Goal: Transaction & Acquisition: Purchase product/service

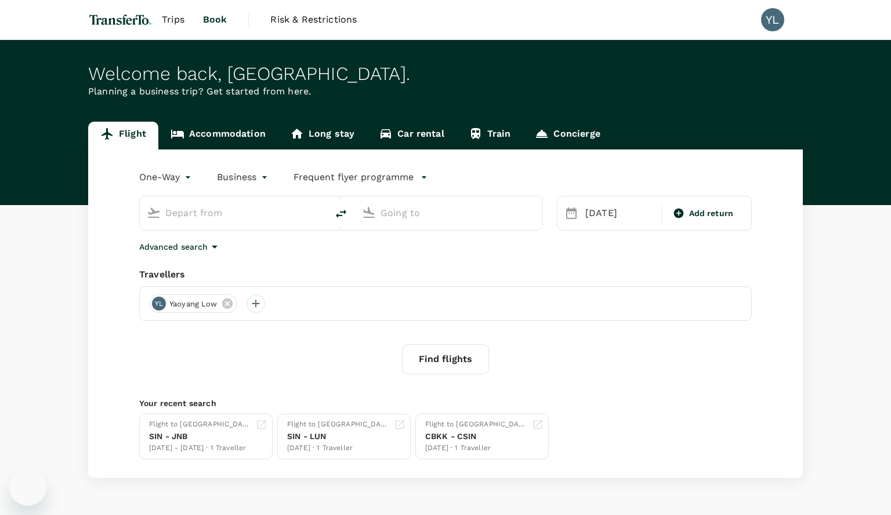
type input "Singapore Changi (SIN)"
type input "OR Tambo Intl (JNB)"
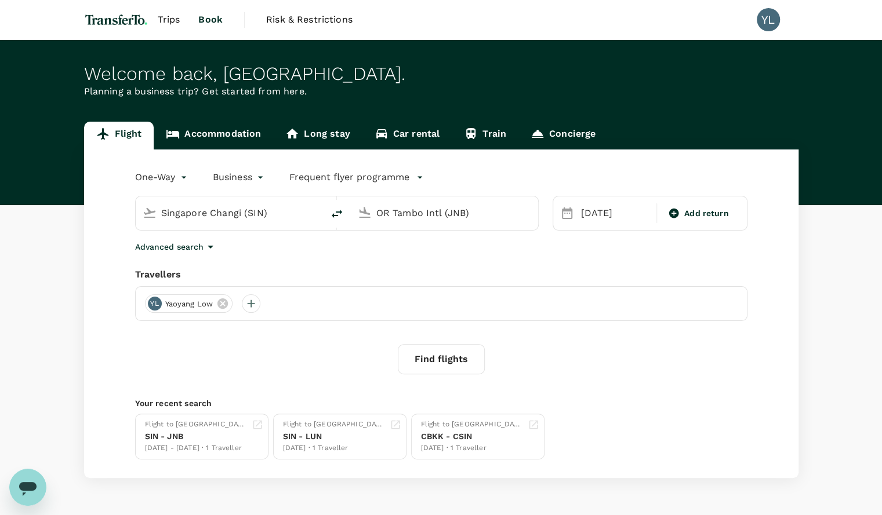
click at [246, 49] on div "Welcome back , Yaoyang . Planning a business trip? Get started from here." at bounding box center [441, 122] width 882 height 165
click at [414, 216] on input "OR Tambo Intl (JNB)" at bounding box center [444, 213] width 137 height 18
click at [604, 217] on div "[DATE]" at bounding box center [615, 213] width 78 height 23
click at [561, 172] on div "One-Way oneway Business business Frequent flyer programme" at bounding box center [429, 175] width 635 height 23
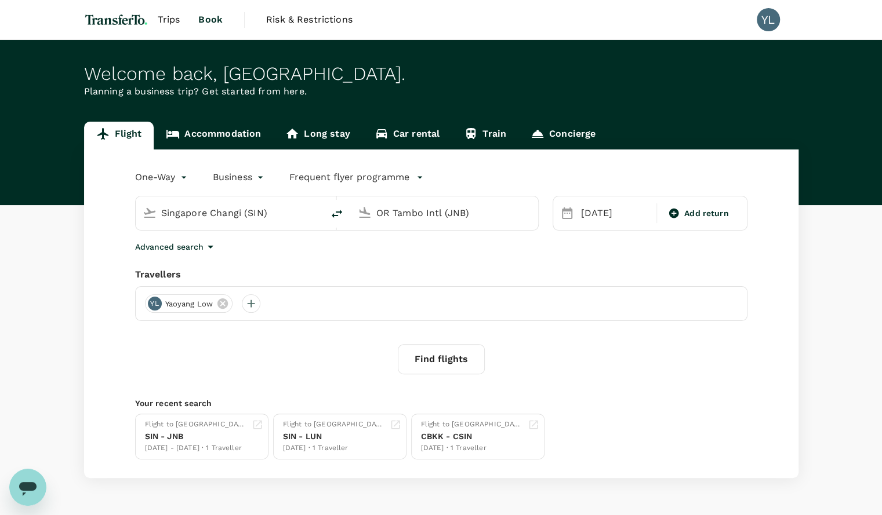
scroll to position [34, 0]
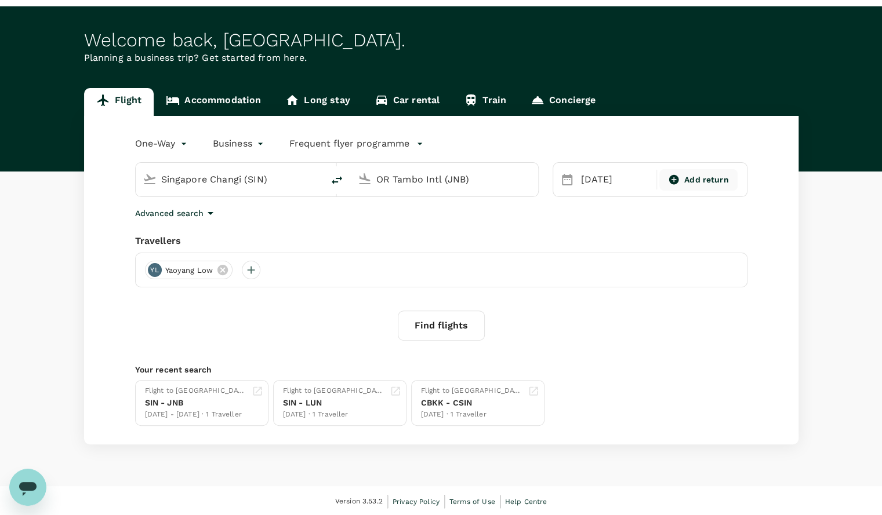
click at [674, 177] on icon at bounding box center [674, 180] width 12 height 12
type input "roundtrip"
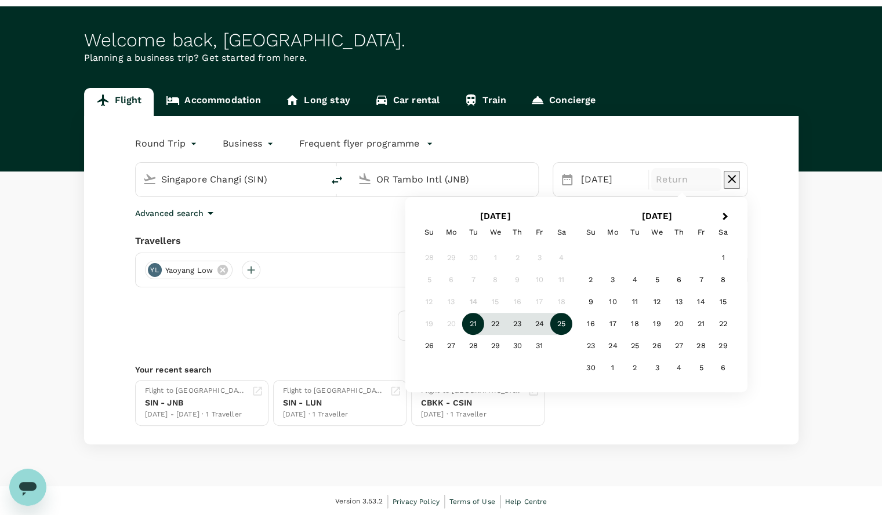
click at [559, 329] on div "25" at bounding box center [561, 324] width 22 height 22
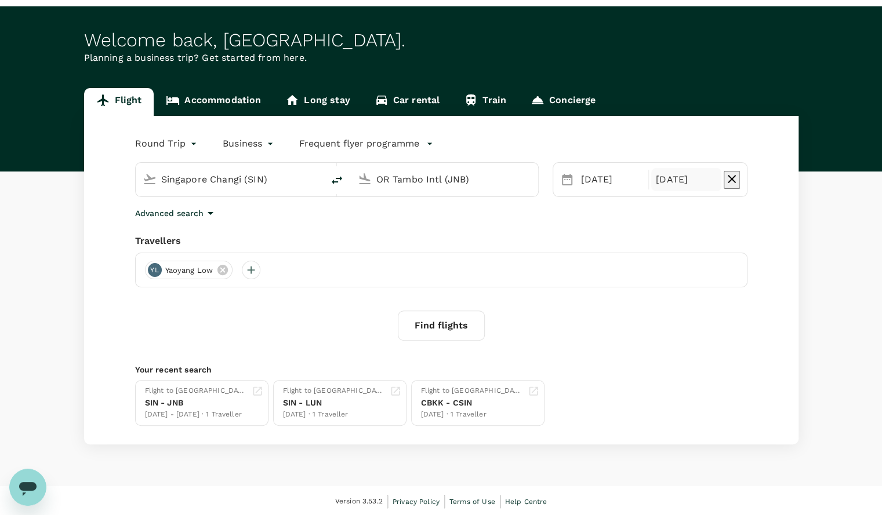
click at [445, 324] on button "Find flights" at bounding box center [441, 326] width 87 height 30
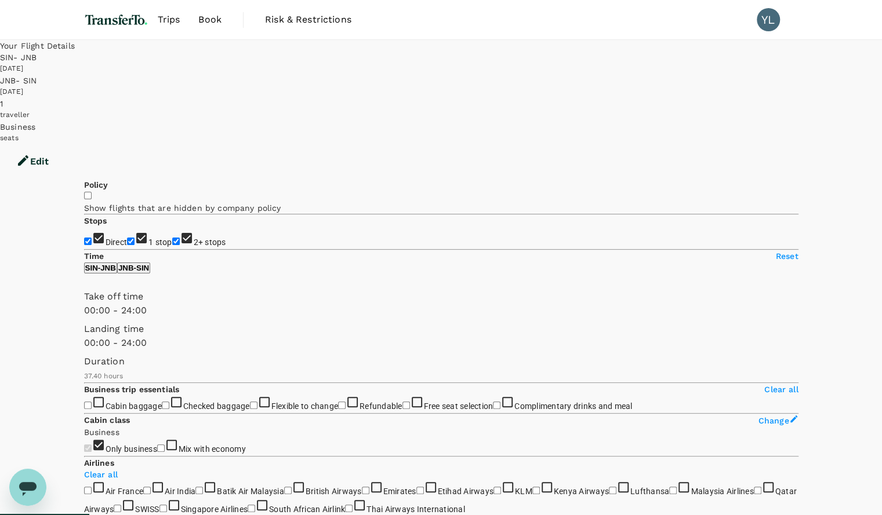
type input "2260"
checkbox input "false"
click at [65, 144] on button "Edit" at bounding box center [32, 161] width 65 height 35
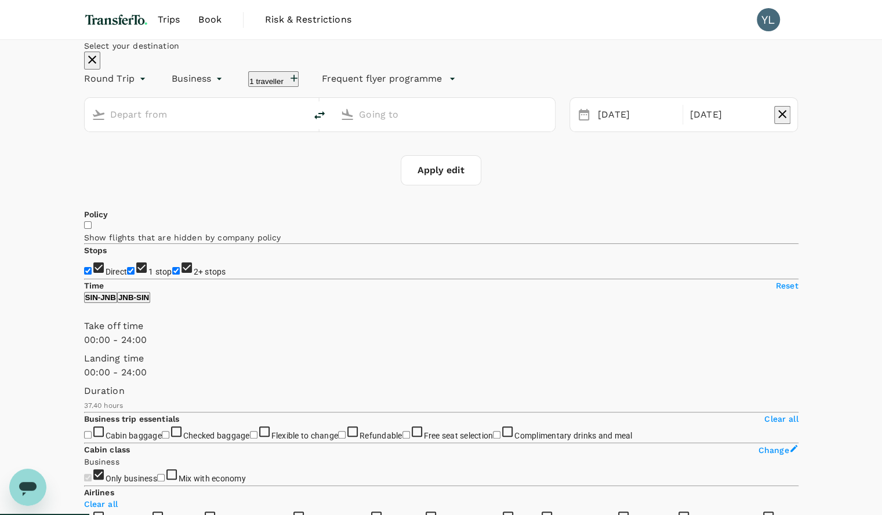
type input "Singapore Changi (SIN)"
type input "OR Tambo Intl (JNB)"
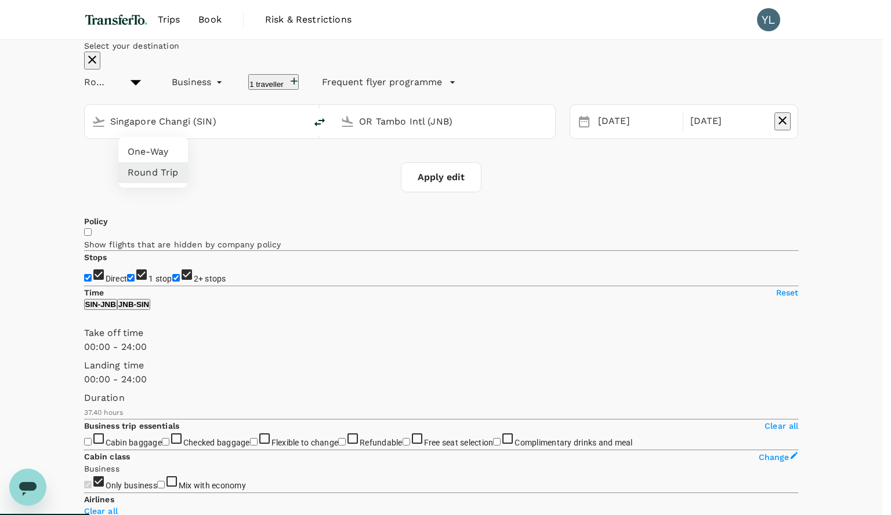
click at [155, 154] on li "One-Way" at bounding box center [153, 151] width 70 height 21
type input "oneway"
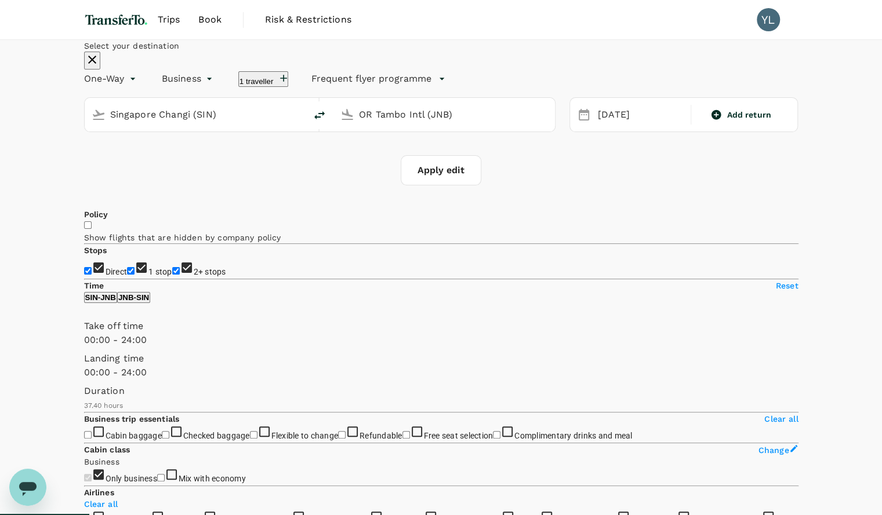
click at [325, 186] on div "Apply edit" at bounding box center [441, 170] width 714 height 30
click at [449, 186] on button "Apply edit" at bounding box center [441, 170] width 81 height 30
checkbox input "false"
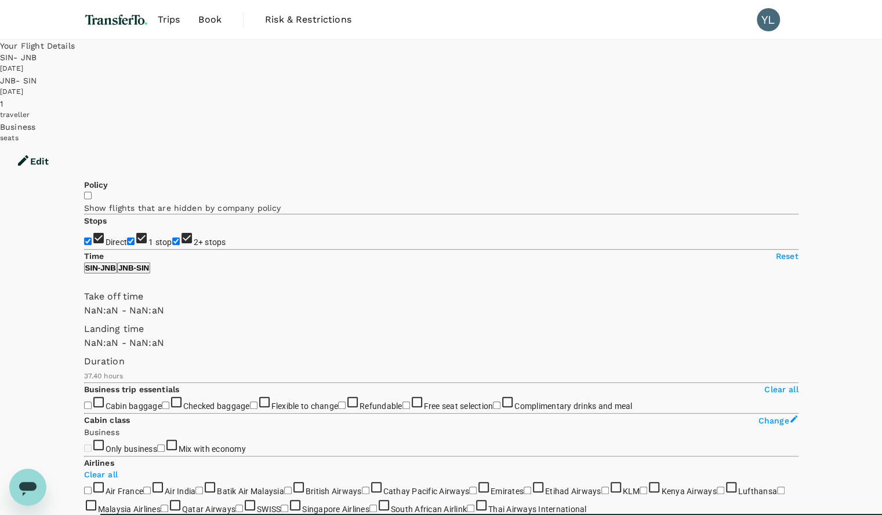
type input "1440"
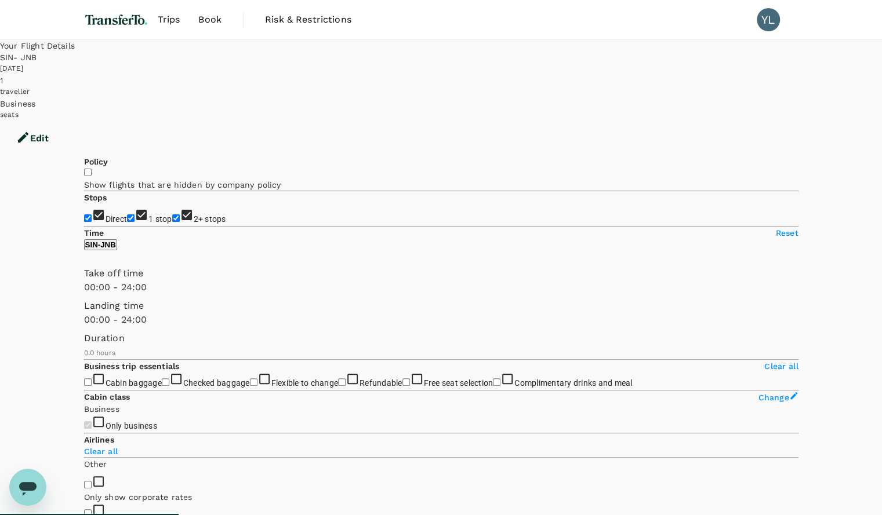
checkbox input "true"
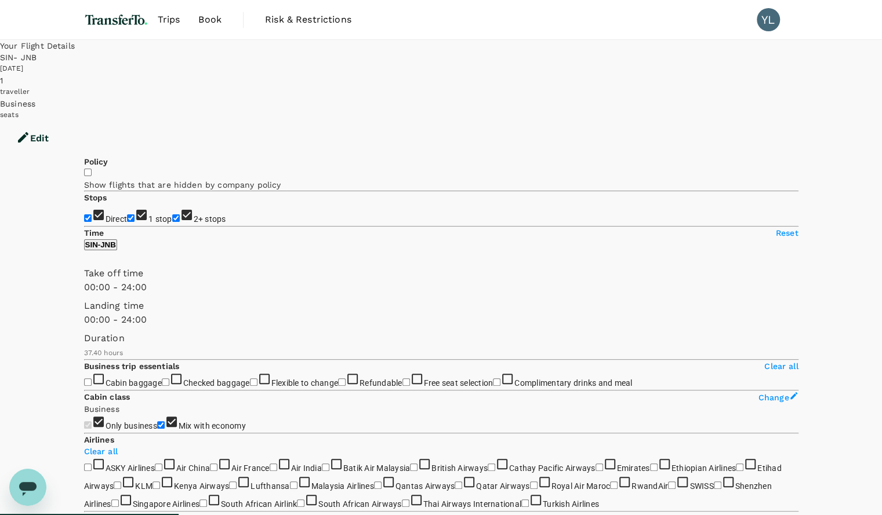
type input "2485"
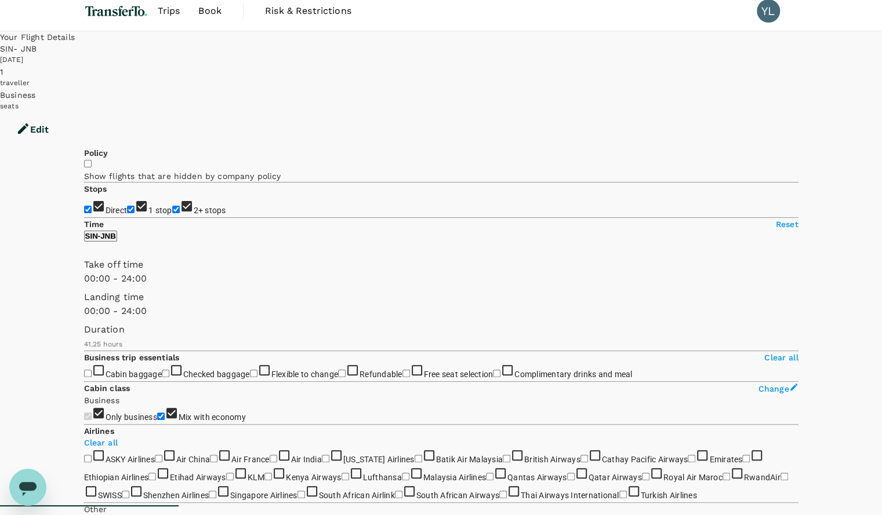
scroll to position [9, 0]
click at [65, 112] on button "Edit" at bounding box center [32, 129] width 65 height 35
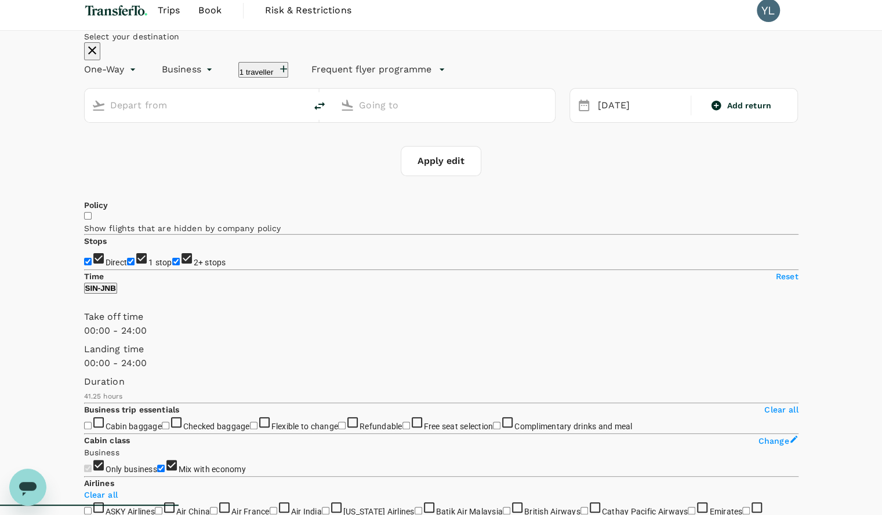
type input "Singapore Changi (SIN)"
type input "OR Tambo Intl (JNB)"
click at [326, 113] on icon "delete" at bounding box center [320, 106] width 14 height 14
type input "OR Tambo Intl (JNB)"
type input "Singapore Changi (SIN)"
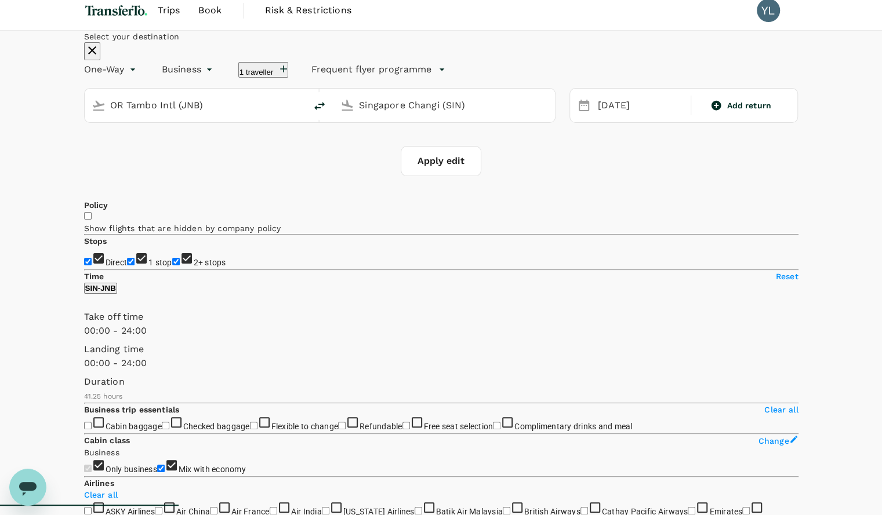
click at [416, 114] on input "Singapore Changi (SIN)" at bounding box center [445, 105] width 172 height 18
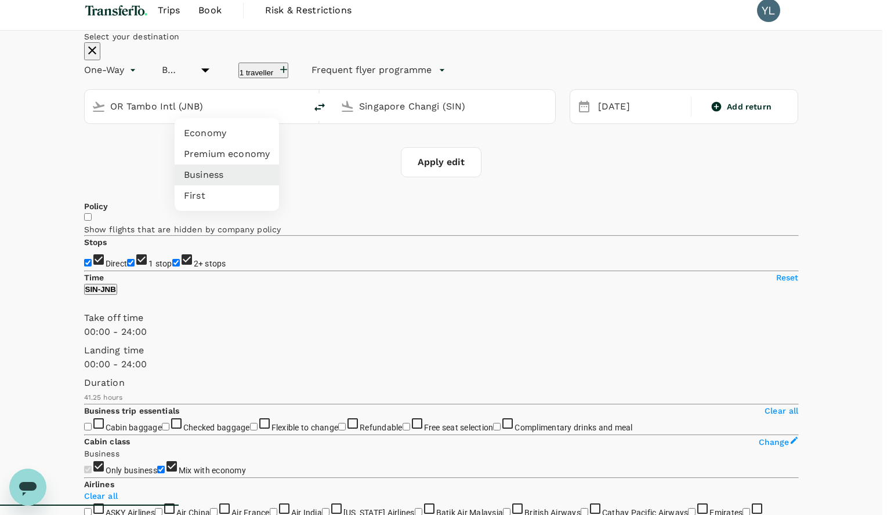
click at [222, 142] on li "Economy" at bounding box center [227, 133] width 104 height 21
type input "economy"
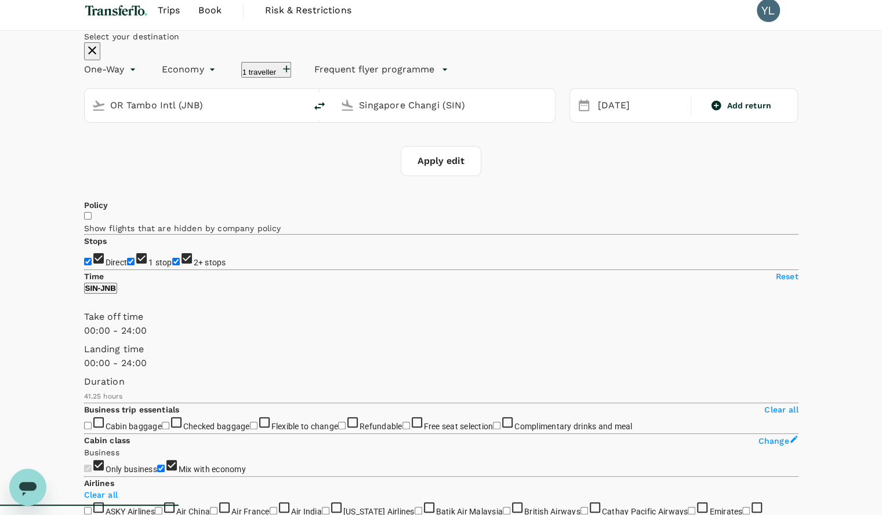
click at [384, 114] on input "Singapore Changi (SIN)" at bounding box center [445, 105] width 172 height 18
click at [361, 184] on p "[PERSON_NAME][GEOGRAPHIC_DATA]" at bounding box center [441, 178] width 267 height 12
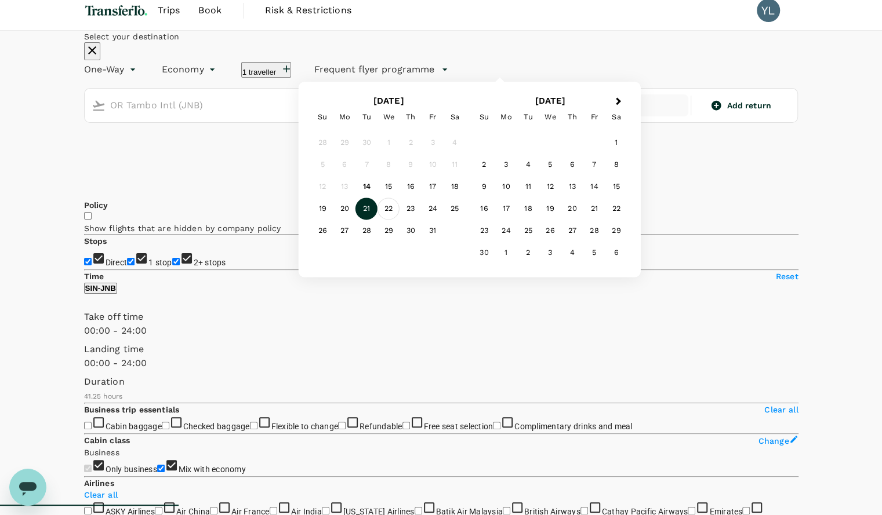
type input "[PERSON_NAME][GEOGRAPHIC_DATA] (LUN)"
click at [399, 220] on div "22" at bounding box center [388, 209] width 22 height 22
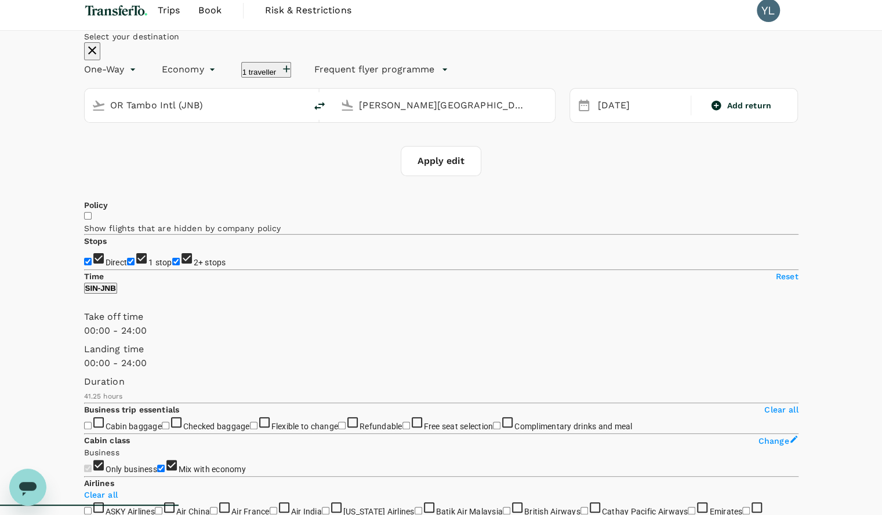
click at [457, 176] on button "Apply edit" at bounding box center [441, 161] width 81 height 30
checkbox input "false"
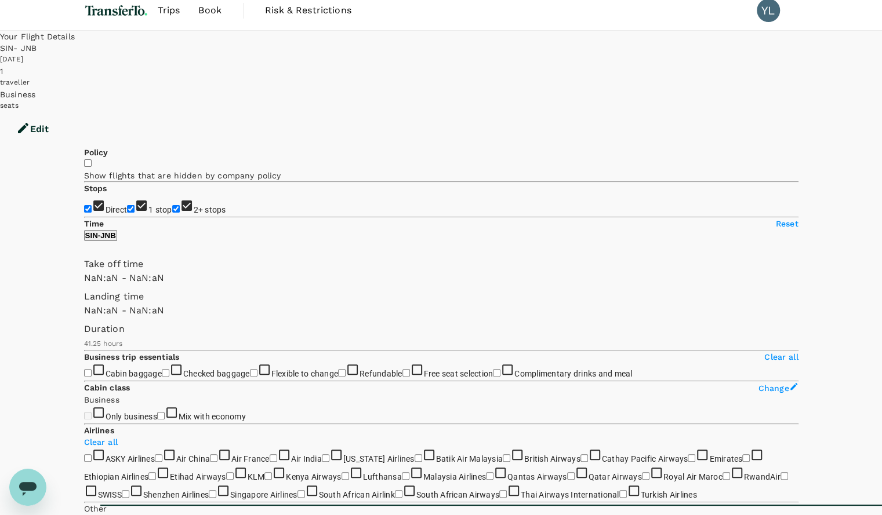
type input "1440"
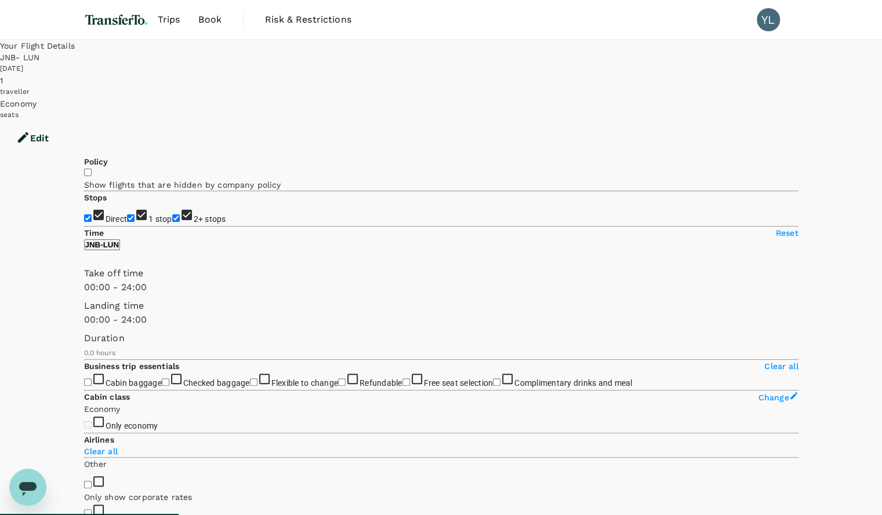
click at [127, 215] on input "1 stop" at bounding box center [131, 219] width 8 height 8
checkbox input "false"
click at [172, 222] on input "2+ stops" at bounding box center [176, 219] width 8 height 8
checkbox input "false"
type input "970"
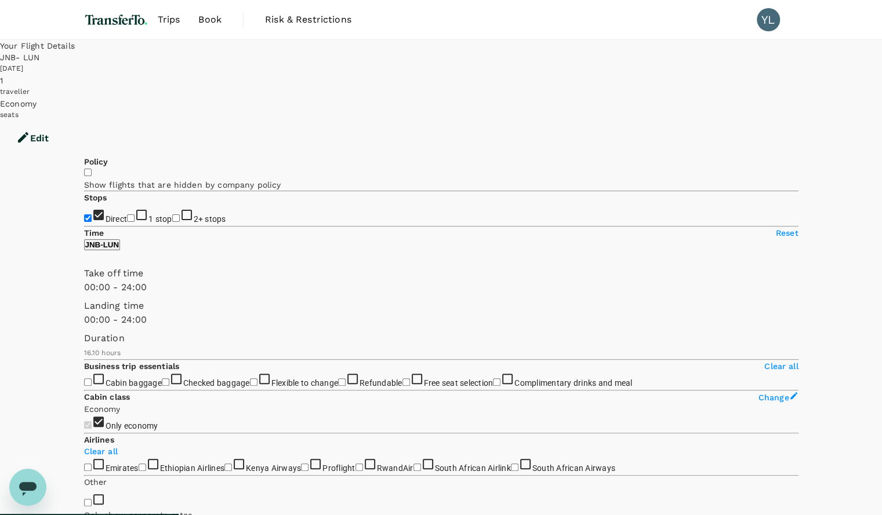
checkbox input "true"
type input "SGD"
type input "2175"
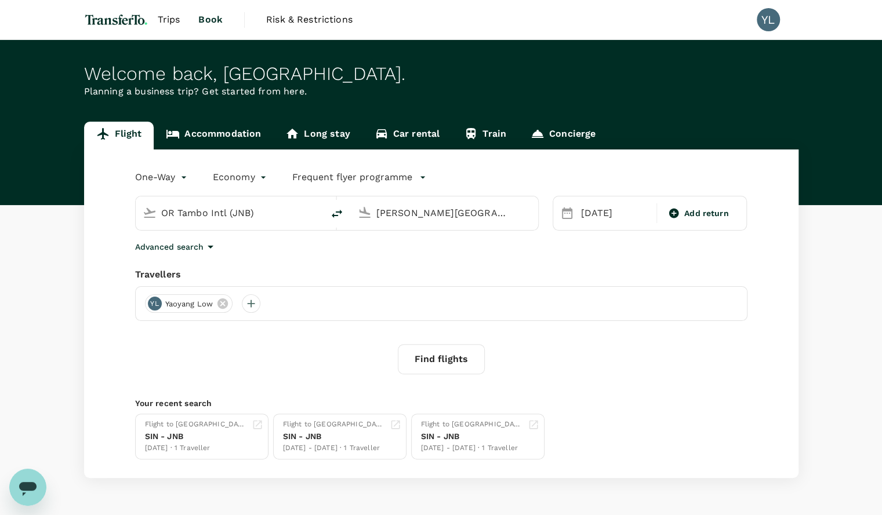
click at [276, 276] on div "Travellers" at bounding box center [441, 275] width 612 height 14
click at [338, 214] on icon "delete" at bounding box center [337, 214] width 14 height 14
type input "[PERSON_NAME][GEOGRAPHIC_DATA] (LUN)"
type input "OR Tambo Intl (JNB)"
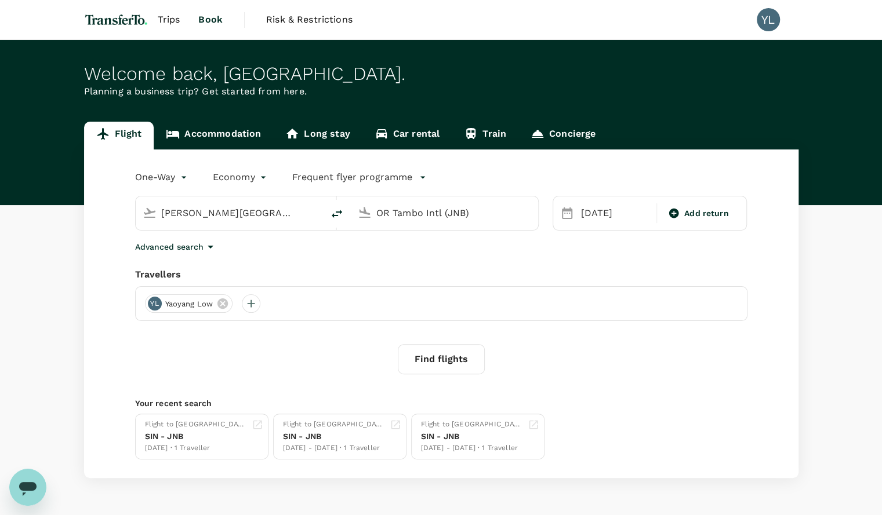
click at [255, 219] on input "[PERSON_NAME][GEOGRAPHIC_DATA] (LUN)" at bounding box center [229, 213] width 137 height 18
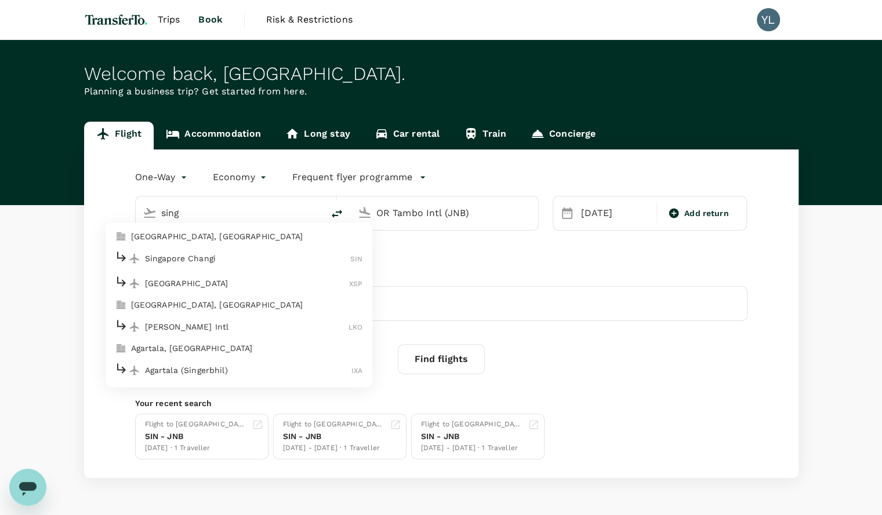
click at [225, 255] on p "Singapore Changi" at bounding box center [248, 259] width 206 height 12
type input "Singapore Changi (SIN)"
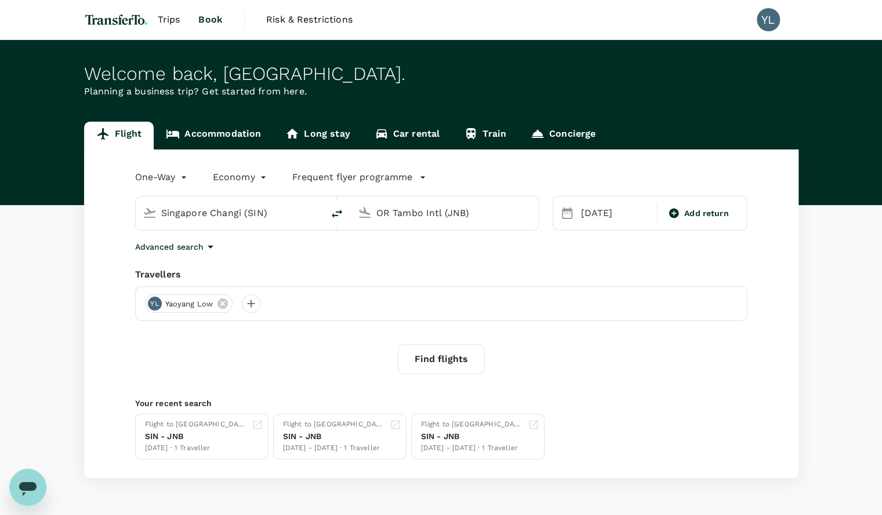
click at [397, 268] on div "Travellers" at bounding box center [441, 275] width 612 height 14
click at [575, 216] on div "[DATE]" at bounding box center [615, 213] width 82 height 23
click at [594, 214] on div "[DATE]" at bounding box center [615, 213] width 78 height 23
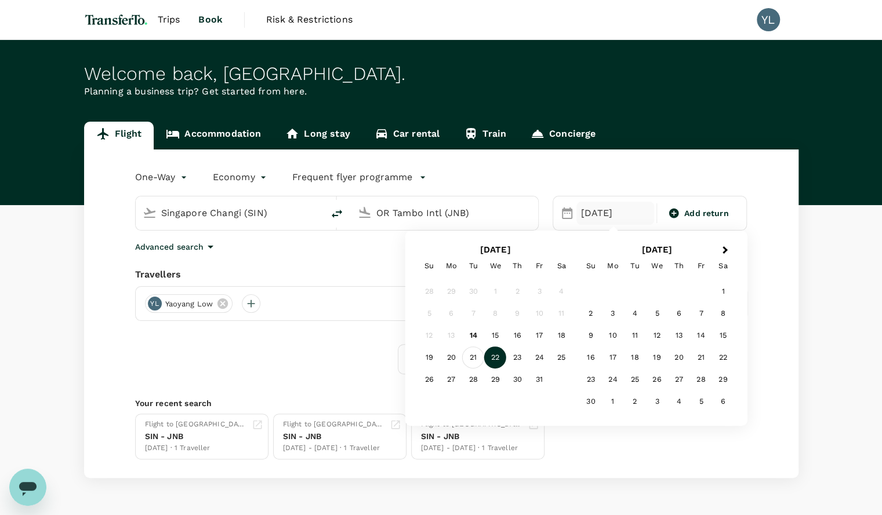
click at [474, 359] on div "21" at bounding box center [473, 358] width 22 height 22
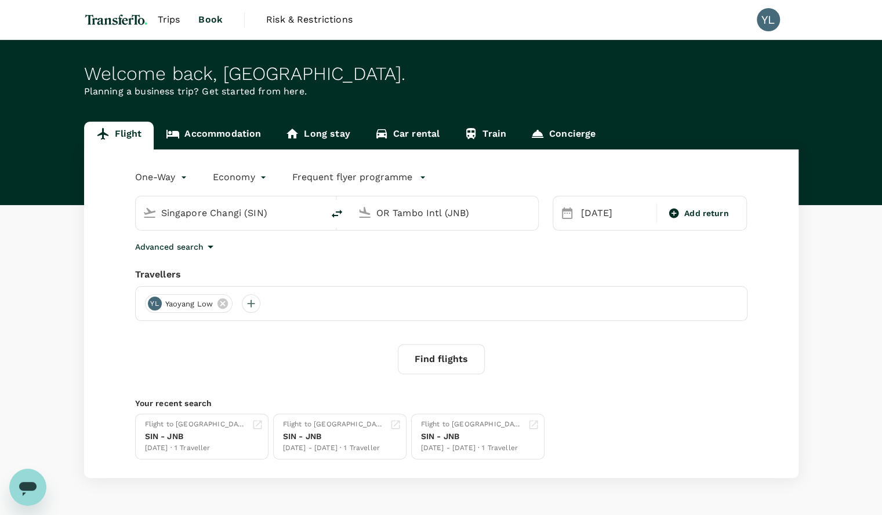
click at [455, 366] on button "Find flights" at bounding box center [441, 359] width 87 height 30
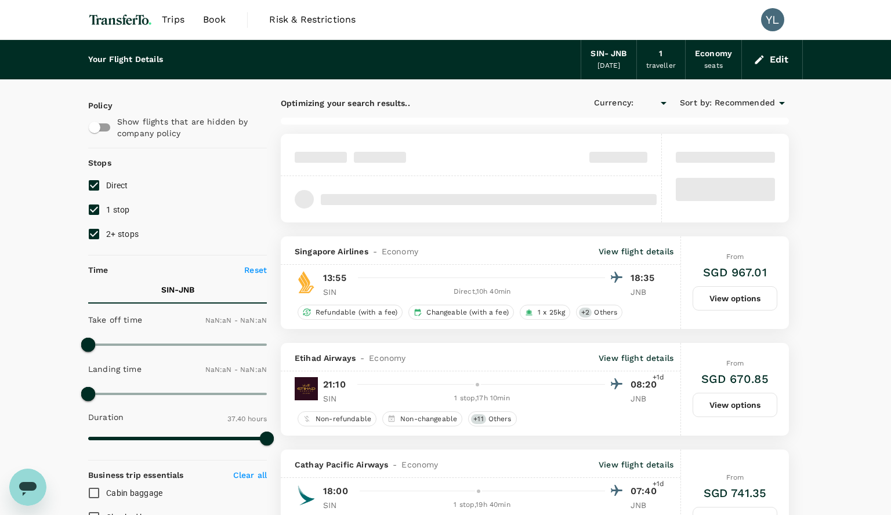
type input "SGD"
type input "1440"
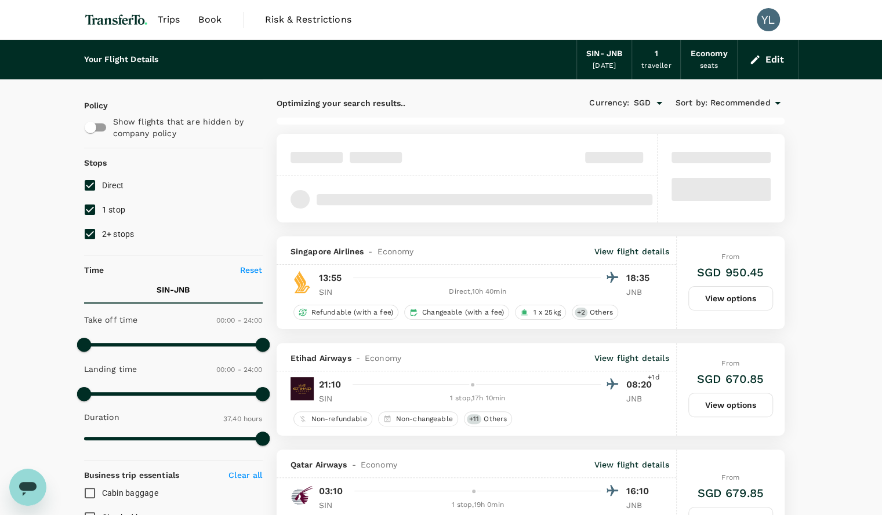
click at [611, 55] on div "SIN - JNB" at bounding box center [604, 54] width 36 height 13
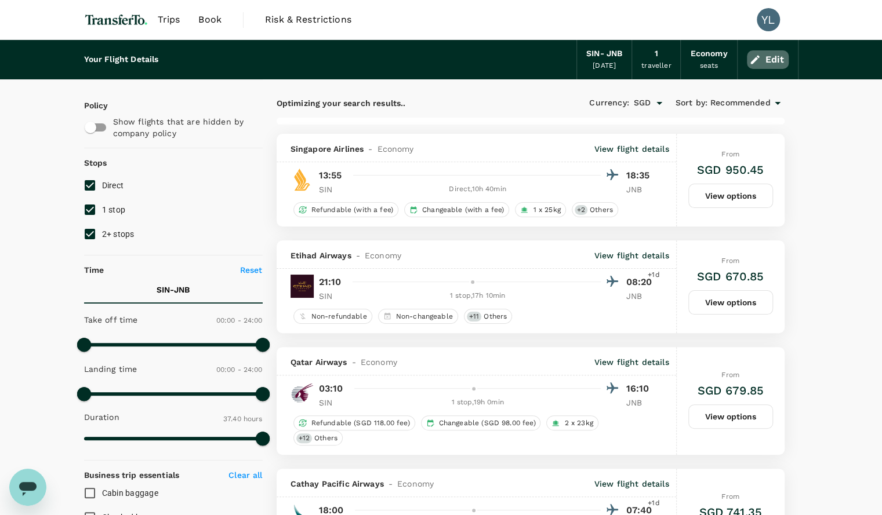
click at [768, 59] on button "Edit" at bounding box center [768, 59] width 42 height 19
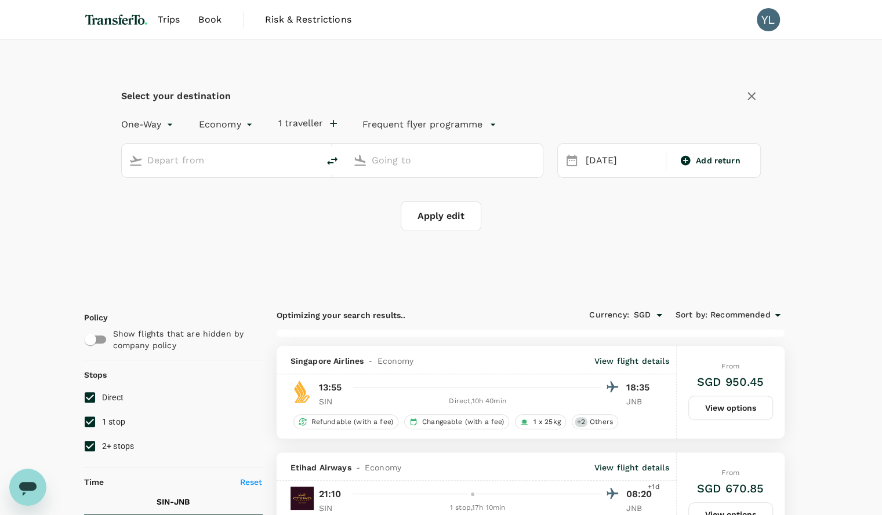
type input "Singapore Changi (SIN)"
type input "OR Tambo Intl (JNB)"
click at [329, 161] on icon "delete" at bounding box center [332, 161] width 10 height 8
type input "OR Tambo Intl (JNB)"
click at [405, 163] on input "Singapore Changi (SIN)" at bounding box center [445, 160] width 147 height 18
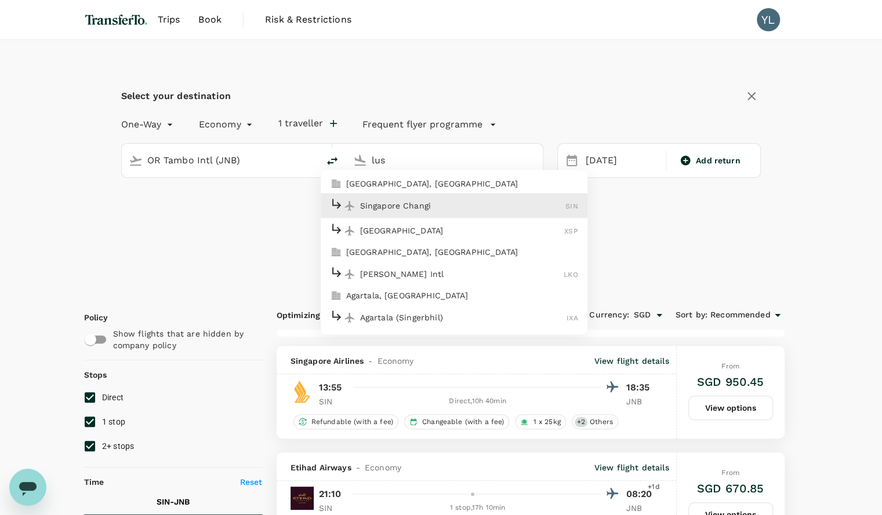
type input "lusa"
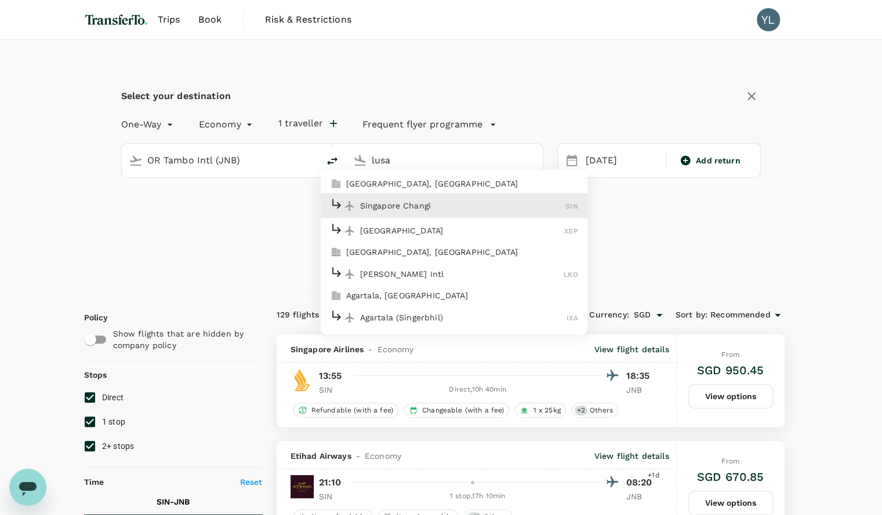
type input "2485"
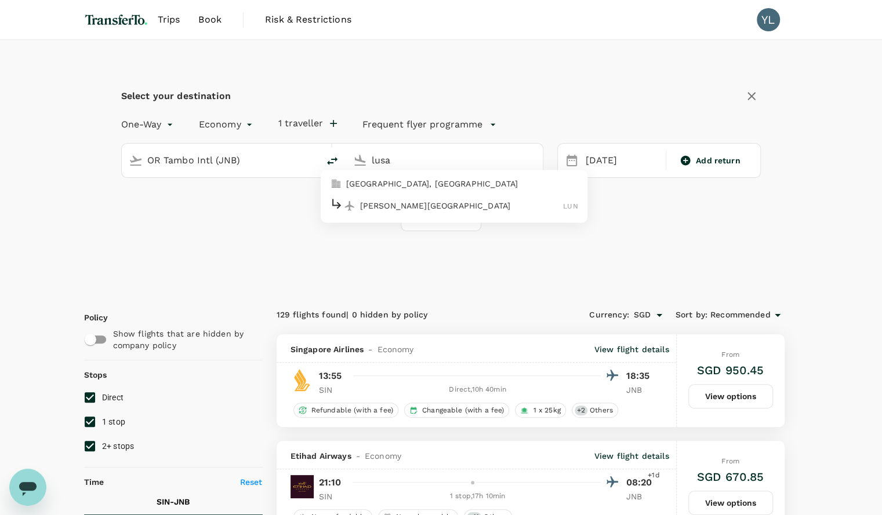
click at [387, 201] on p "[PERSON_NAME][GEOGRAPHIC_DATA]" at bounding box center [462, 206] width 204 height 12
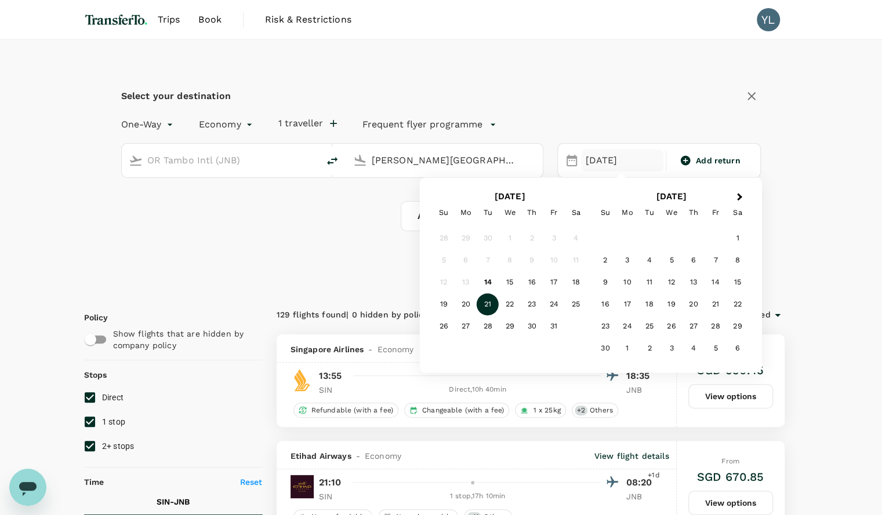
type input "[PERSON_NAME][GEOGRAPHIC_DATA] (LUN)"
click at [487, 306] on div "21" at bounding box center [488, 305] width 22 height 22
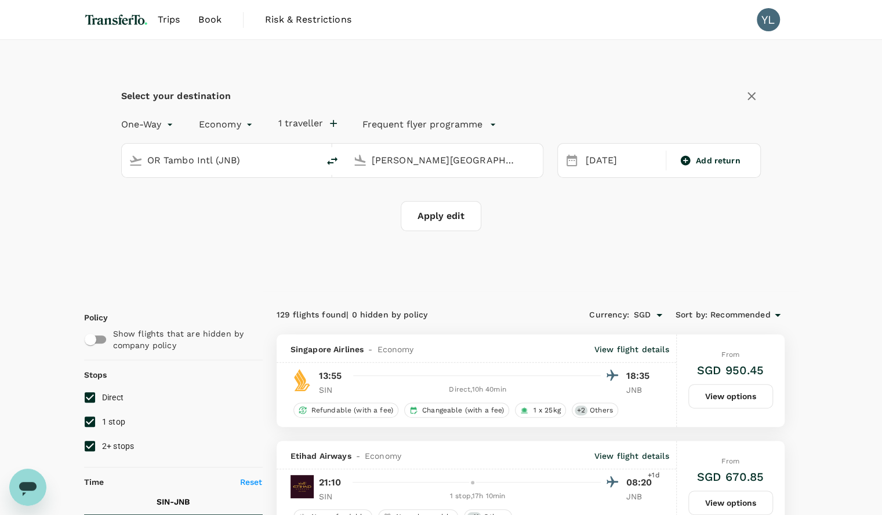
click at [493, 261] on div "Select your destination One-Way oneway Economy economy 1 traveller Frequent fly…" at bounding box center [441, 166] width 714 height 252
click at [426, 212] on button "Apply edit" at bounding box center [441, 216] width 81 height 30
checkbox input "false"
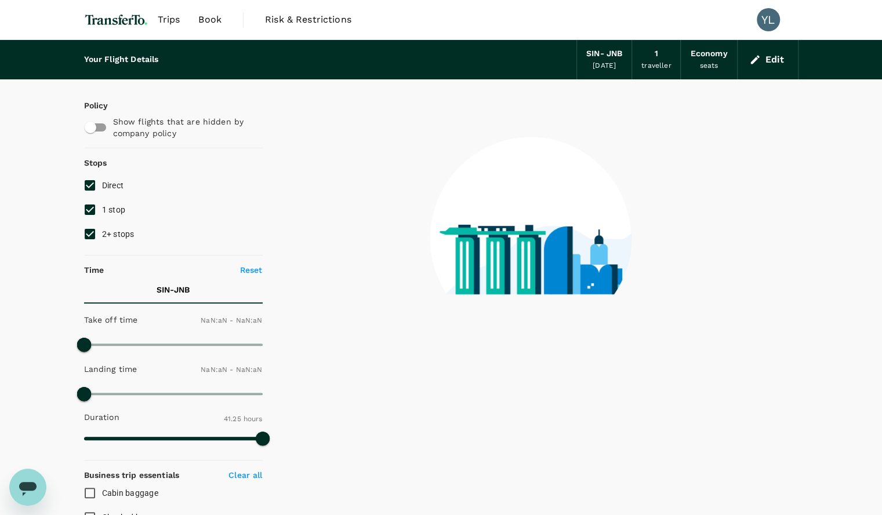
type input "1440"
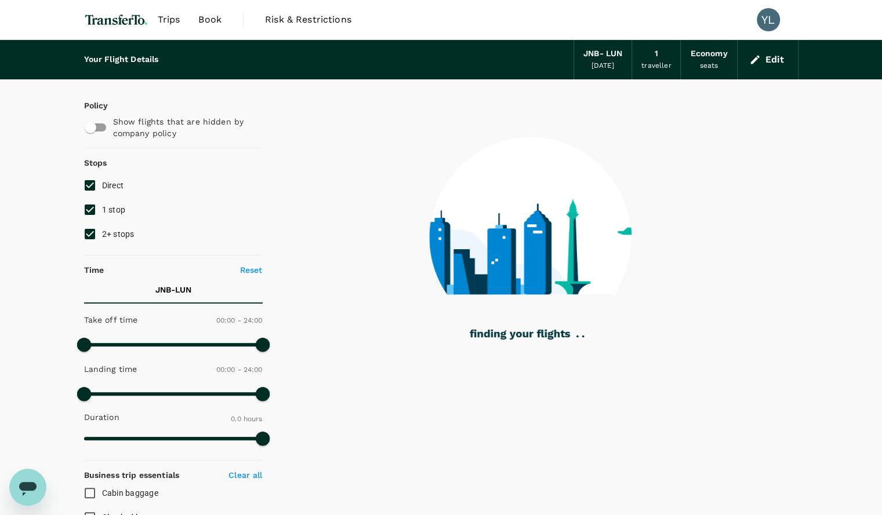
type input "970"
checkbox input "true"
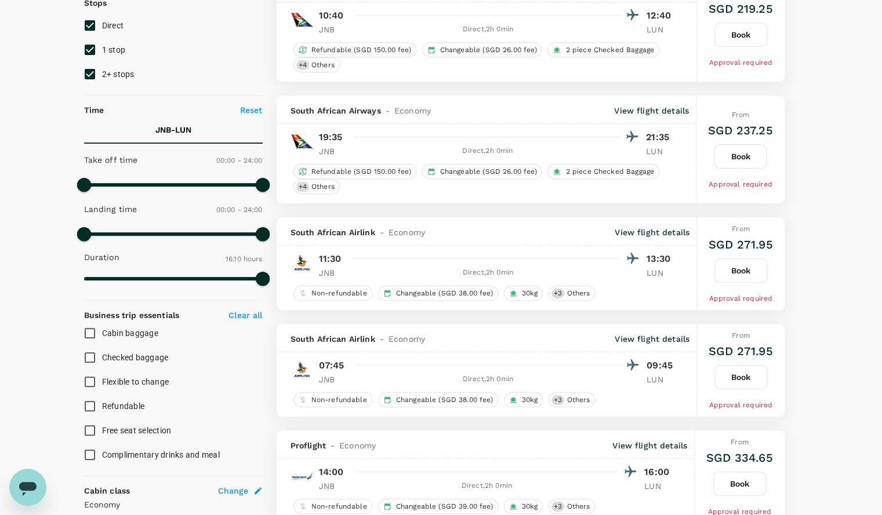
scroll to position [161, 0]
type input "1125"
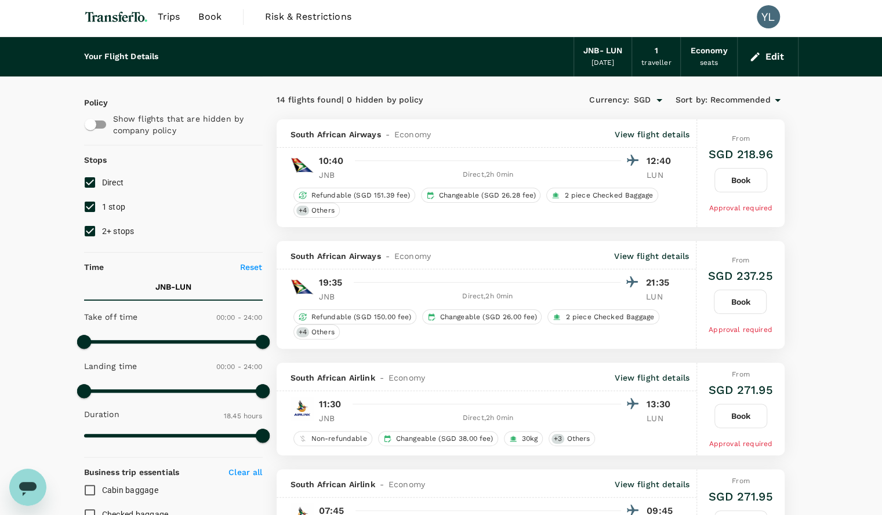
scroll to position [0, 0]
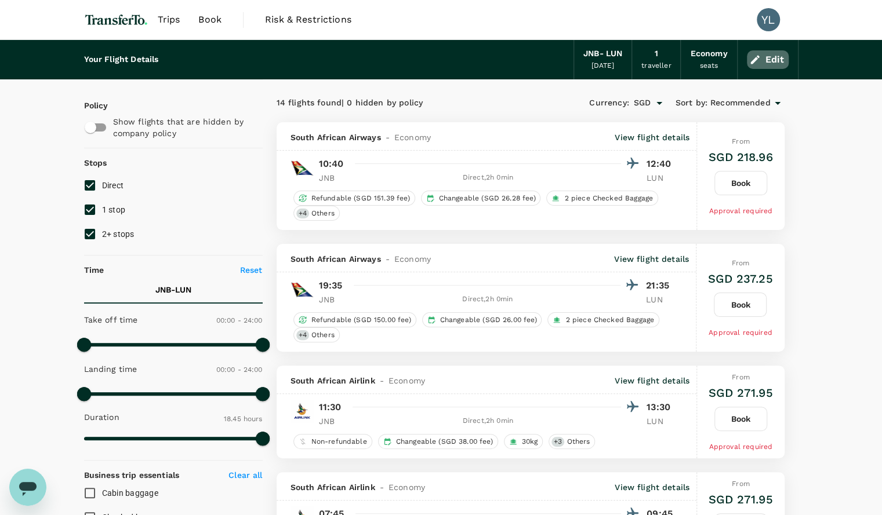
click at [763, 60] on button "Edit" at bounding box center [768, 59] width 42 height 19
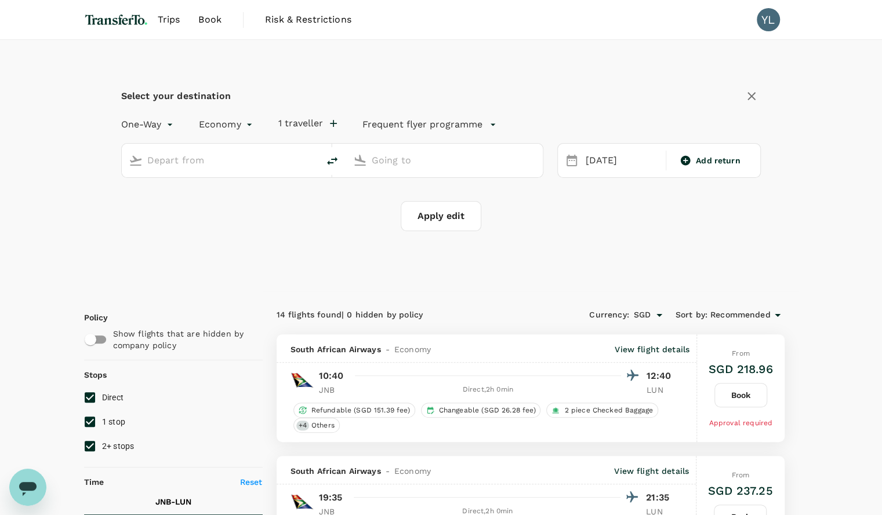
type input "OR Tambo Intl (JNB)"
type input "[PERSON_NAME][GEOGRAPHIC_DATA] (LUN)"
click at [633, 162] on div "[DATE]" at bounding box center [622, 161] width 82 height 23
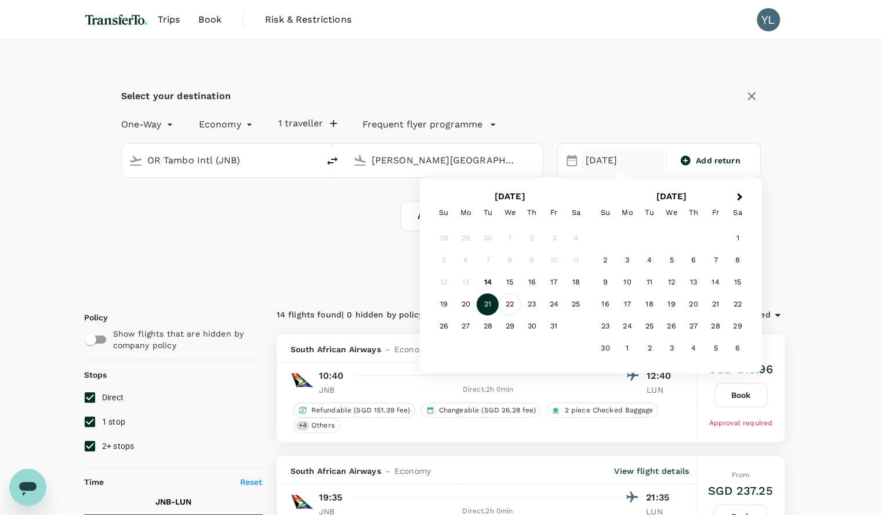
click at [513, 306] on div "22" at bounding box center [510, 305] width 22 height 22
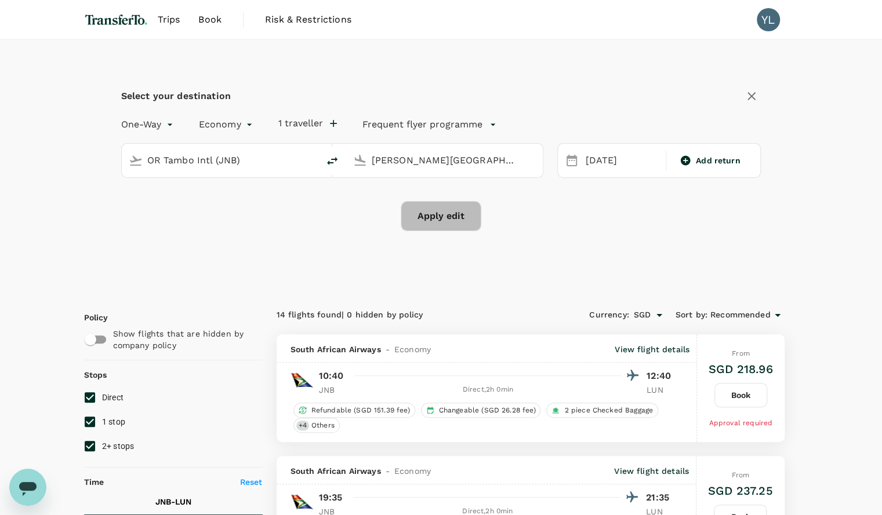
click at [460, 223] on button "Apply edit" at bounding box center [441, 216] width 81 height 30
checkbox input "false"
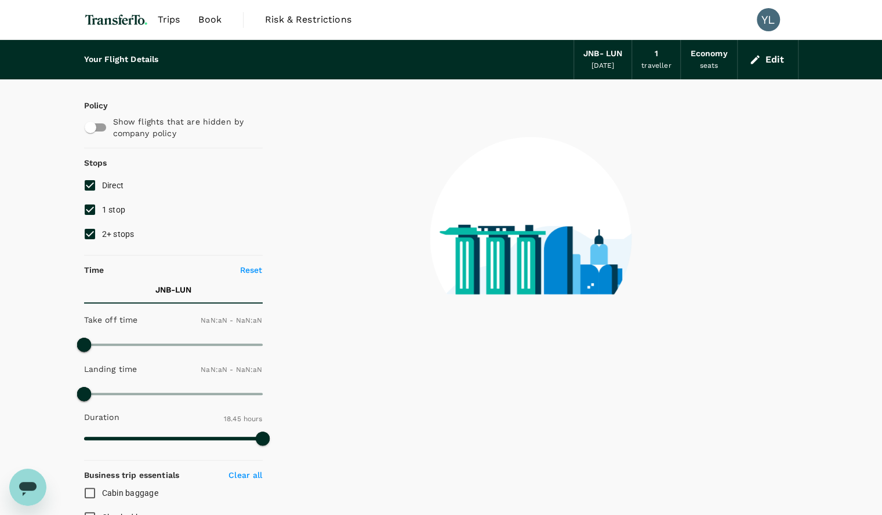
type input "1440"
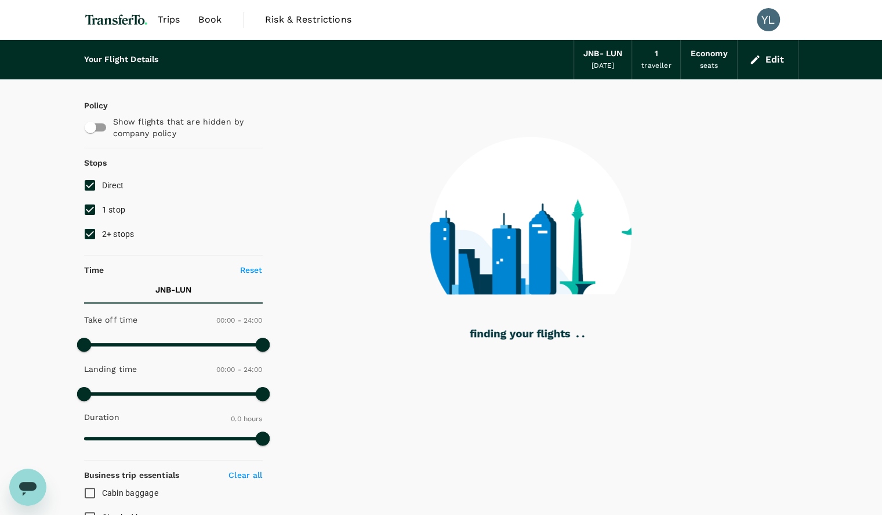
type input "970"
checkbox input "true"
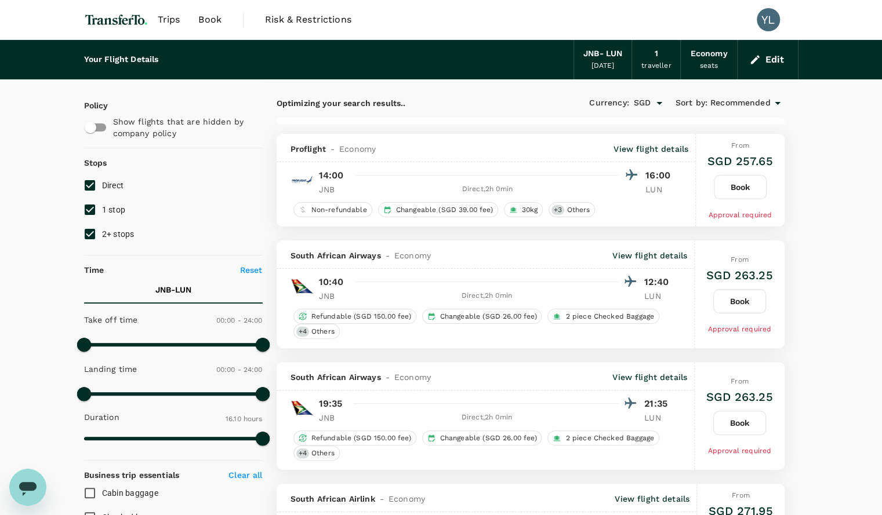
click at [720, 103] on span "Recommended" at bounding box center [740, 103] width 60 height 13
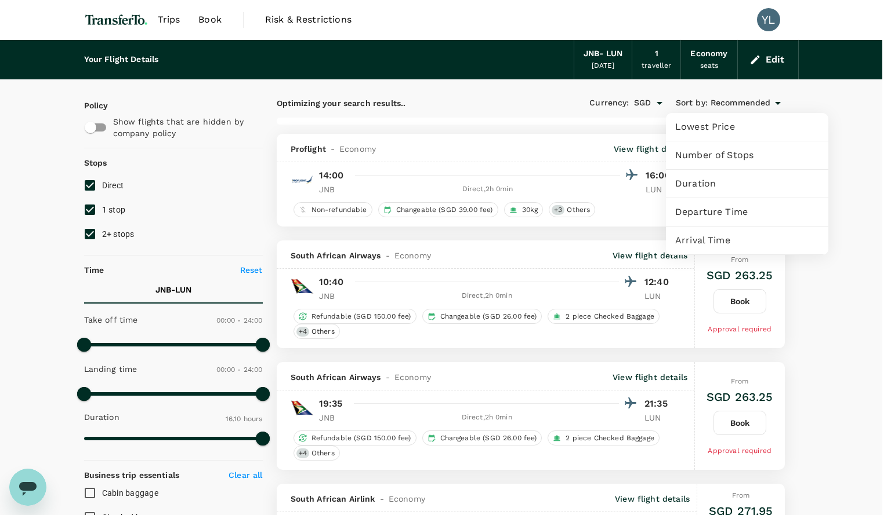
type input "2175"
click at [692, 224] on div "Departure Time" at bounding box center [747, 212] width 162 height 28
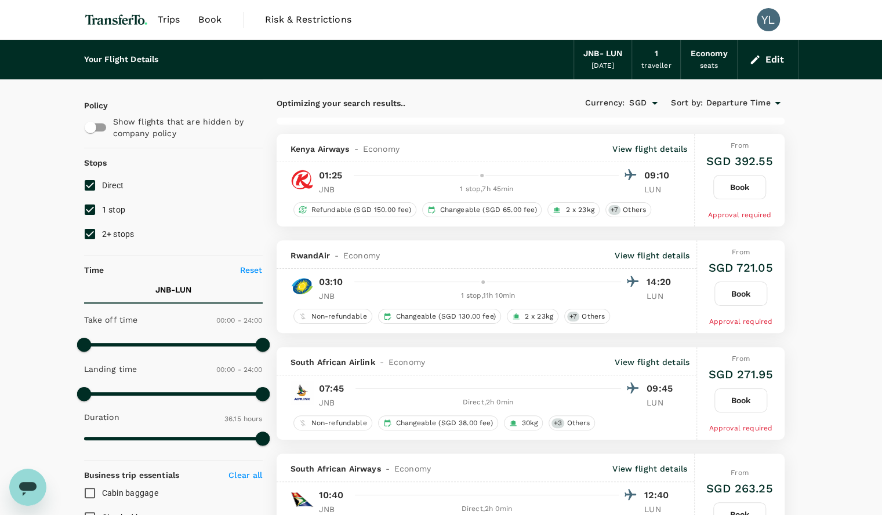
click at [117, 210] on span "1 stop" at bounding box center [114, 209] width 24 height 9
click at [102, 210] on input "1 stop" at bounding box center [90, 210] width 24 height 24
checkbox input "false"
click at [111, 234] on span "2+ stops" at bounding box center [118, 234] width 32 height 9
click at [102, 234] on input "2+ stops" at bounding box center [90, 234] width 24 height 24
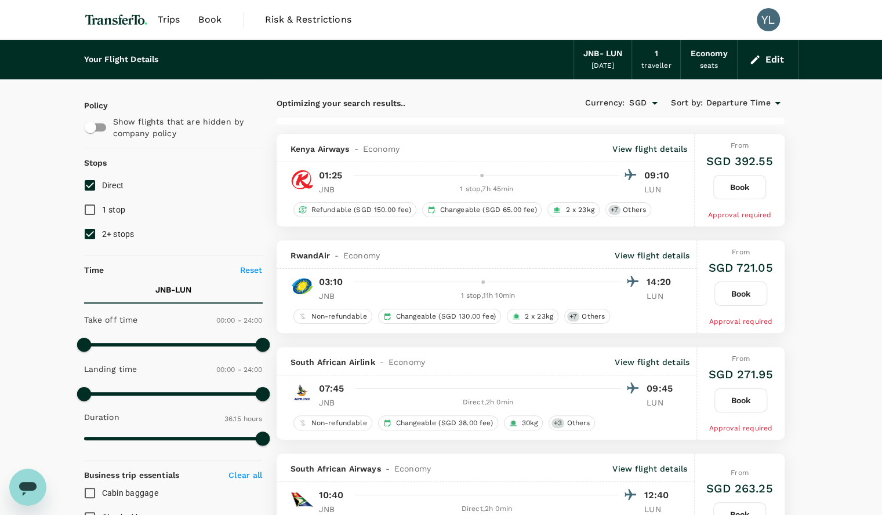
checkbox input "false"
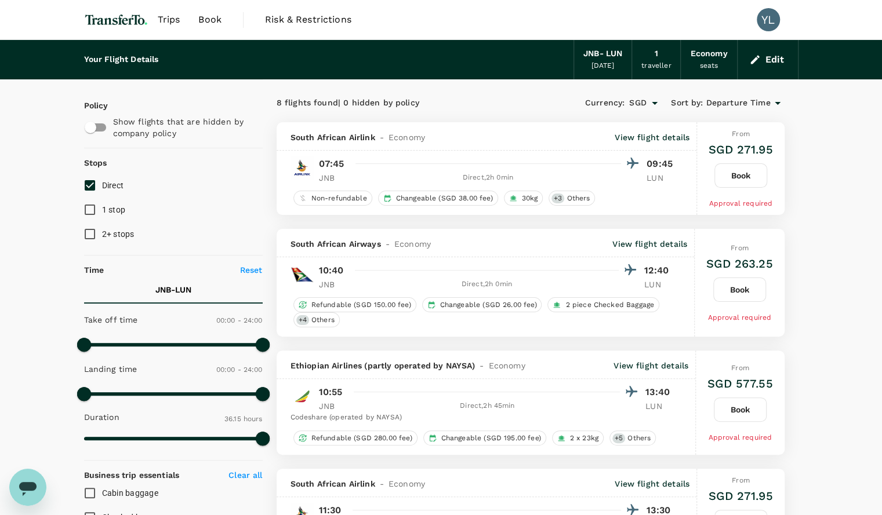
click at [606, 63] on div "[DATE]" at bounding box center [602, 66] width 23 height 12
click at [771, 63] on button "Edit" at bounding box center [768, 59] width 42 height 19
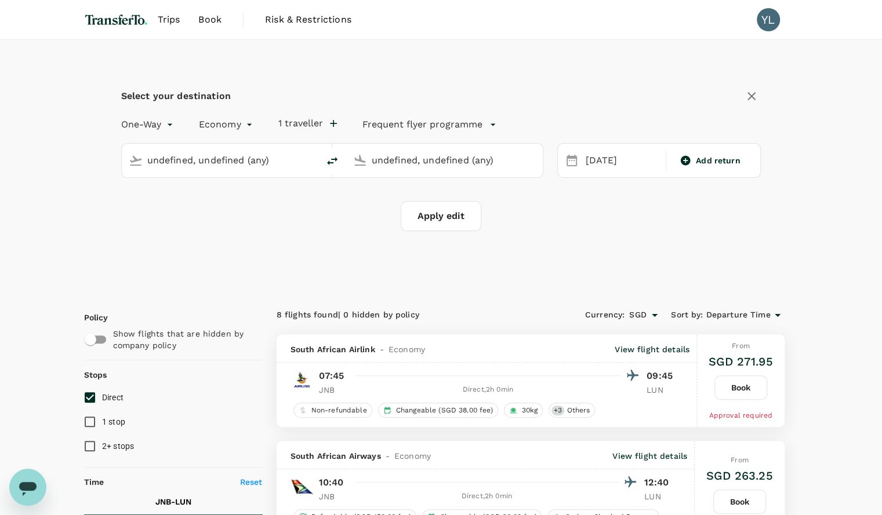
type input "OR Tambo Intl (JNB)"
type input "[PERSON_NAME][GEOGRAPHIC_DATA] (LUN)"
type input "OR Tambo Intl (JNB)"
type input "[PERSON_NAME][GEOGRAPHIC_DATA] (LUN)"
click at [201, 164] on input "OR Tambo Intl (JNB)" at bounding box center [220, 160] width 147 height 18
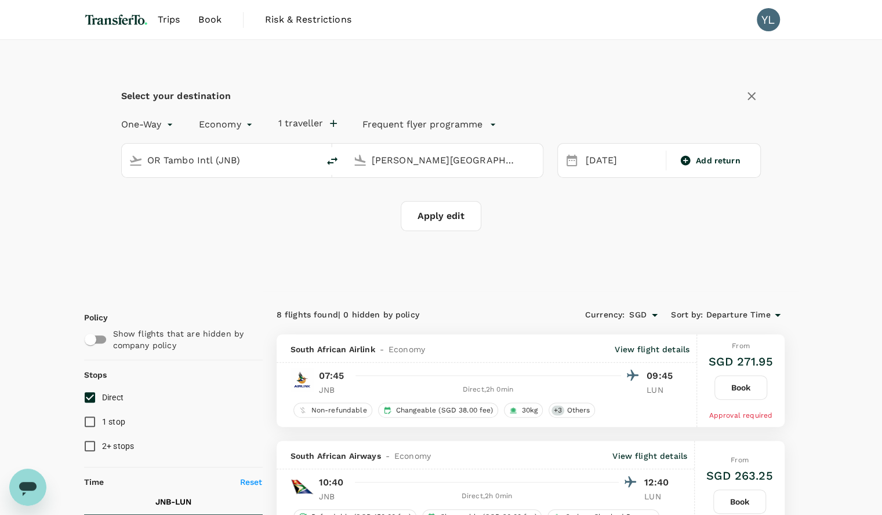
click at [201, 164] on input "OR Tambo Intl (JNB)" at bounding box center [220, 160] width 147 height 18
type input "k"
type input "b"
click at [192, 202] on p "[PERSON_NAME] Intl" at bounding box center [237, 206] width 203 height 12
type input "[PERSON_NAME] Intl (NBO)"
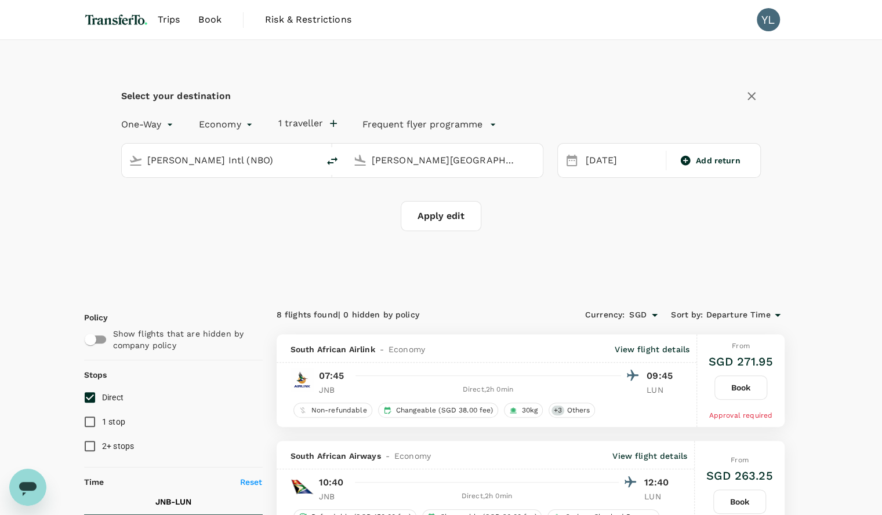
scroll to position [0, 56]
click at [395, 157] on input "[PERSON_NAME][GEOGRAPHIC_DATA] (LUN)" at bounding box center [445, 160] width 147 height 18
click at [397, 200] on p "Singapore Changi" at bounding box center [463, 206] width 206 height 12
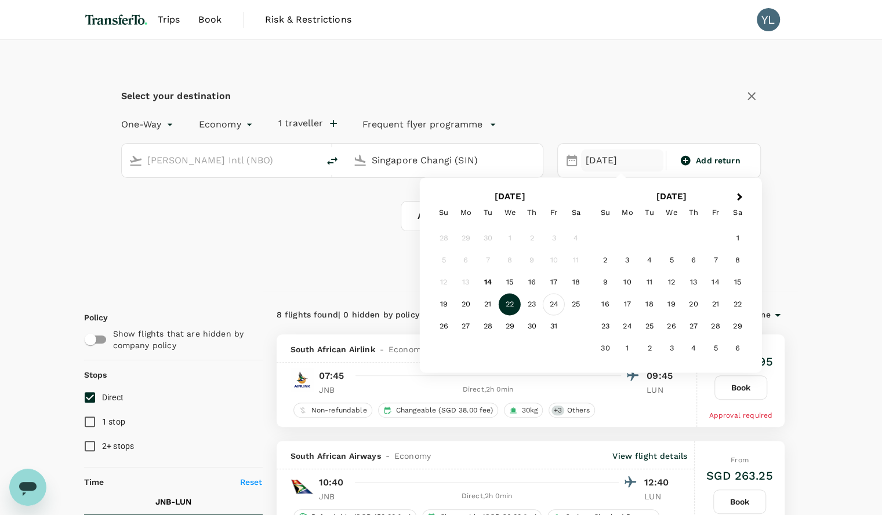
type input "Singapore Changi (SIN)"
click at [559, 306] on div "24" at bounding box center [554, 305] width 22 height 22
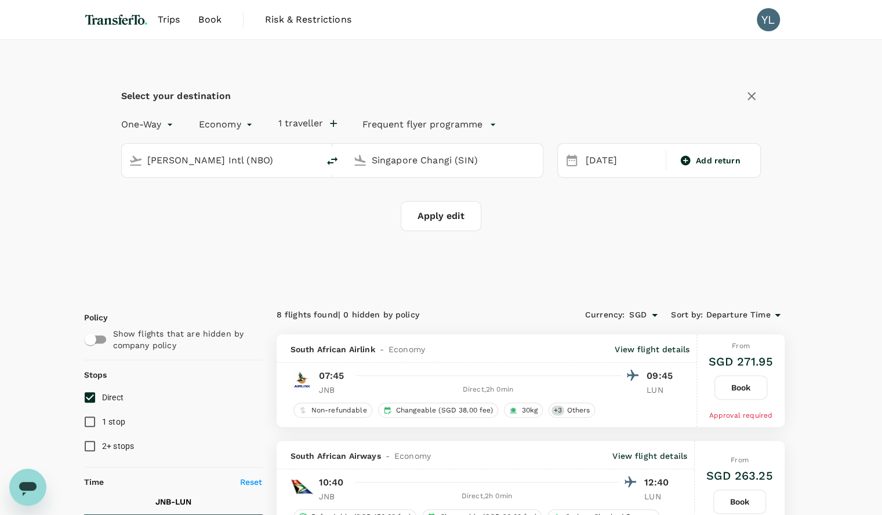
click at [467, 218] on button "Apply edit" at bounding box center [441, 216] width 81 height 30
checkbox input "false"
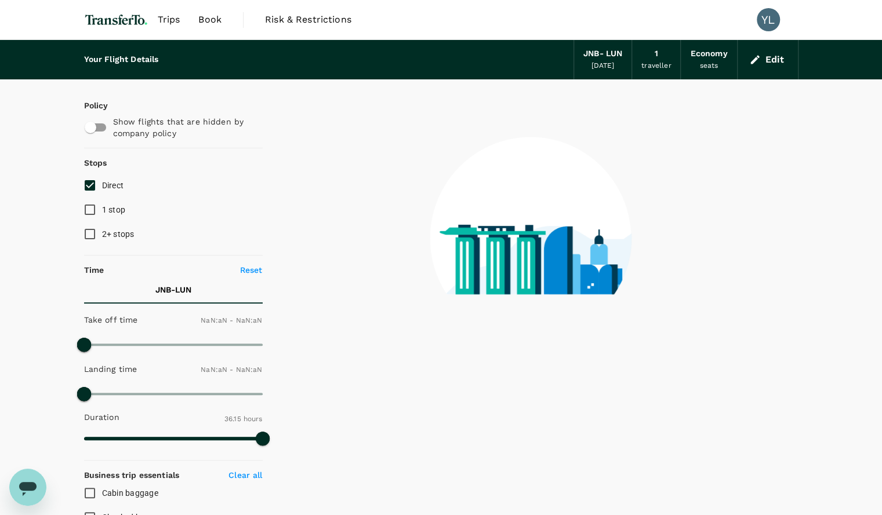
type input "1440"
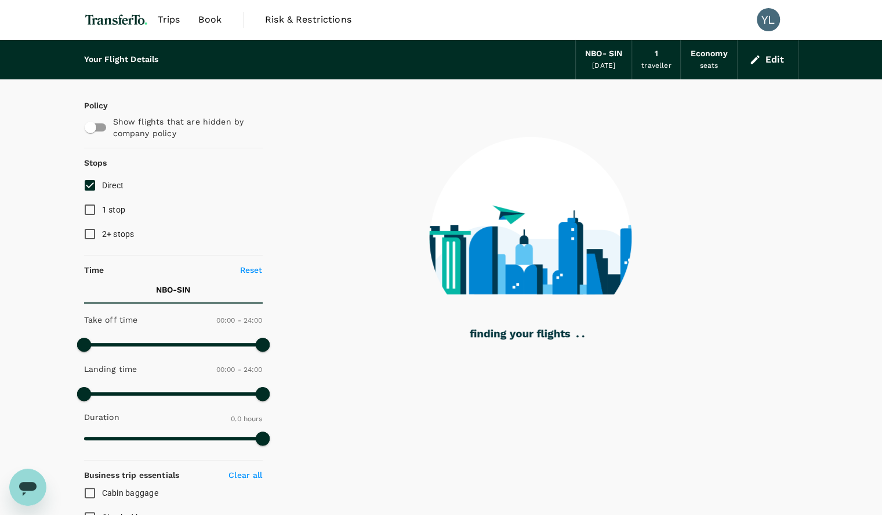
type input "2285"
checkbox input "true"
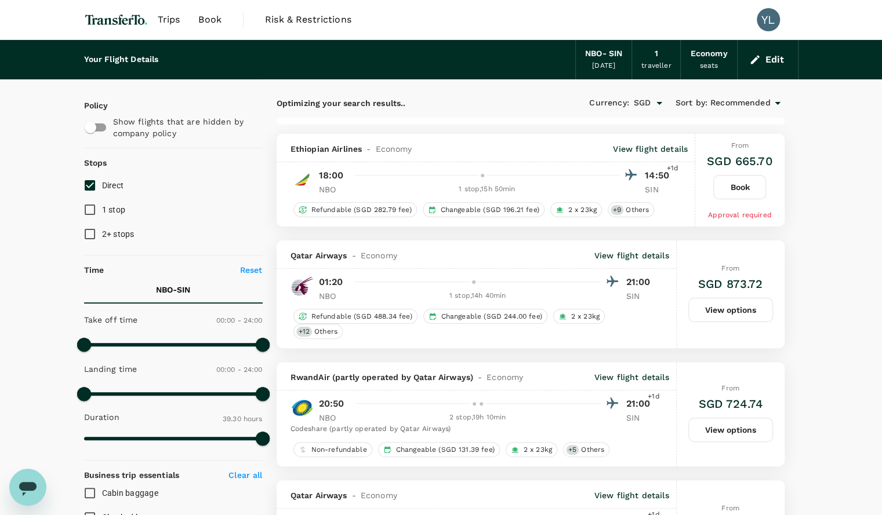
type input "2370"
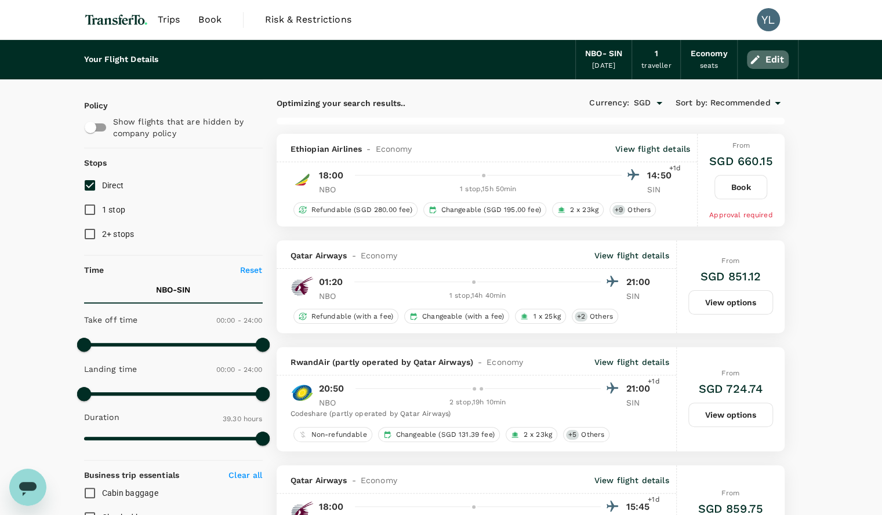
click at [766, 58] on button "Edit" at bounding box center [768, 59] width 42 height 19
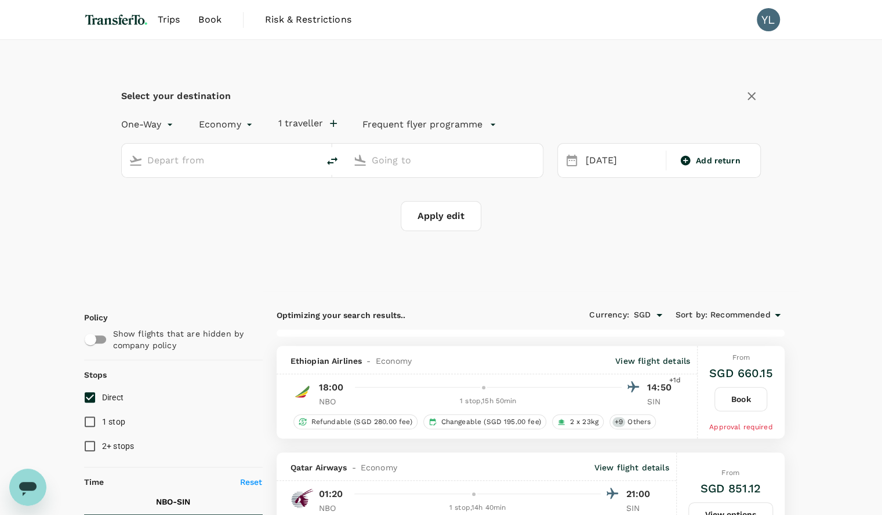
type input "[PERSON_NAME] Intl (NBO)"
type input "Singapore Changi (SIN)"
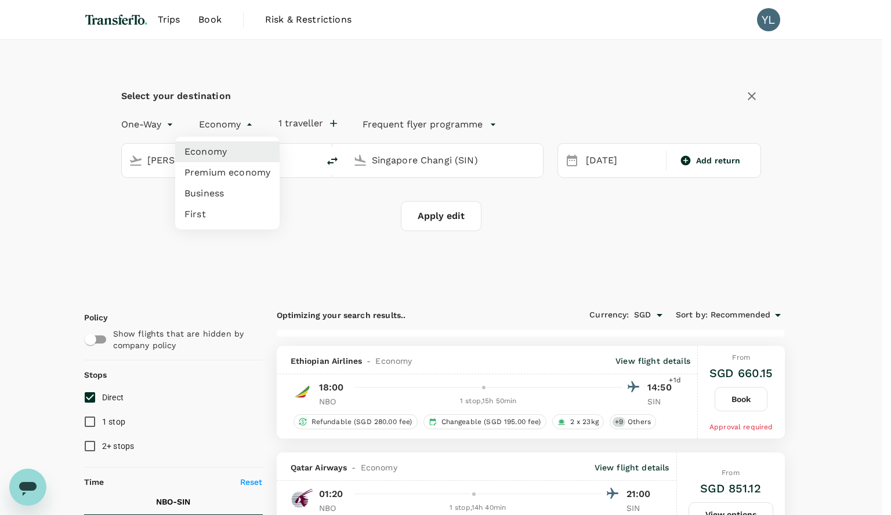
click at [211, 199] on li "Business" at bounding box center [227, 193] width 104 height 21
type input "business"
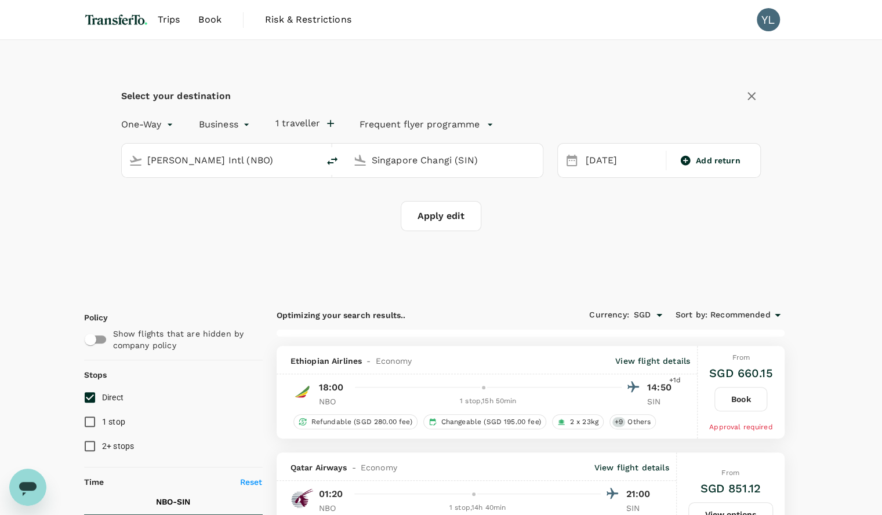
click at [434, 214] on button "Apply edit" at bounding box center [441, 216] width 81 height 30
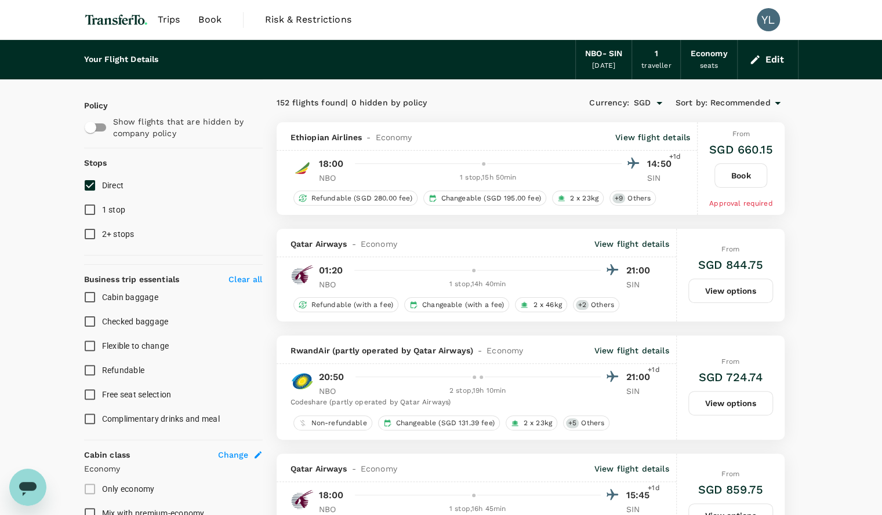
checkbox input "false"
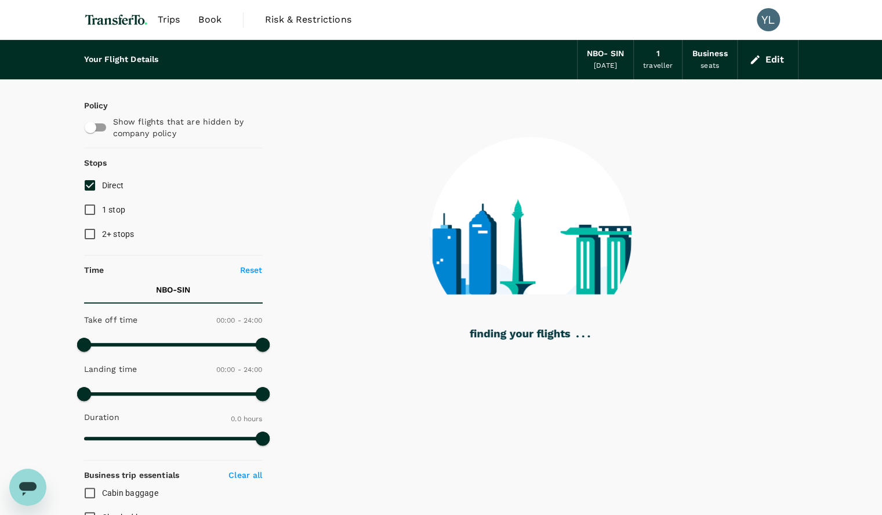
type input "1955"
checkbox input "true"
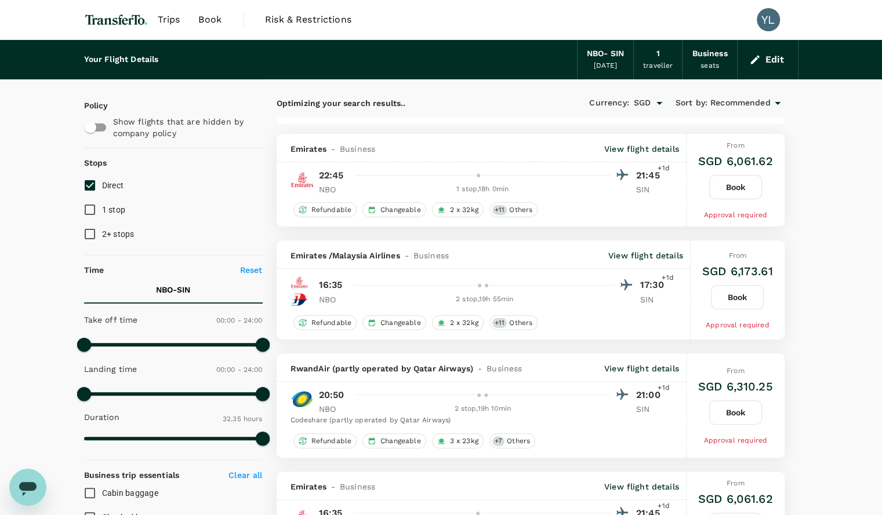
type input "2240"
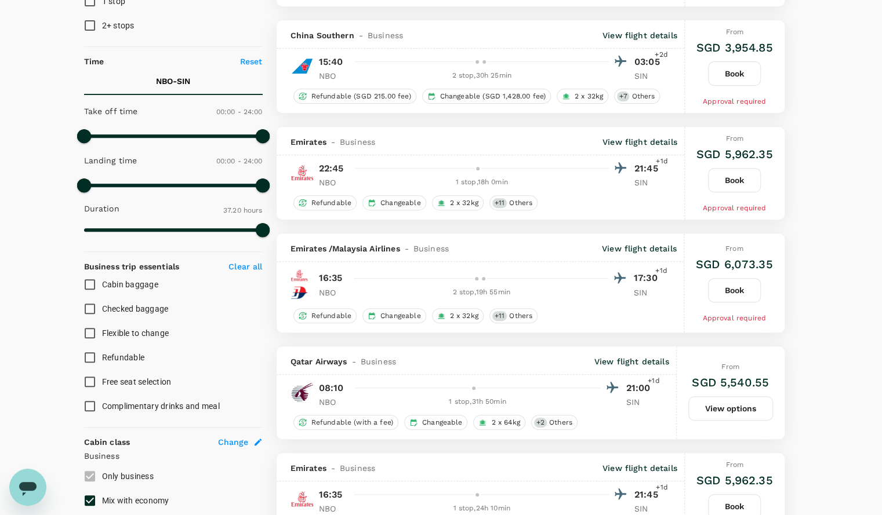
scroll to position [124, 0]
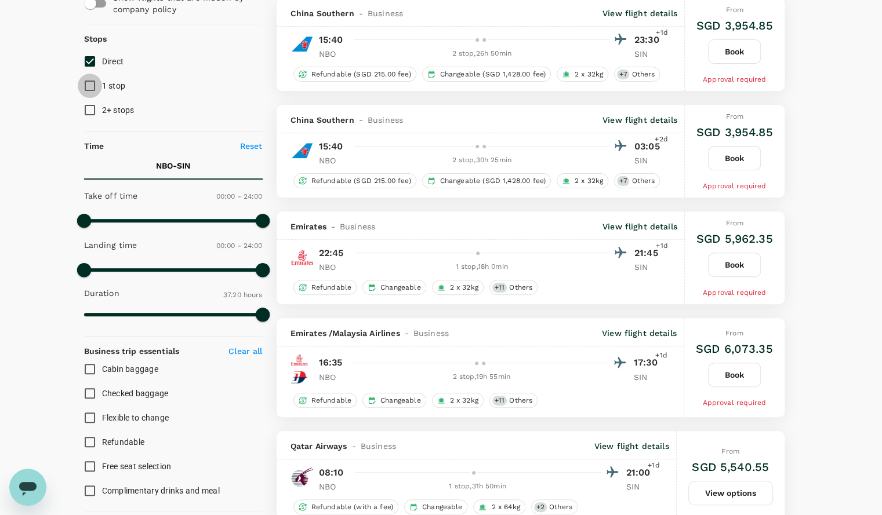
click at [92, 88] on input "1 stop" at bounding box center [90, 86] width 24 height 24
checkbox input "true"
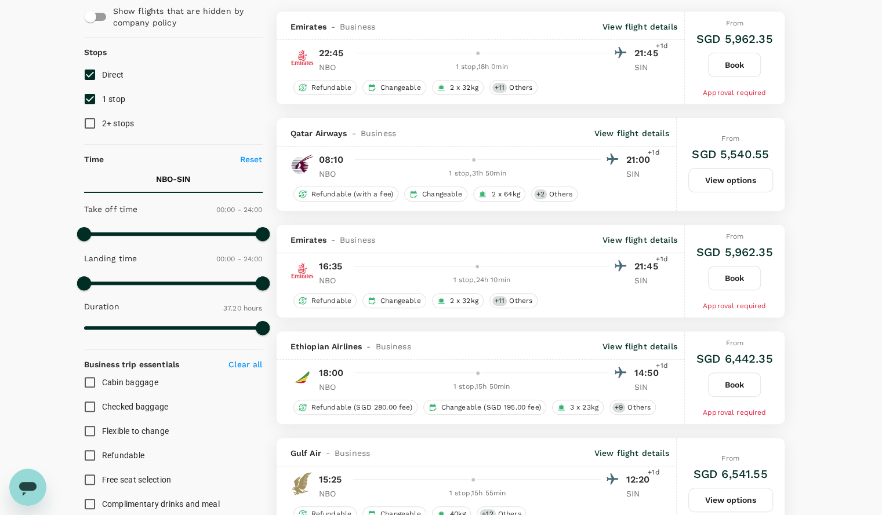
scroll to position [37, 0]
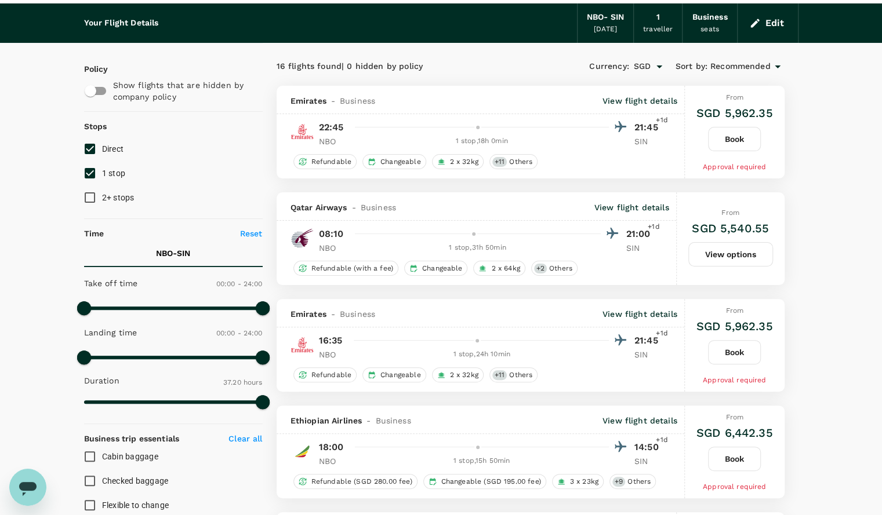
click at [772, 23] on button "Edit" at bounding box center [768, 23] width 42 height 19
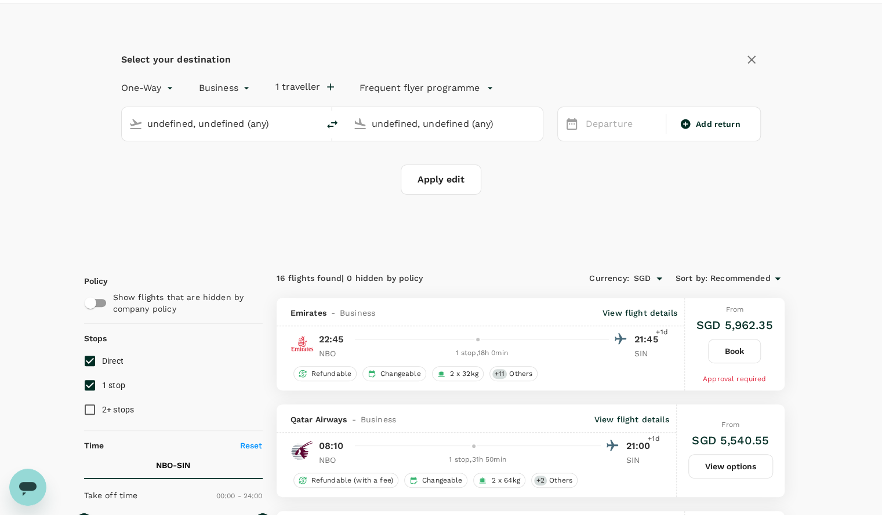
type input "[PERSON_NAME] Intl (NBO)"
type input "Singapore Changi (SIN)"
type input "[PERSON_NAME] Intl (NBO)"
click at [405, 122] on input "Singapore Changi (SIN)" at bounding box center [445, 124] width 147 height 18
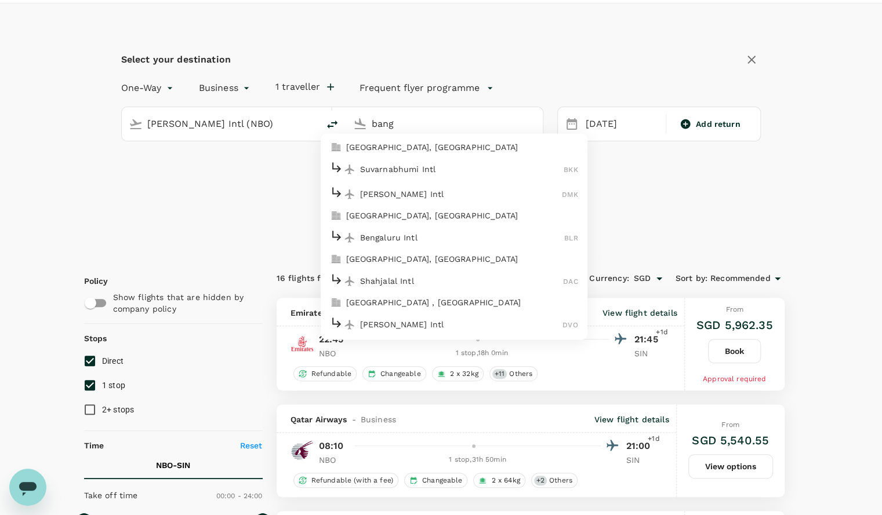
click at [404, 151] on p "[GEOGRAPHIC_DATA], [GEOGRAPHIC_DATA]" at bounding box center [462, 147] width 232 height 12
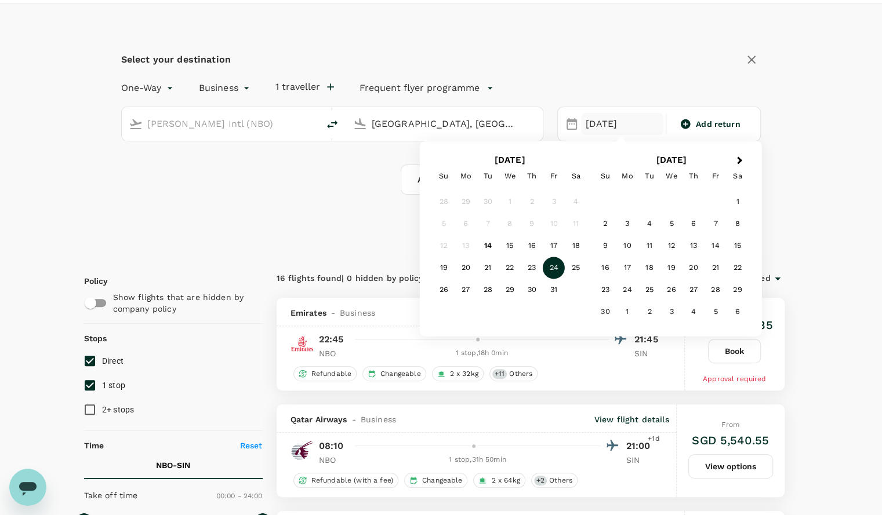
type input "[GEOGRAPHIC_DATA], [GEOGRAPHIC_DATA] (any)"
click at [550, 266] on div "24" at bounding box center [554, 268] width 22 height 22
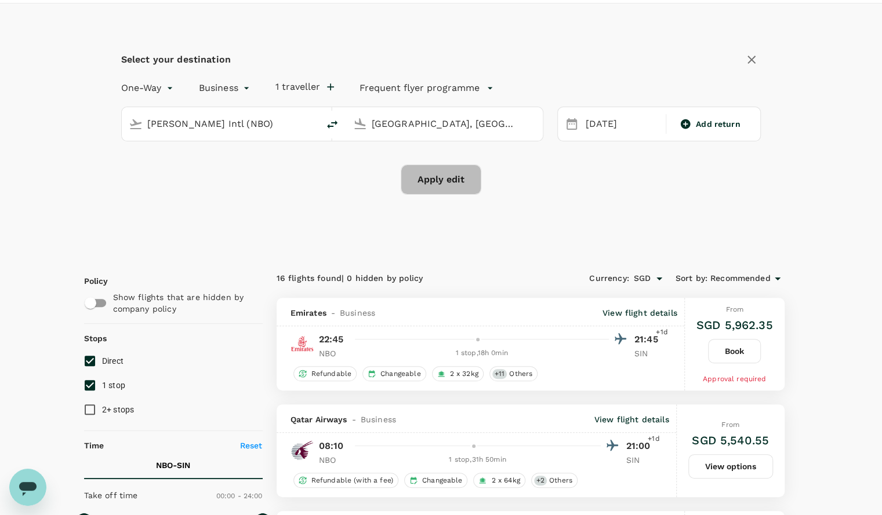
click at [453, 173] on button "Apply edit" at bounding box center [441, 180] width 81 height 30
checkbox input "false"
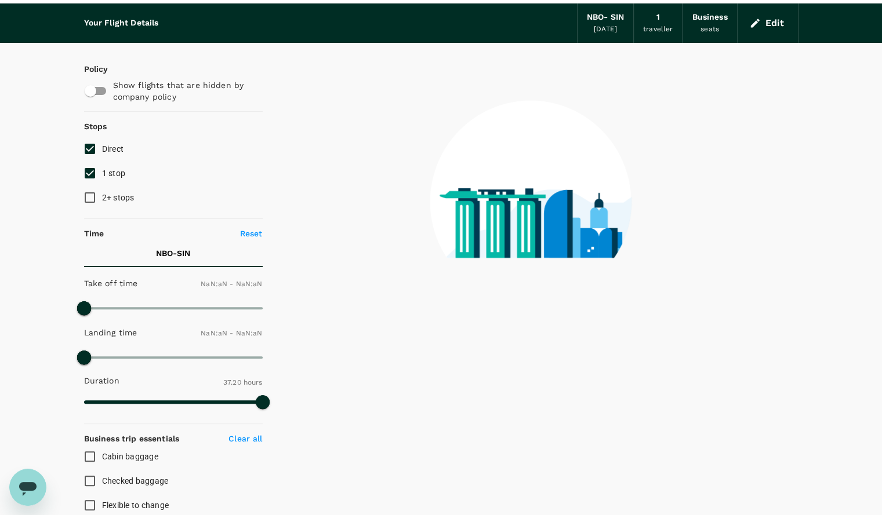
type input "1440"
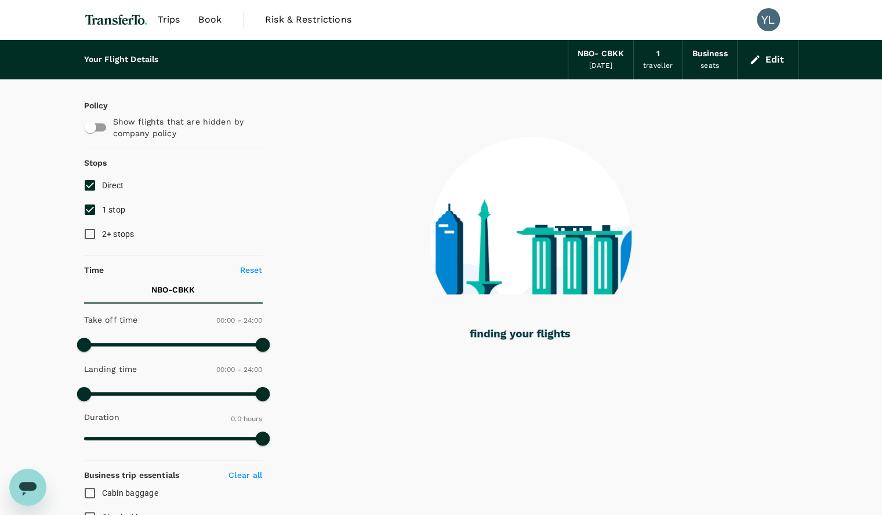
type input "2020"
checkbox input "true"
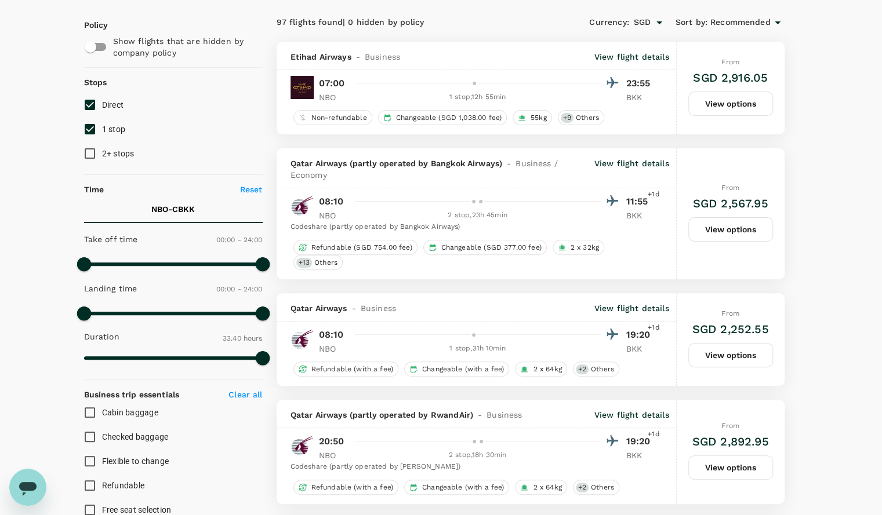
scroll to position [79, 0]
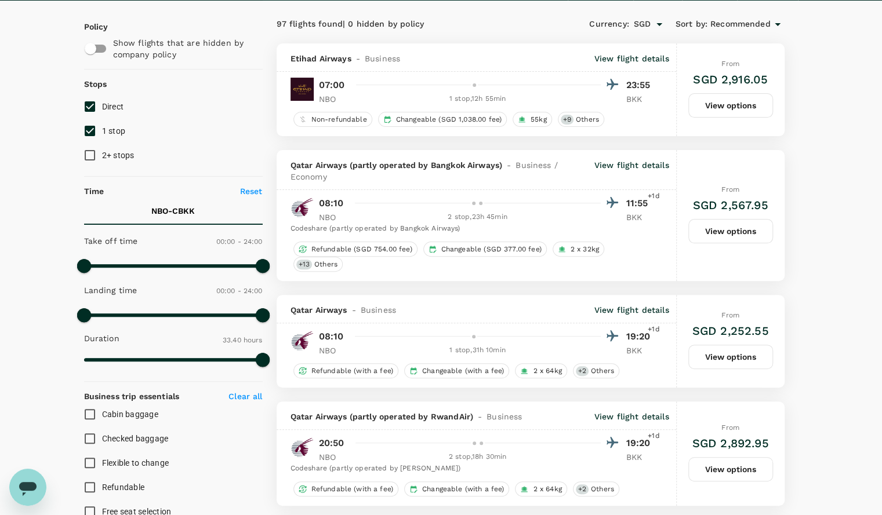
click at [94, 128] on input "1 stop" at bounding box center [90, 131] width 24 height 24
checkbox input "false"
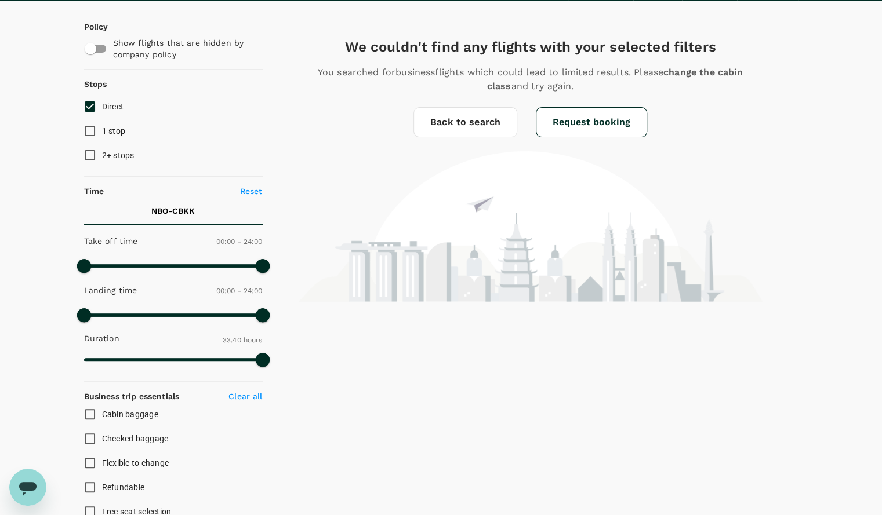
scroll to position [0, 0]
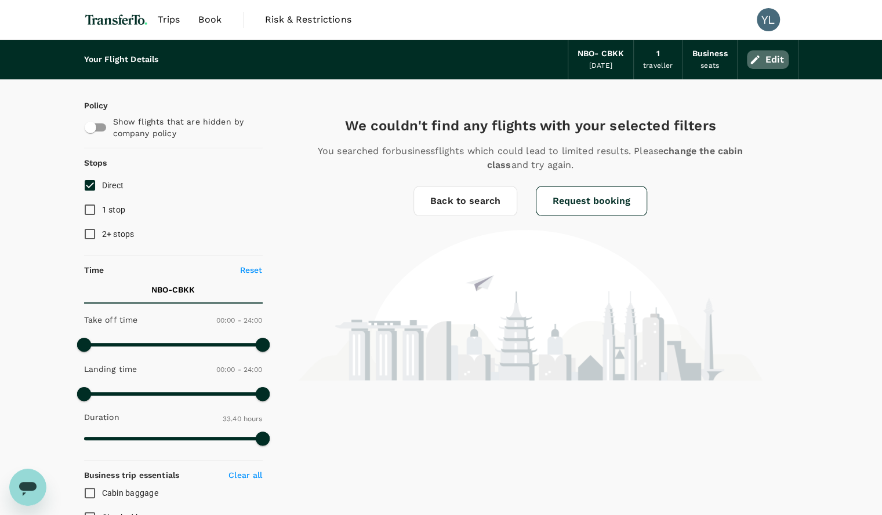
click at [767, 59] on button "Edit" at bounding box center [768, 59] width 42 height 19
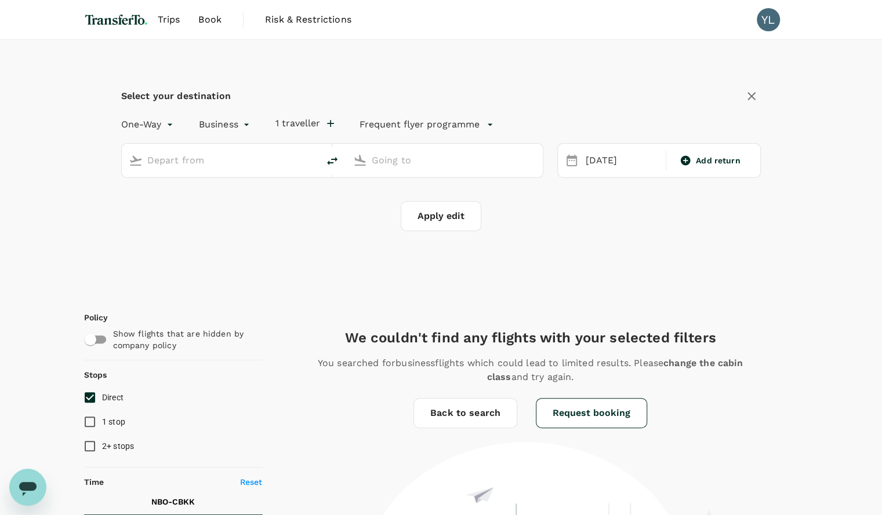
type input "[PERSON_NAME] Intl (NBO)"
type input "[GEOGRAPHIC_DATA], [GEOGRAPHIC_DATA] (any)"
click at [602, 159] on div "[DATE]" at bounding box center [622, 161] width 82 height 23
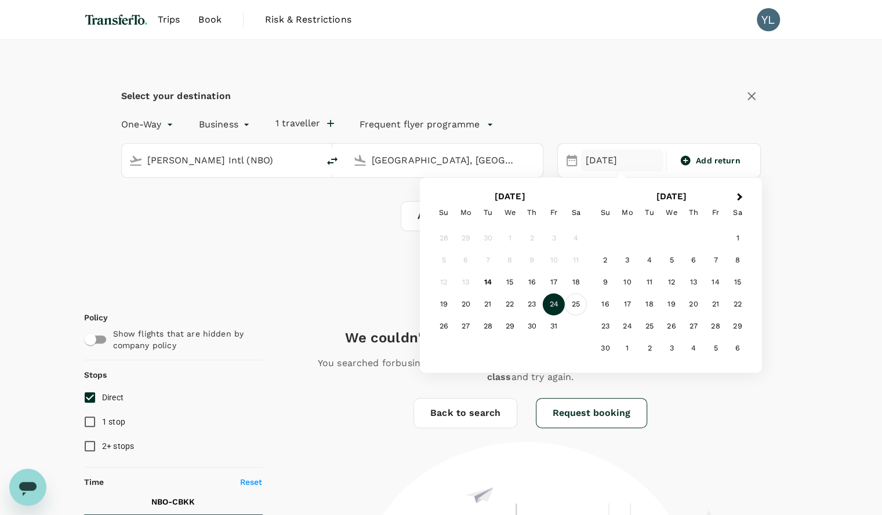
click at [575, 304] on div "25" at bounding box center [576, 305] width 22 height 22
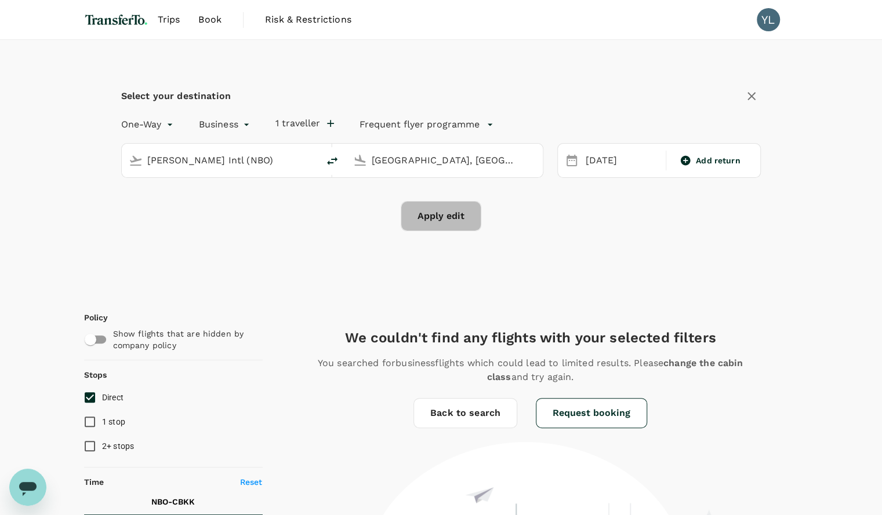
click at [436, 206] on button "Apply edit" at bounding box center [441, 216] width 81 height 30
checkbox input "false"
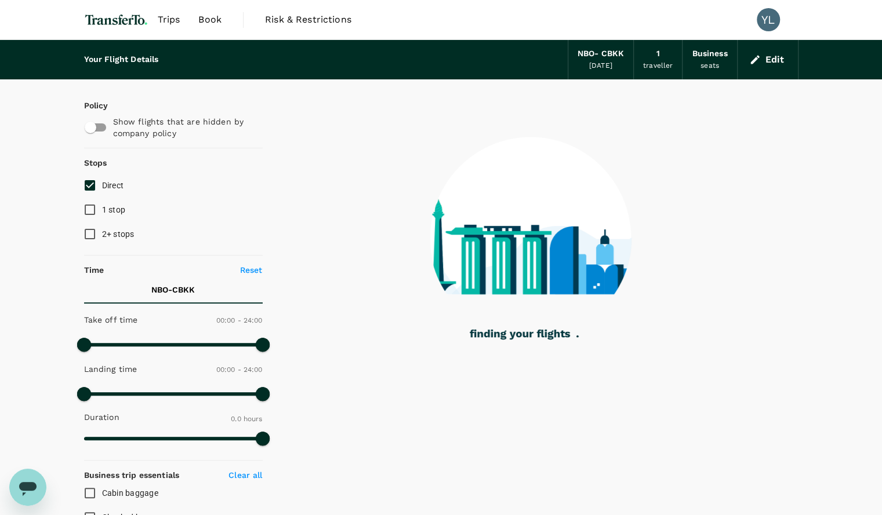
type input "2015"
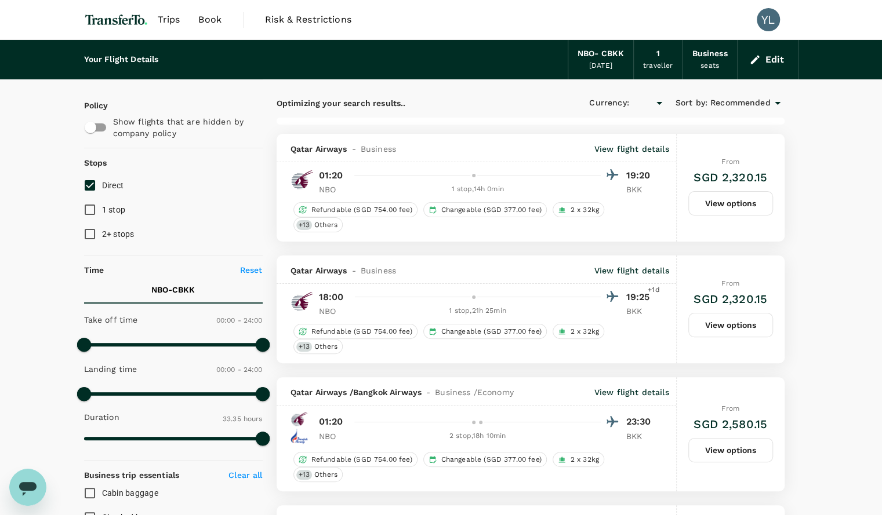
checkbox input "true"
type input "SGD"
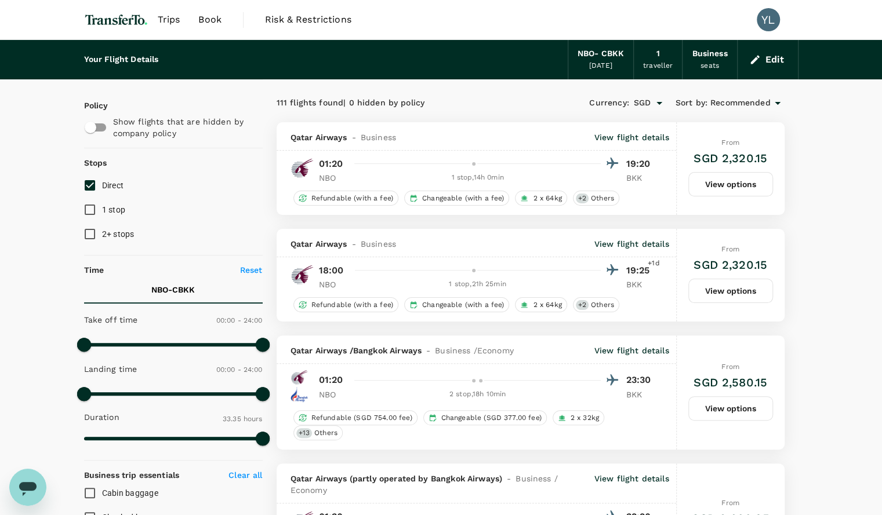
scroll to position [6, 0]
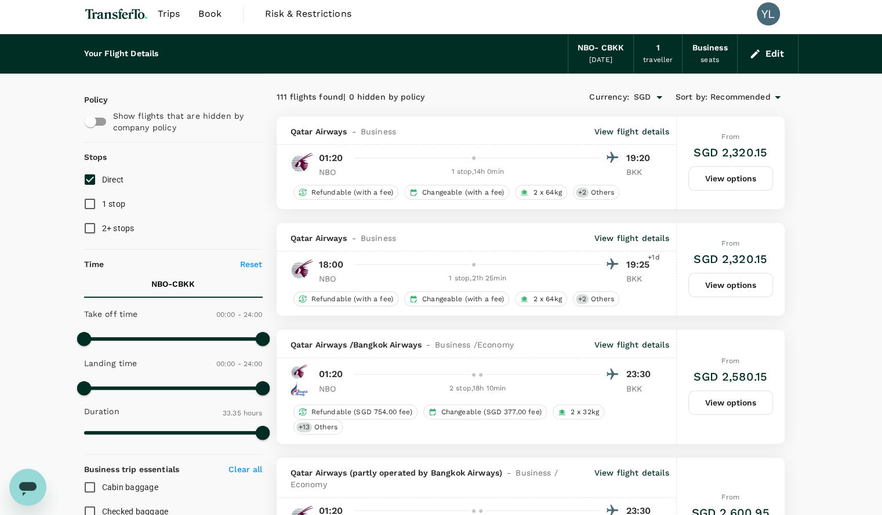
click at [760, 52] on icon "button" at bounding box center [755, 54] width 12 height 12
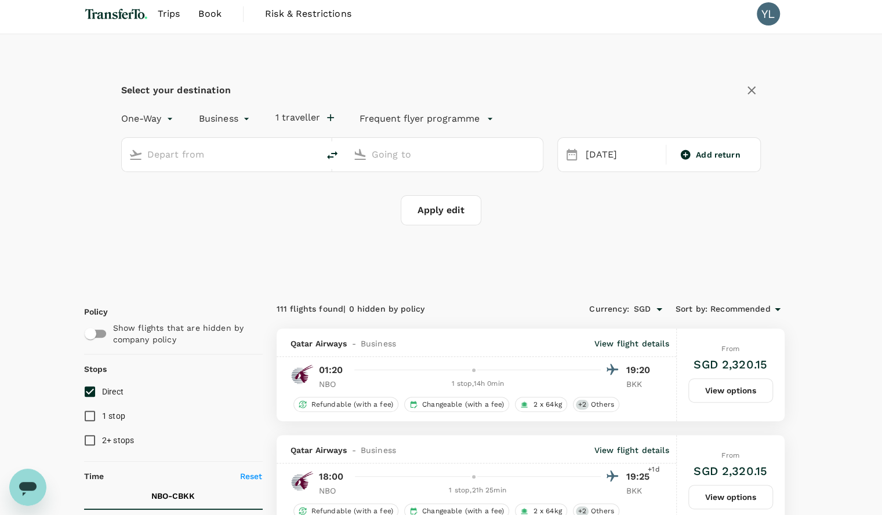
type input "[PERSON_NAME] Intl (NBO)"
click at [413, 150] on input "[GEOGRAPHIC_DATA], [GEOGRAPHIC_DATA] (any)" at bounding box center [445, 155] width 147 height 18
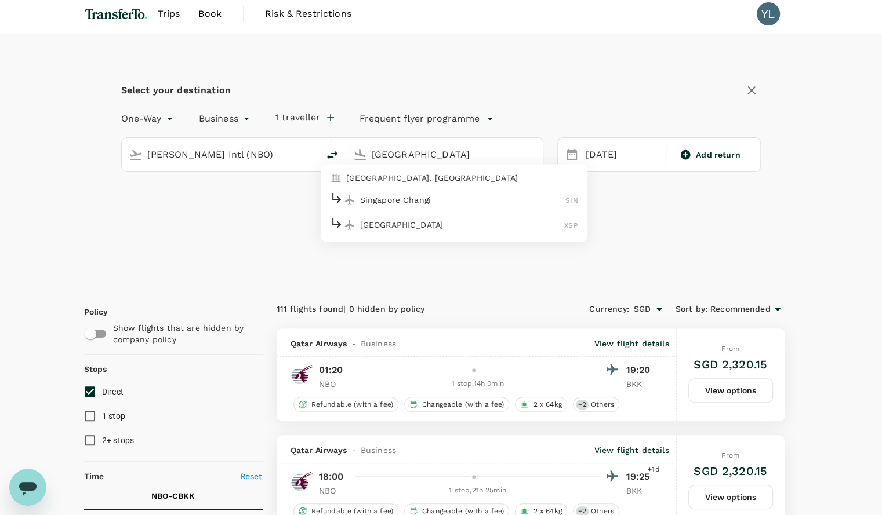
click at [399, 181] on p "[GEOGRAPHIC_DATA], [GEOGRAPHIC_DATA]" at bounding box center [462, 178] width 232 height 12
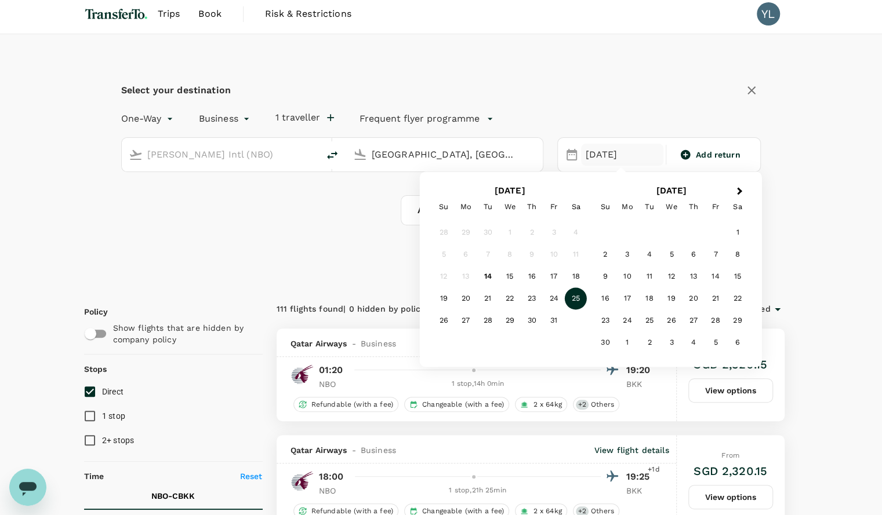
type input "[GEOGRAPHIC_DATA], [GEOGRAPHIC_DATA] (any)"
click at [339, 246] on div "Select your destination One-Way oneway Business business 1 traveller Frequent f…" at bounding box center [441, 160] width 714 height 252
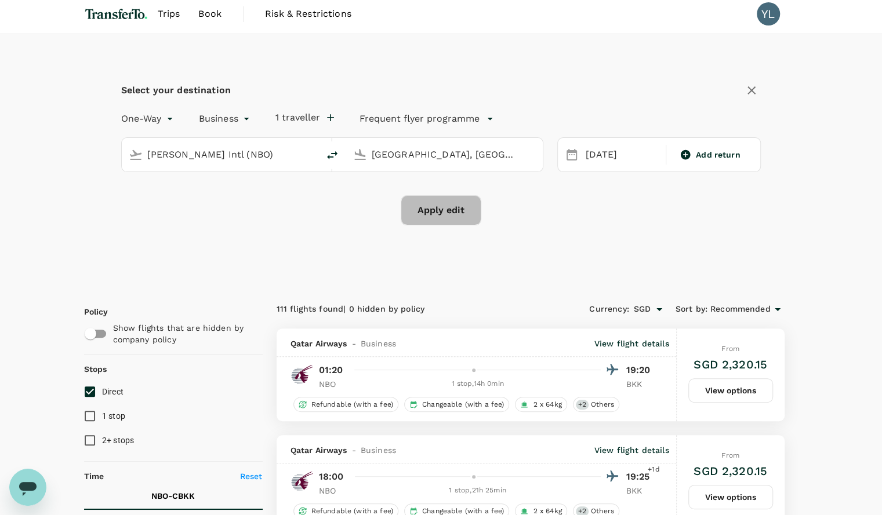
click at [444, 212] on button "Apply edit" at bounding box center [441, 210] width 81 height 30
checkbox input "false"
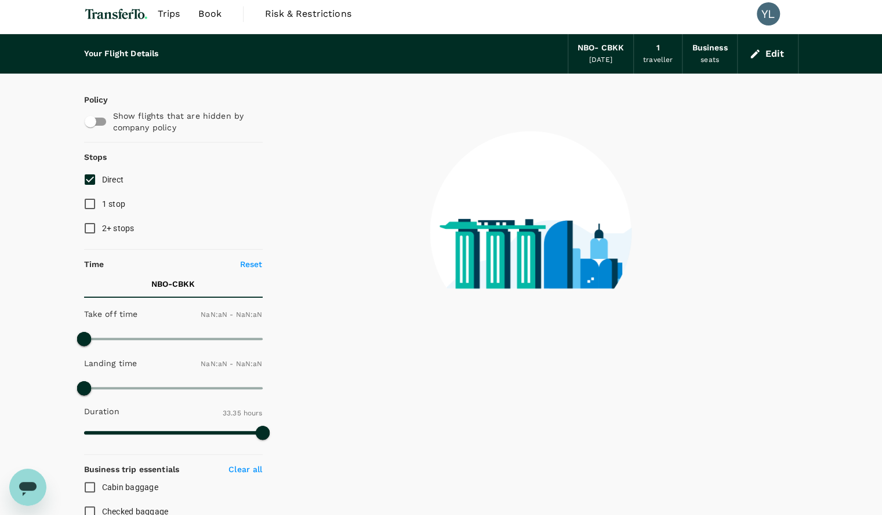
type input "1440"
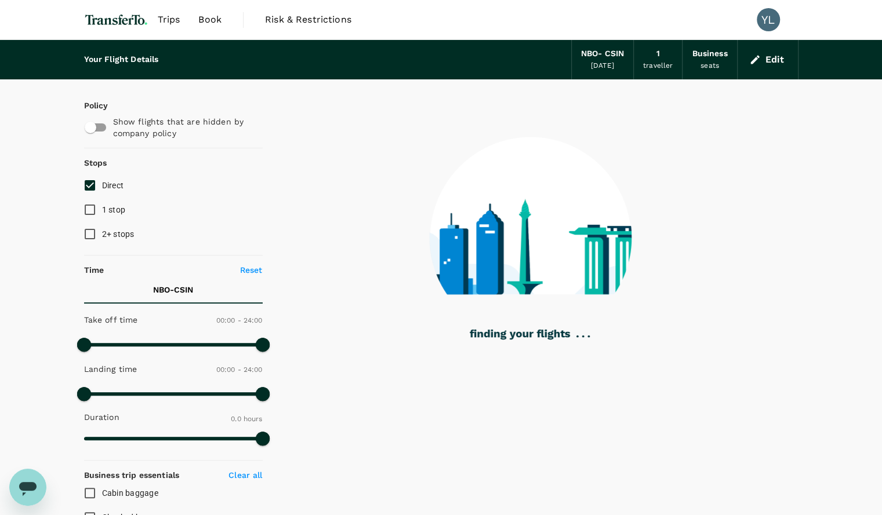
type input "2430"
checkbox input "true"
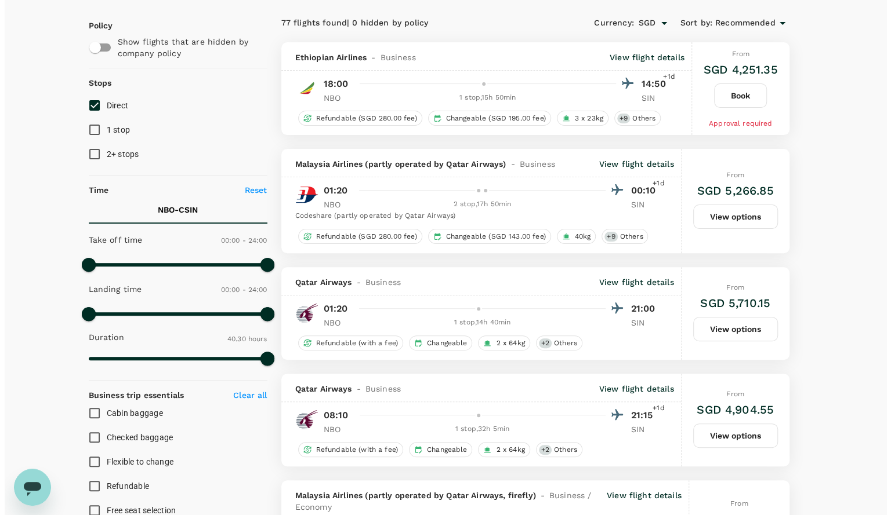
scroll to position [41, 0]
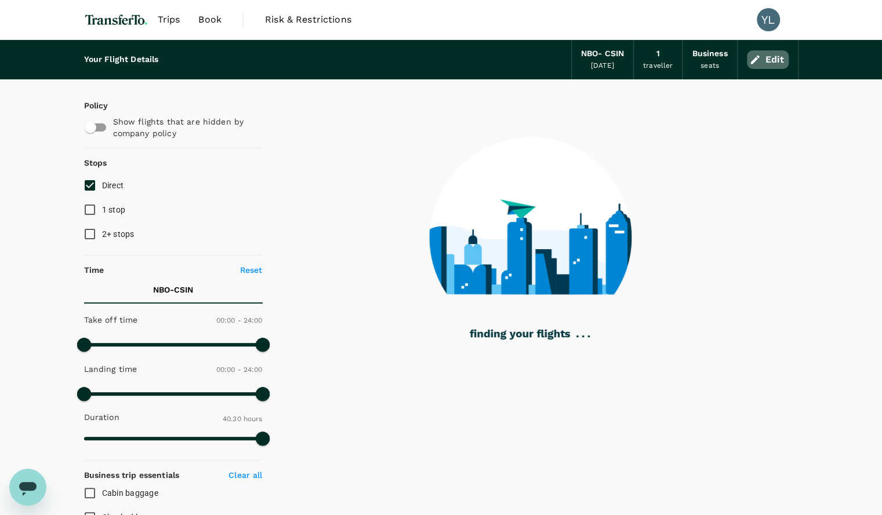
click at [772, 66] on button "Edit" at bounding box center [768, 59] width 42 height 19
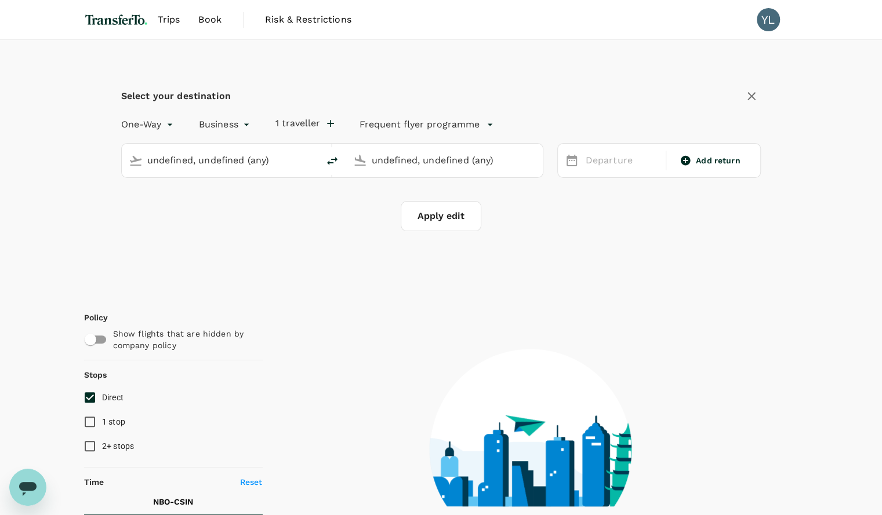
type input "[PERSON_NAME] Intl (NBO)"
type input "[GEOGRAPHIC_DATA], [GEOGRAPHIC_DATA] (any)"
type input "[PERSON_NAME] Intl (NBO)"
type input "[GEOGRAPHIC_DATA], [GEOGRAPHIC_DATA] (any)"
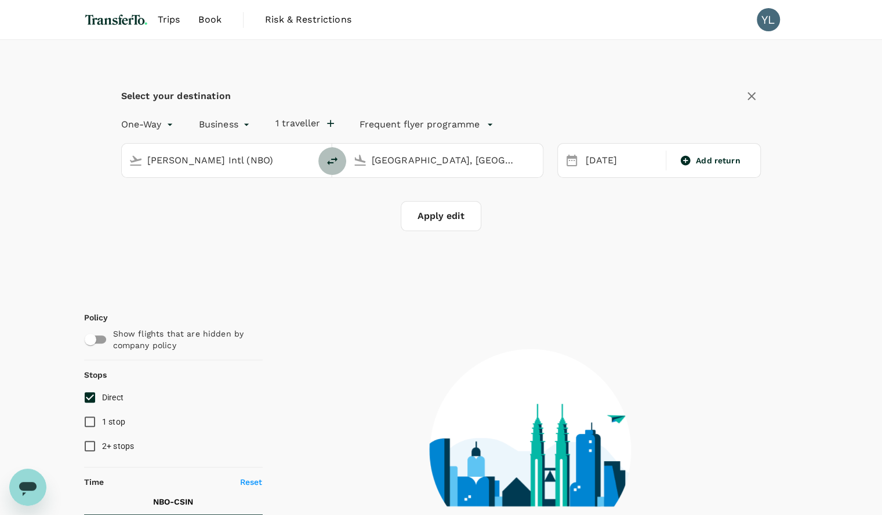
click at [331, 161] on icon "delete" at bounding box center [332, 161] width 14 height 14
type input "[GEOGRAPHIC_DATA], [GEOGRAPHIC_DATA] (any)"
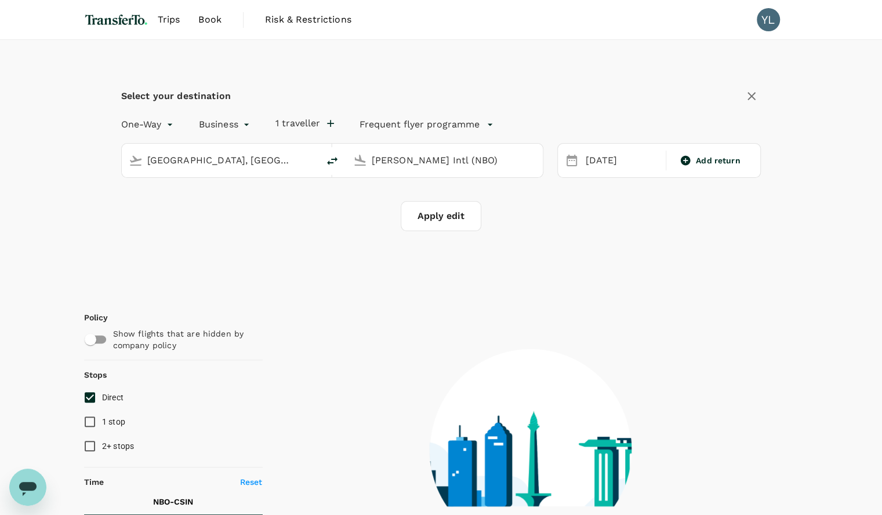
click at [400, 152] on input "[PERSON_NAME] Intl (NBO)" at bounding box center [445, 160] width 147 height 18
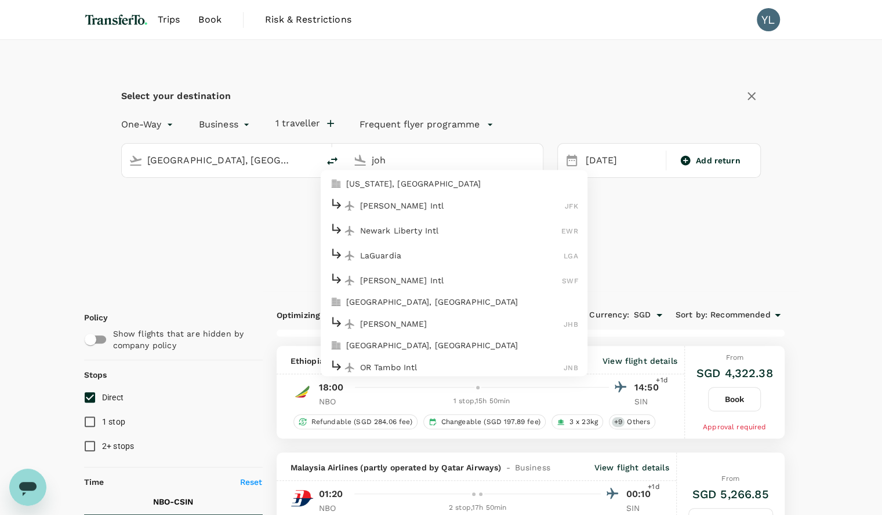
click at [419, 343] on p "[GEOGRAPHIC_DATA], [GEOGRAPHIC_DATA]" at bounding box center [462, 346] width 232 height 12
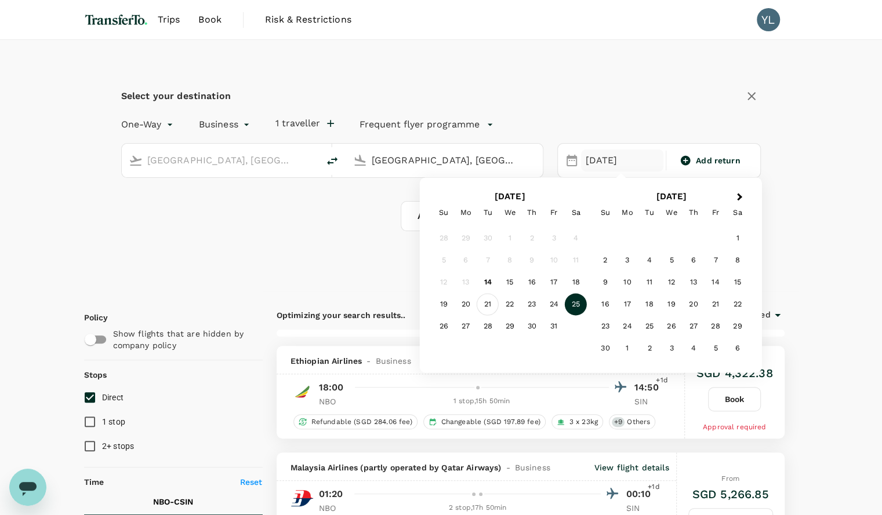
type input "[GEOGRAPHIC_DATA], [GEOGRAPHIC_DATA] (any)"
click at [482, 307] on div "21" at bounding box center [488, 305] width 22 height 22
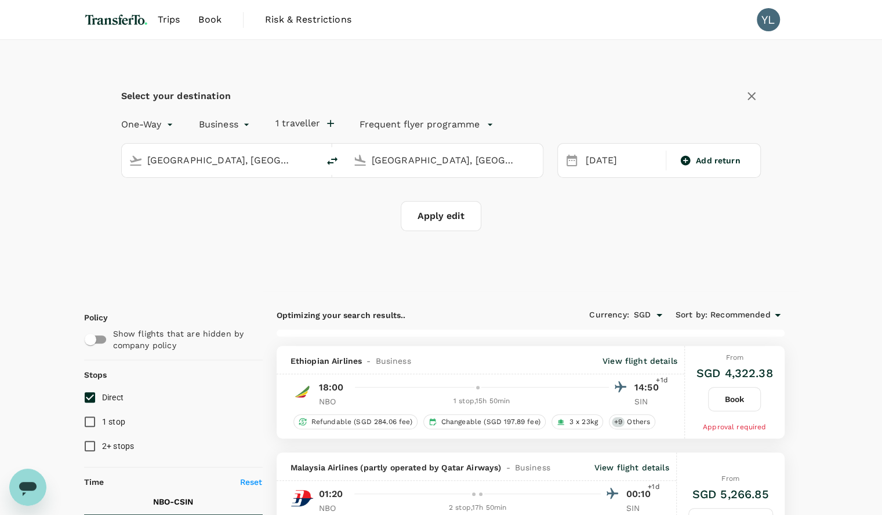
click at [442, 210] on button "Apply edit" at bounding box center [441, 216] width 81 height 30
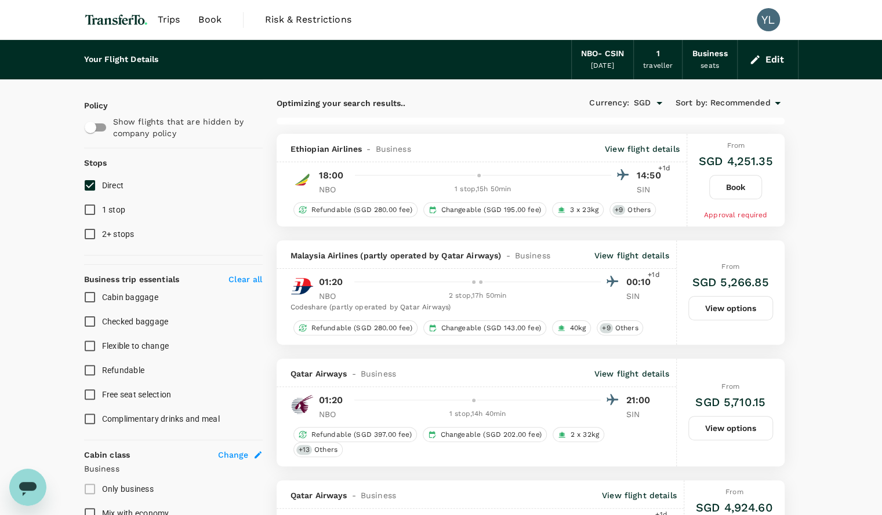
checkbox input "false"
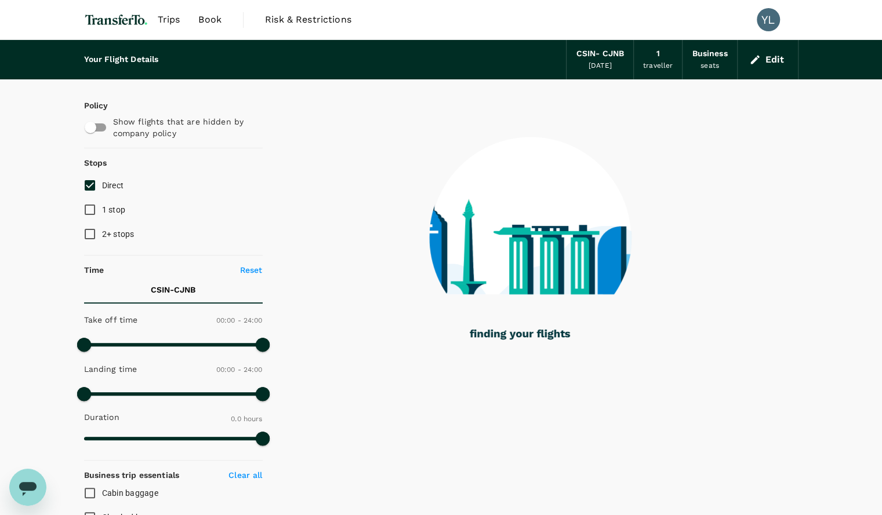
type input "2260"
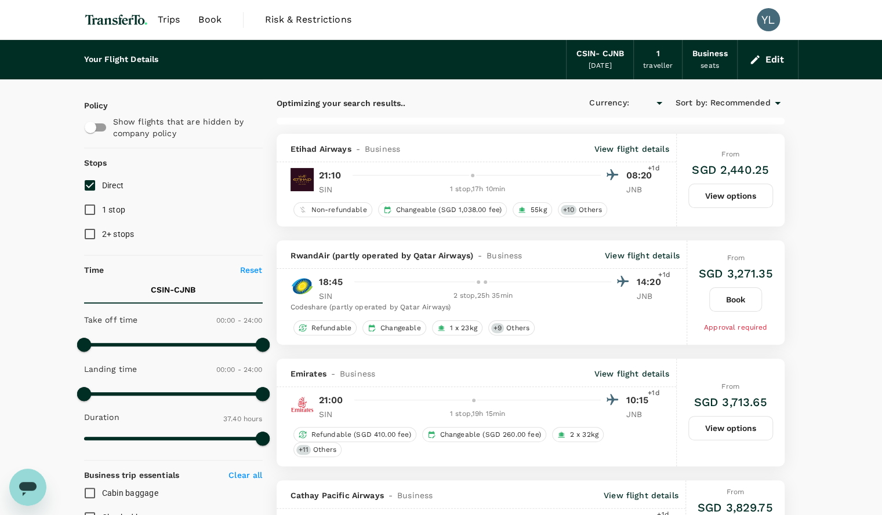
checkbox input "true"
type input "SGD"
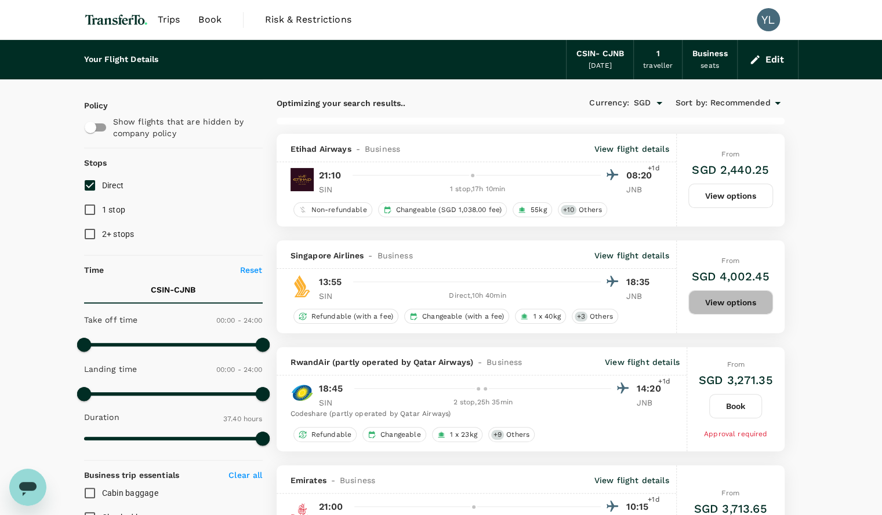
click at [712, 297] on button "View options" at bounding box center [730, 302] width 85 height 24
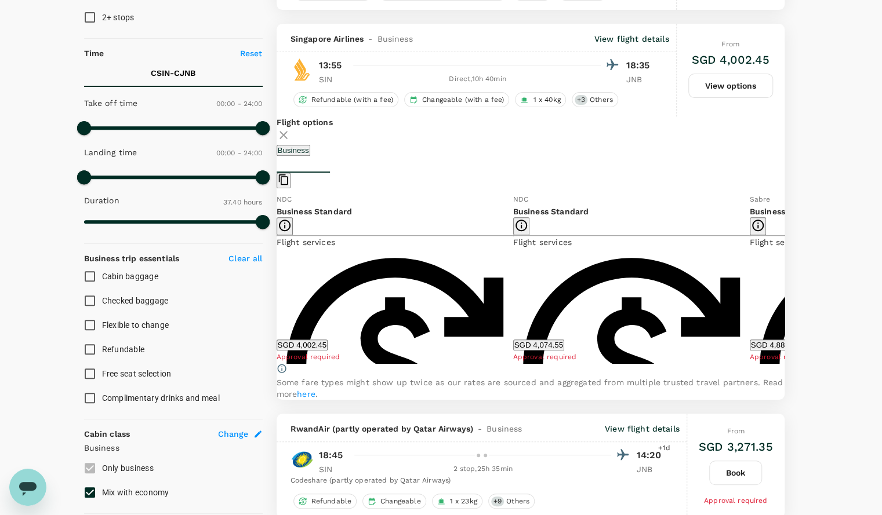
scroll to position [240, 0]
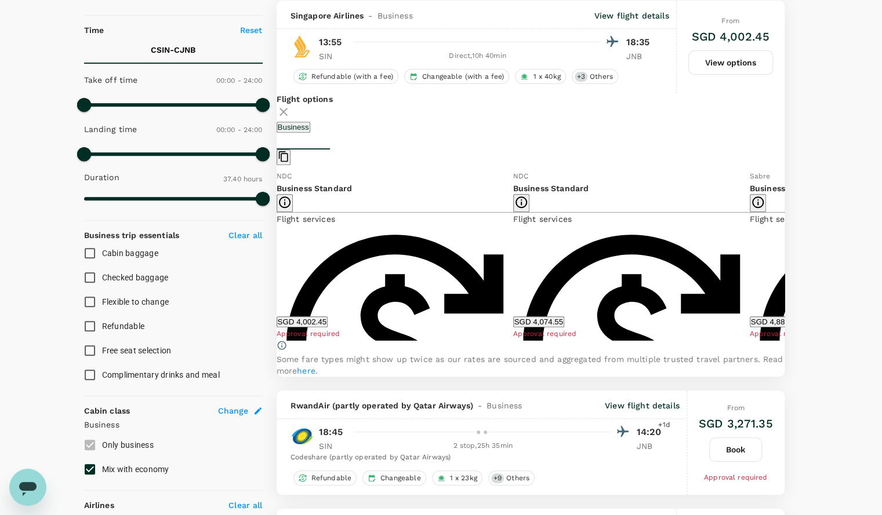
type input "2485"
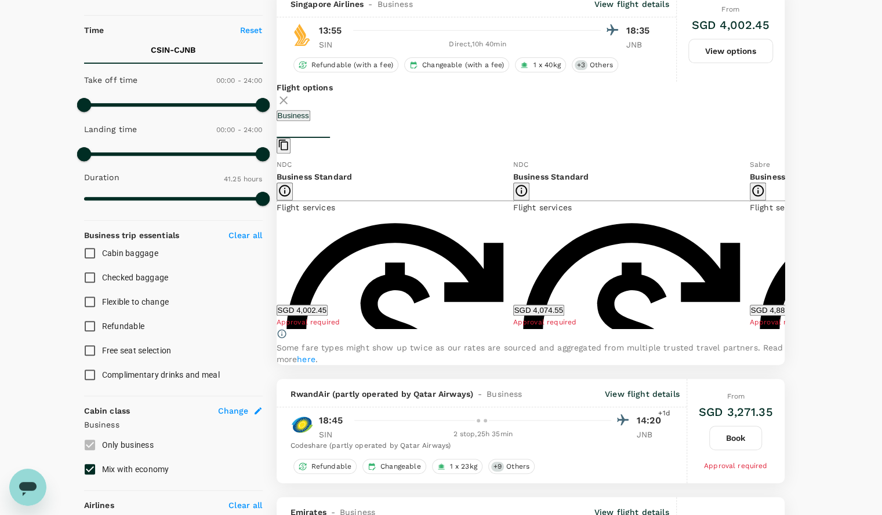
click at [328, 316] on button "SGD 4,002.45" at bounding box center [302, 310] width 51 height 11
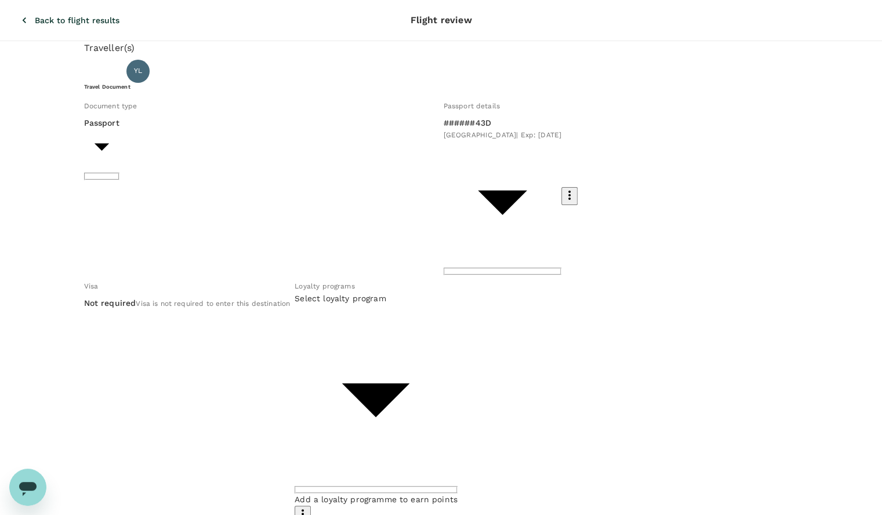
click at [445, 220] on body "Back to flight results Flight review Traveller(s) Traveller 1 : YL [GEOGRAPHIC_…" at bounding box center [441, 475] width 882 height 950
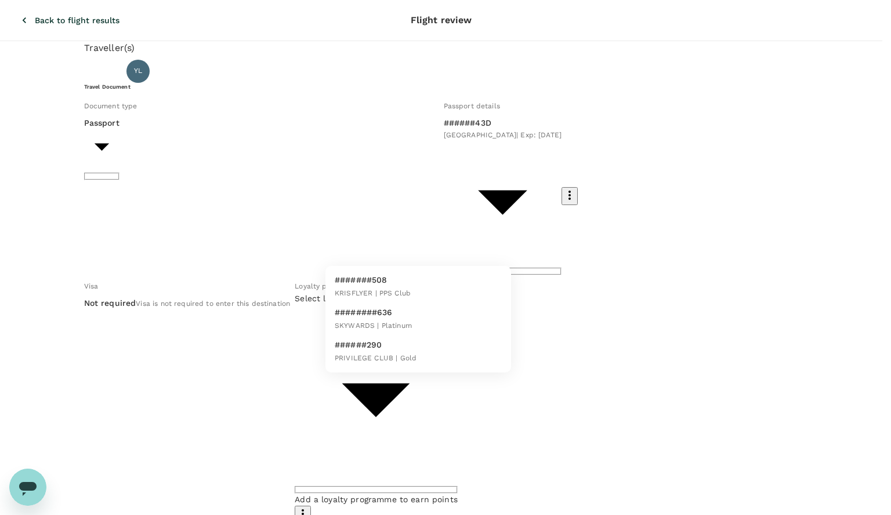
click at [404, 282] on p "#######508" at bounding box center [373, 280] width 76 height 12
type input "5d1a19b9-8b0d-4daa-9e12-3e696eac25ce"
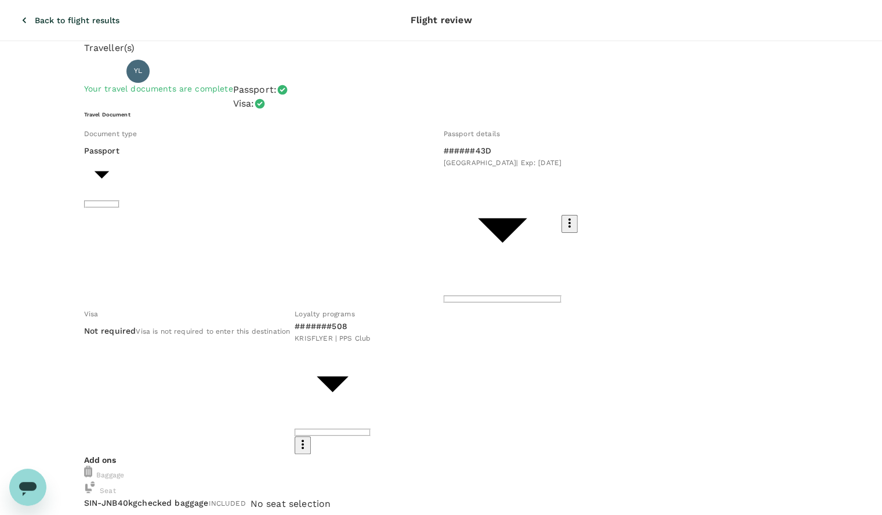
type input "9f86f5ea-eef2-4806-bc5d-0eeed3f8957b"
type textarea "dsds"
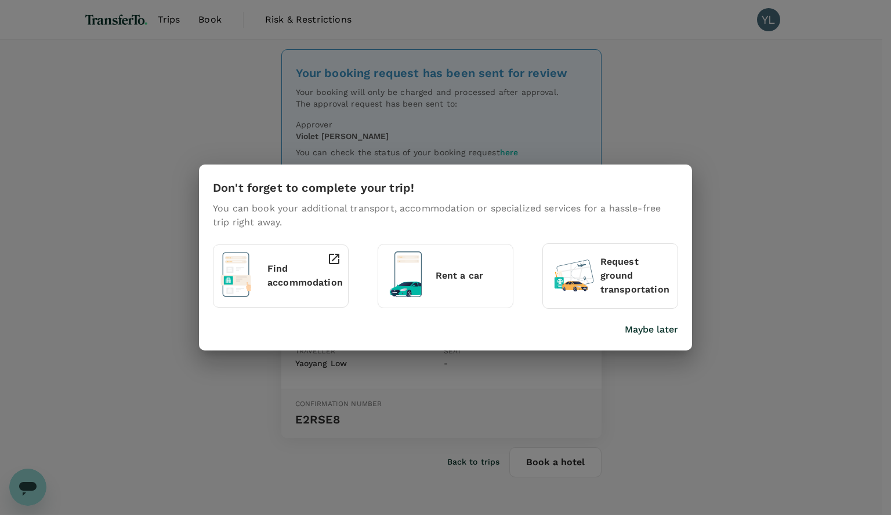
click at [667, 330] on p "Maybe later" at bounding box center [650, 330] width 53 height 14
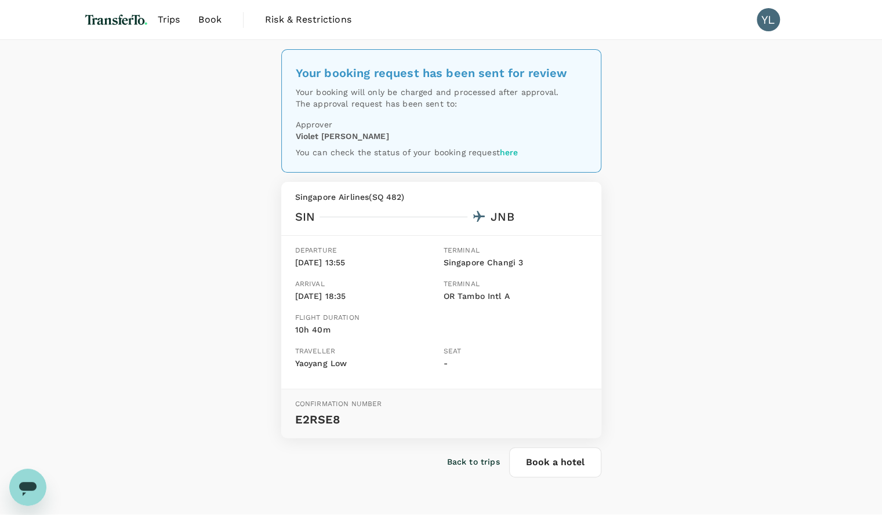
click at [460, 459] on p "Back to trips" at bounding box center [473, 462] width 53 height 12
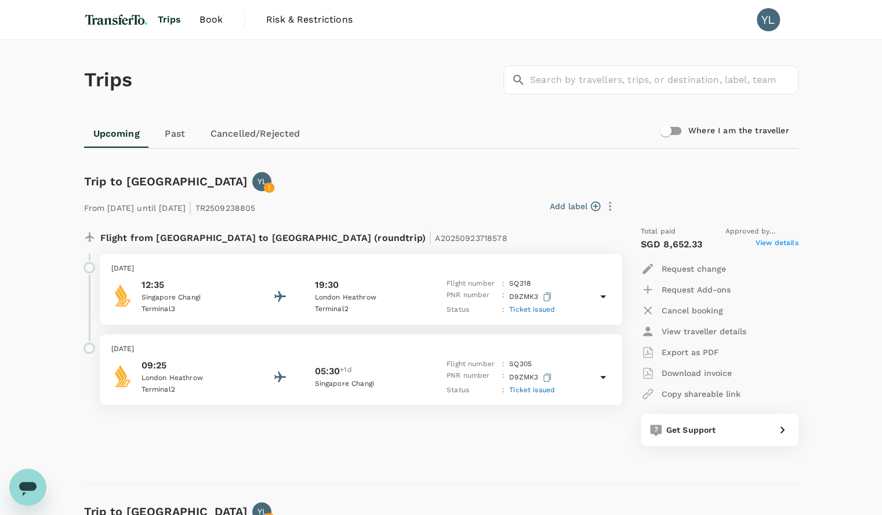
click at [170, 16] on span "Trips" at bounding box center [170, 20] width 24 height 14
click at [208, 20] on span "Book" at bounding box center [210, 20] width 23 height 14
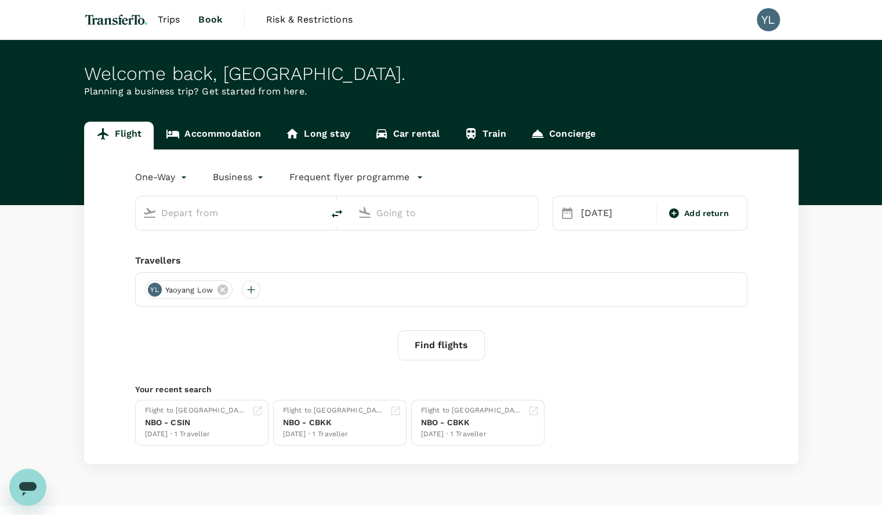
type input "[GEOGRAPHIC_DATA], [GEOGRAPHIC_DATA] (any)"
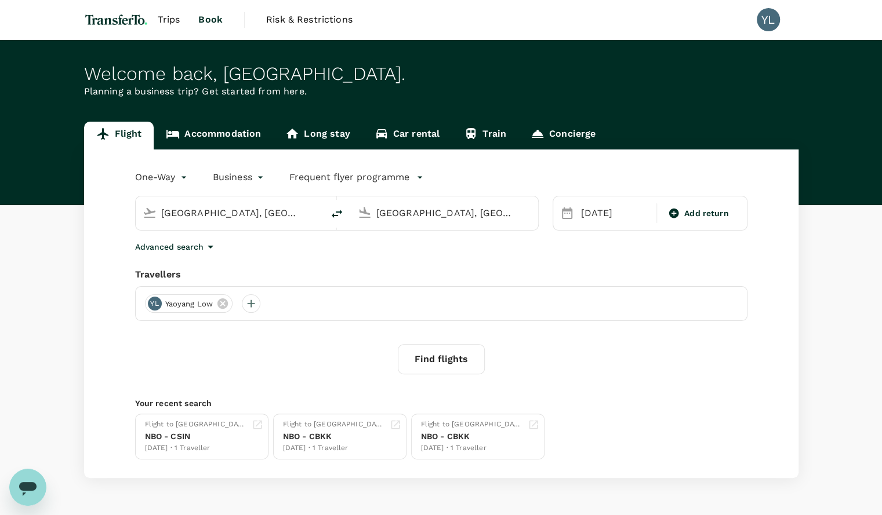
click at [196, 215] on input "[GEOGRAPHIC_DATA], [GEOGRAPHIC_DATA] (any)" at bounding box center [229, 213] width 137 height 18
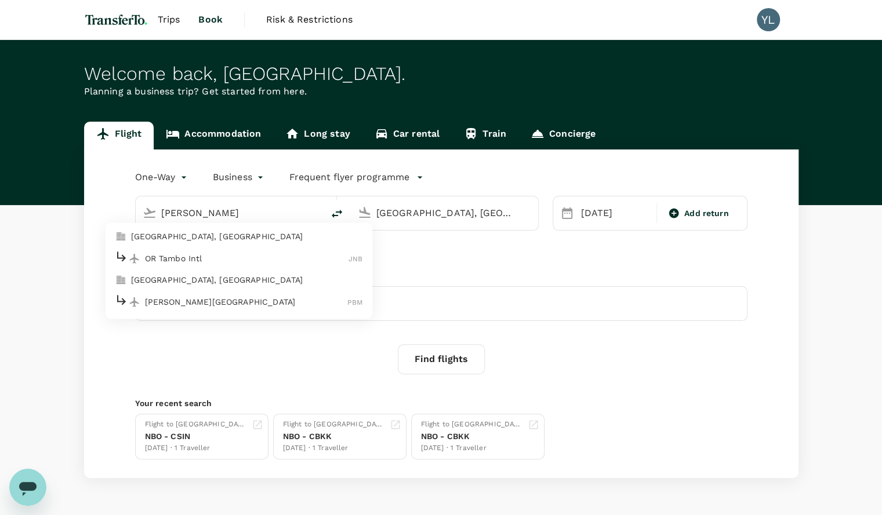
click at [189, 239] on p "[GEOGRAPHIC_DATA], [GEOGRAPHIC_DATA]" at bounding box center [247, 237] width 232 height 12
type input "[GEOGRAPHIC_DATA], [GEOGRAPHIC_DATA] (any)"
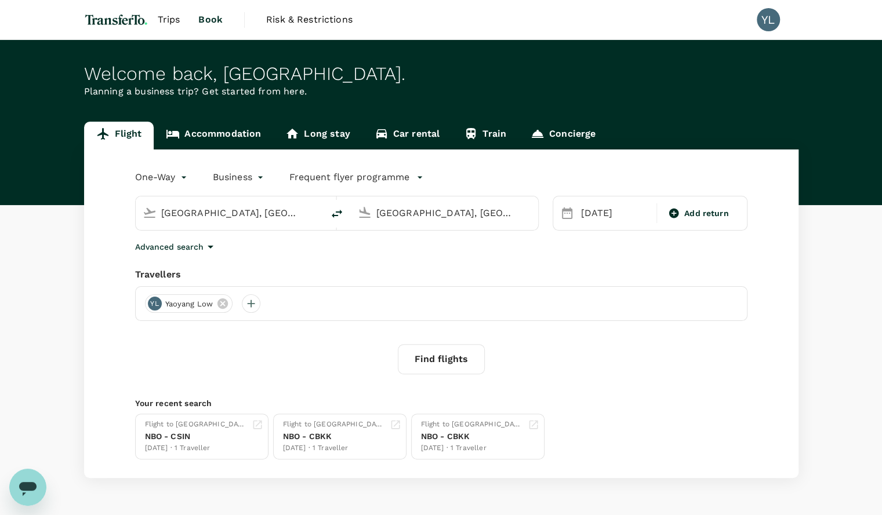
scroll to position [0, 17]
click at [395, 220] on input "[GEOGRAPHIC_DATA], [GEOGRAPHIC_DATA] (any)" at bounding box center [444, 213] width 137 height 18
type input "z"
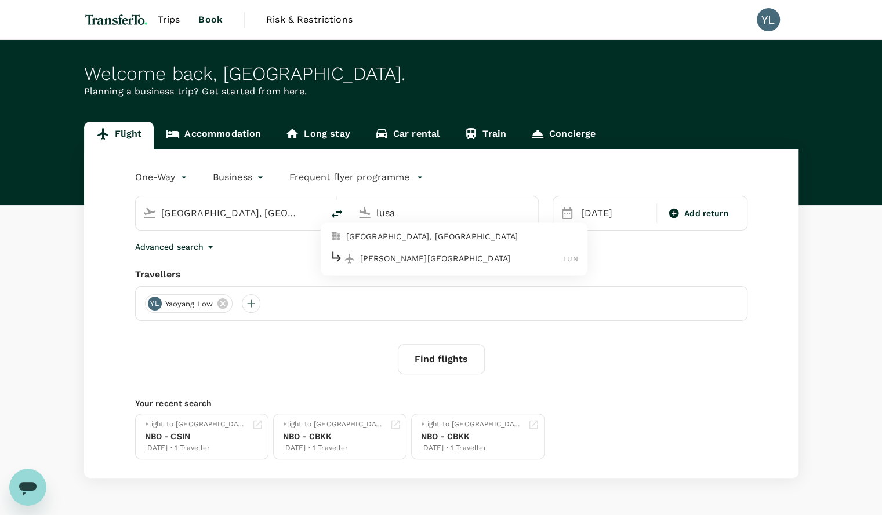
click at [384, 239] on p "[GEOGRAPHIC_DATA], [GEOGRAPHIC_DATA]" at bounding box center [462, 237] width 232 height 12
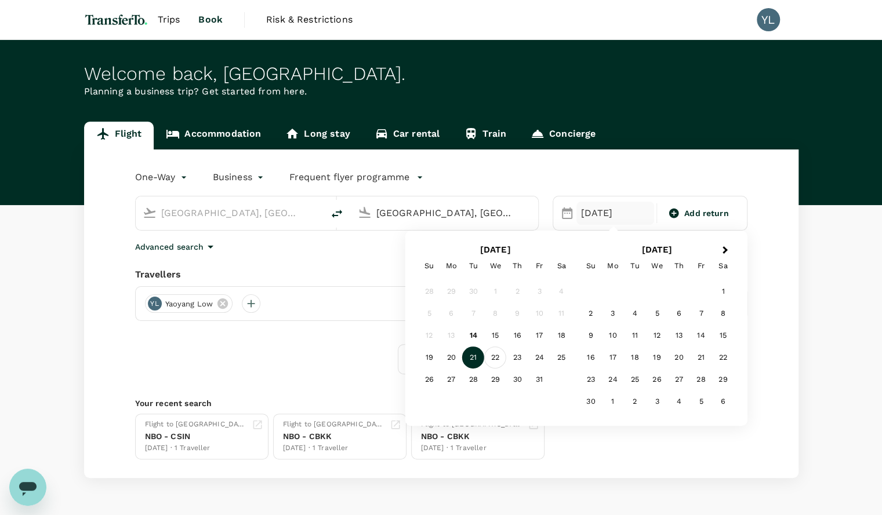
type input "Lusaka, Zambia (any)"
click at [492, 355] on div "22" at bounding box center [495, 358] width 22 height 22
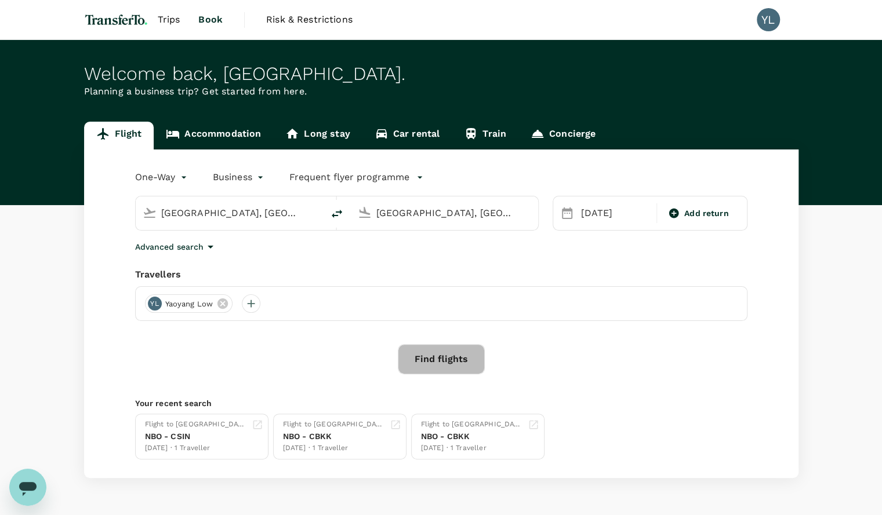
click at [428, 366] on button "Find flights" at bounding box center [441, 359] width 87 height 30
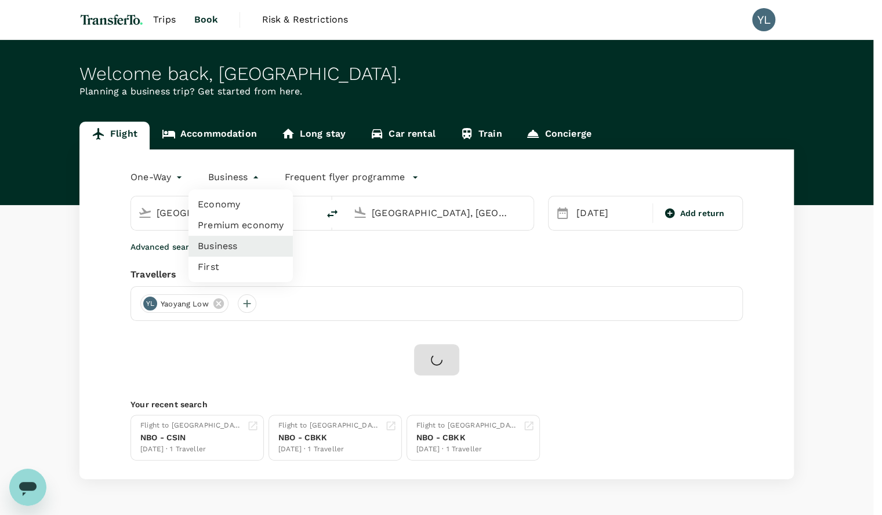
click at [245, 177] on body "Trips Book Risk & Restrictions YL Welcome back , Yaoyang . Planning a business …" at bounding box center [441, 276] width 882 height 553
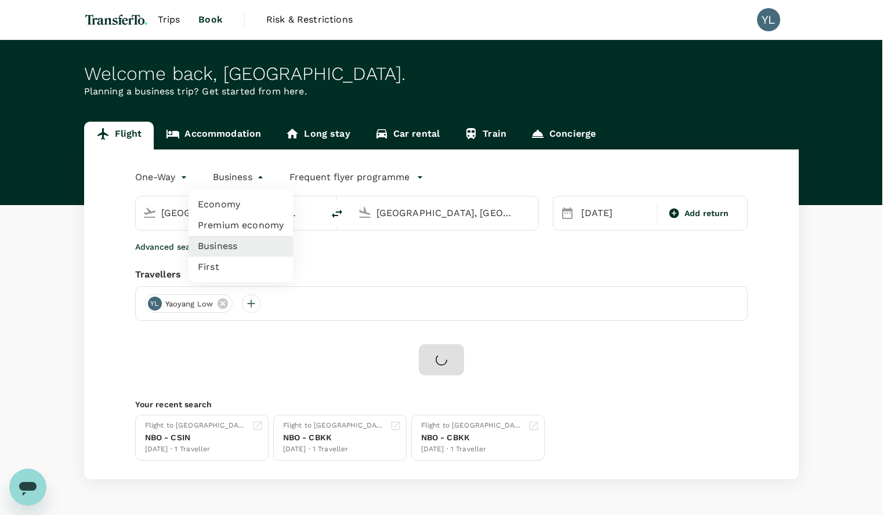
click at [228, 208] on li "Economy" at bounding box center [240, 204] width 104 height 21
type input "economy"
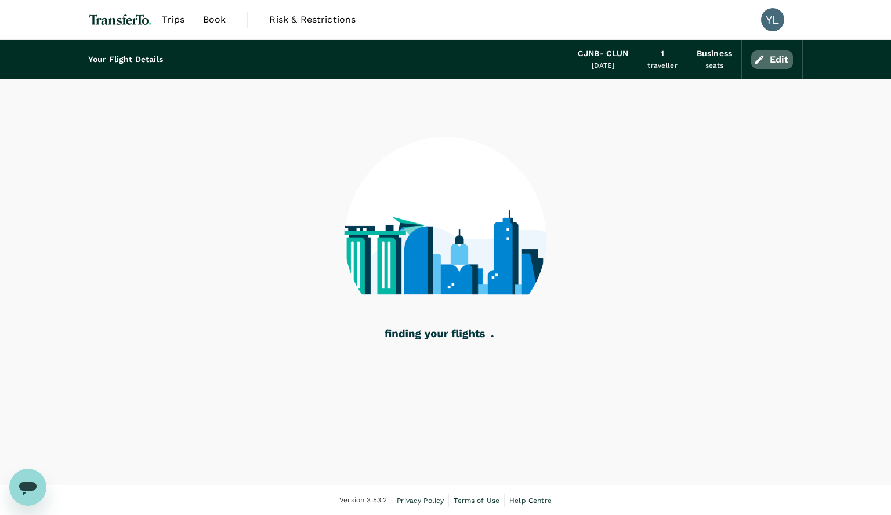
click at [778, 60] on button "Edit" at bounding box center [772, 59] width 42 height 19
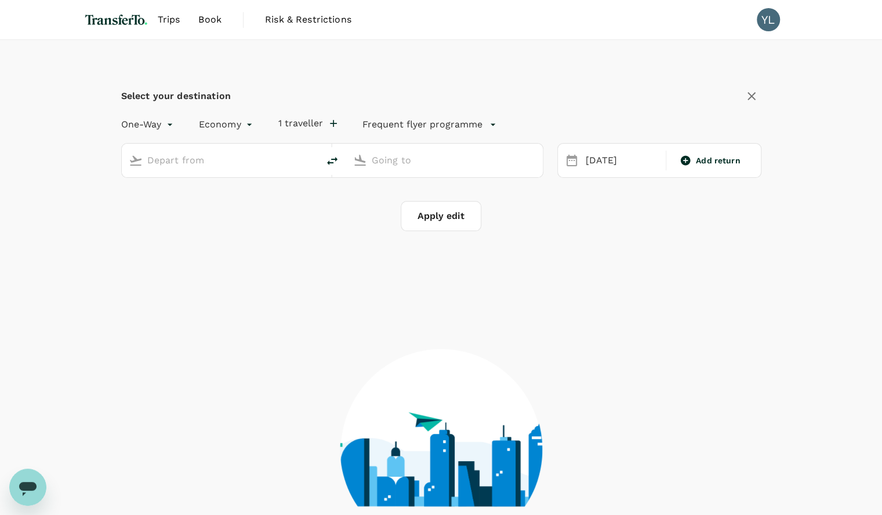
type input "business"
type input "[GEOGRAPHIC_DATA], [GEOGRAPHIC_DATA] (any)"
type input "Lusaka, Zambia (any)"
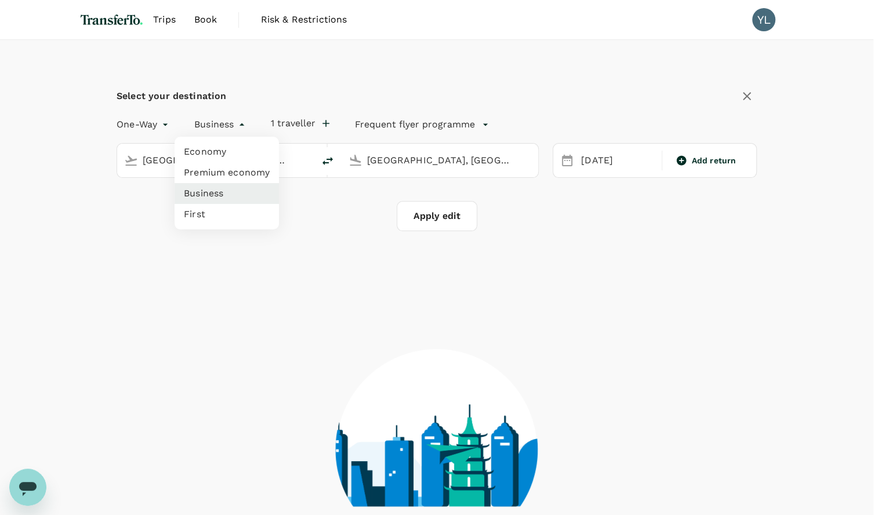
click at [235, 126] on body "Trips Book Risk & Restrictions YL Select your destination One-Way oneway Busine…" at bounding box center [441, 322] width 882 height 644
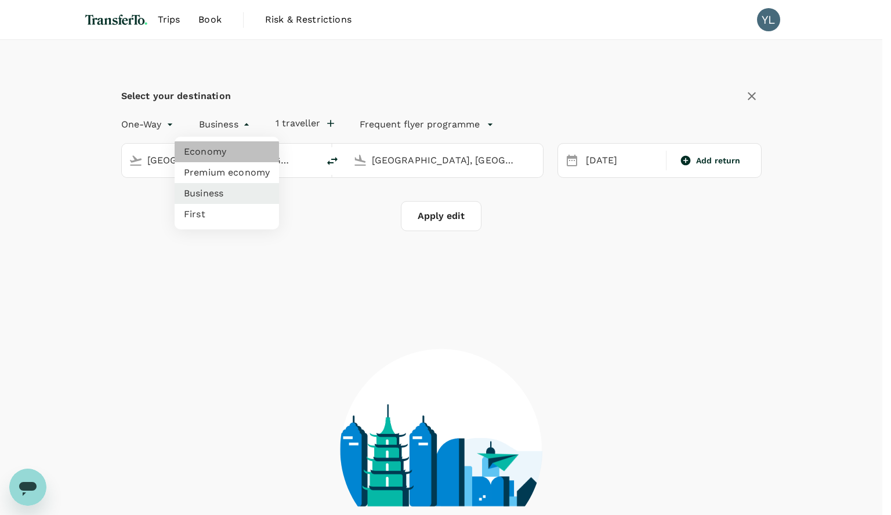
click at [226, 152] on li "Economy" at bounding box center [227, 151] width 104 height 21
type input "economy"
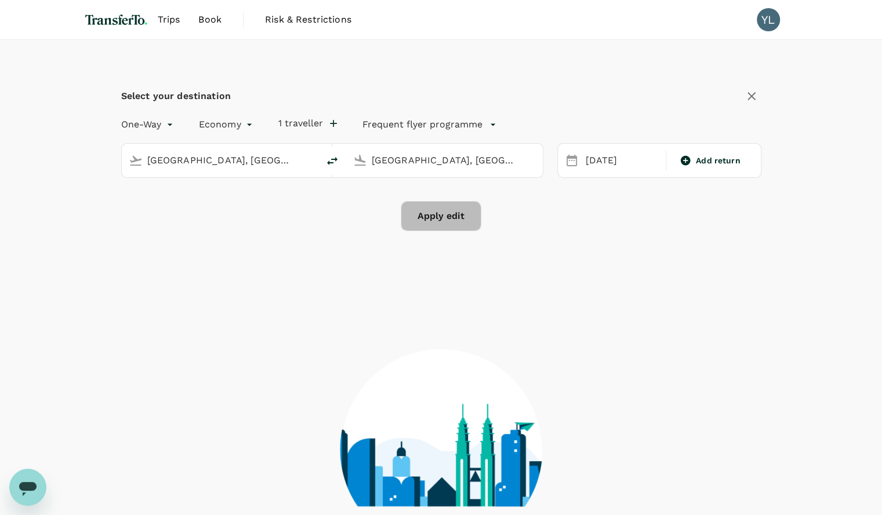
click at [422, 216] on button "Apply edit" at bounding box center [441, 216] width 81 height 30
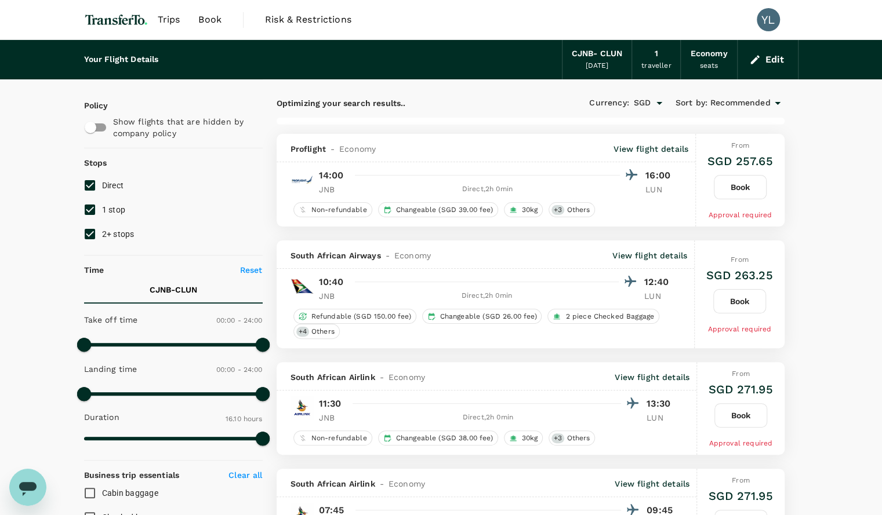
type input "2175"
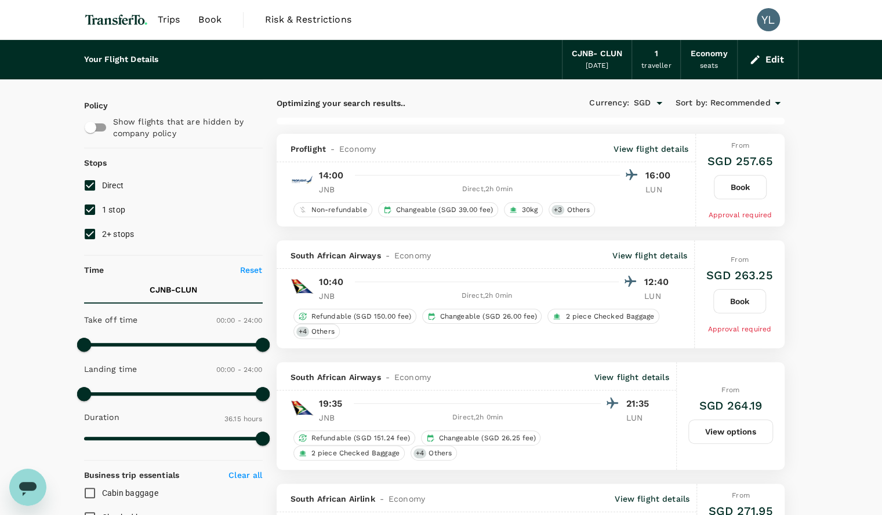
click at [112, 209] on span "1 stop" at bounding box center [114, 209] width 24 height 9
click at [102, 209] on input "1 stop" at bounding box center [90, 210] width 24 height 24
checkbox input "false"
click at [100, 230] on input "2+ stops" at bounding box center [90, 234] width 24 height 24
checkbox input "false"
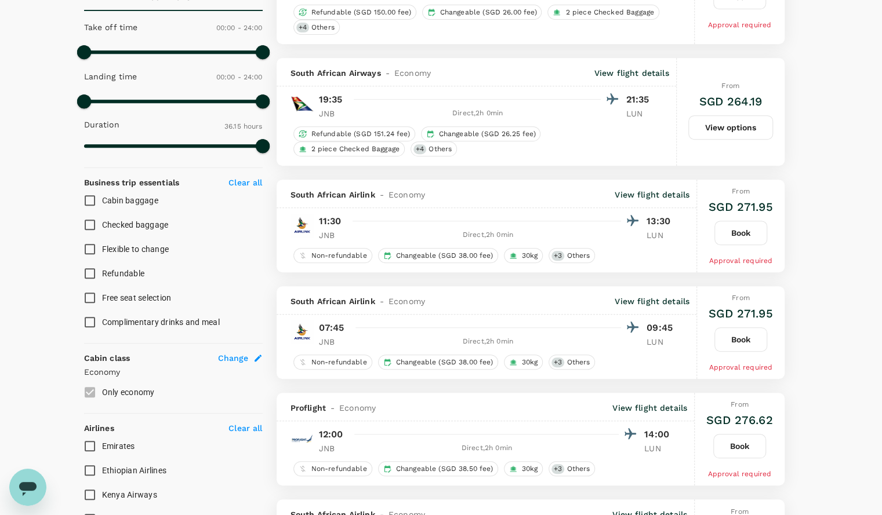
scroll to position [294, 0]
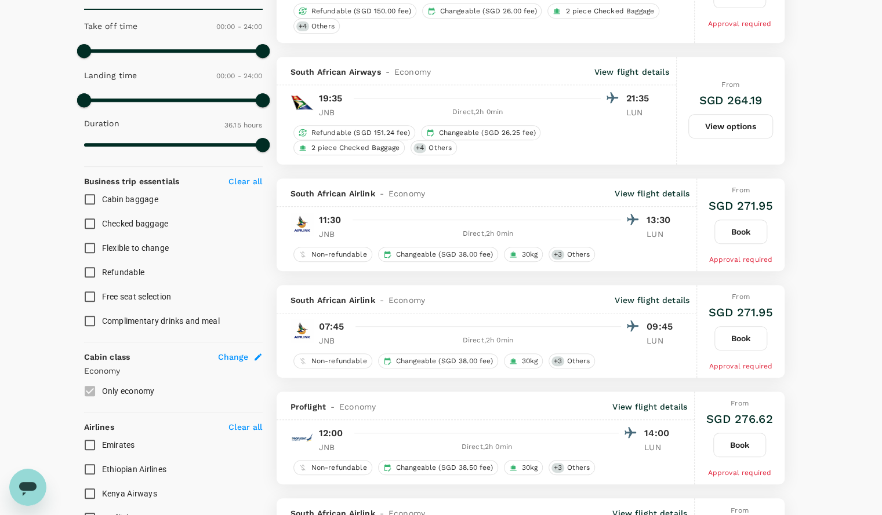
click at [727, 336] on button "Book" at bounding box center [740, 338] width 53 height 24
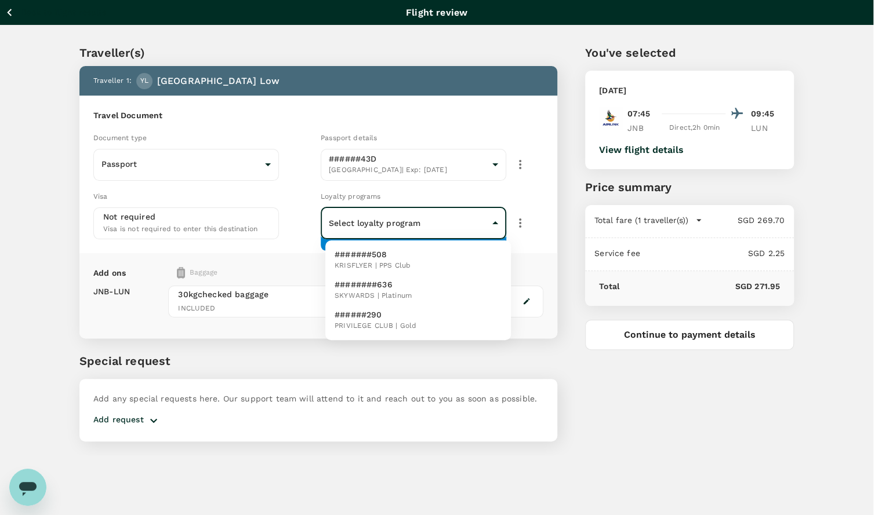
click at [480, 221] on body "Back to flight results Flight review Traveller(s) Traveller 1 : YL Yaoyang Low …" at bounding box center [441, 273] width 882 height 547
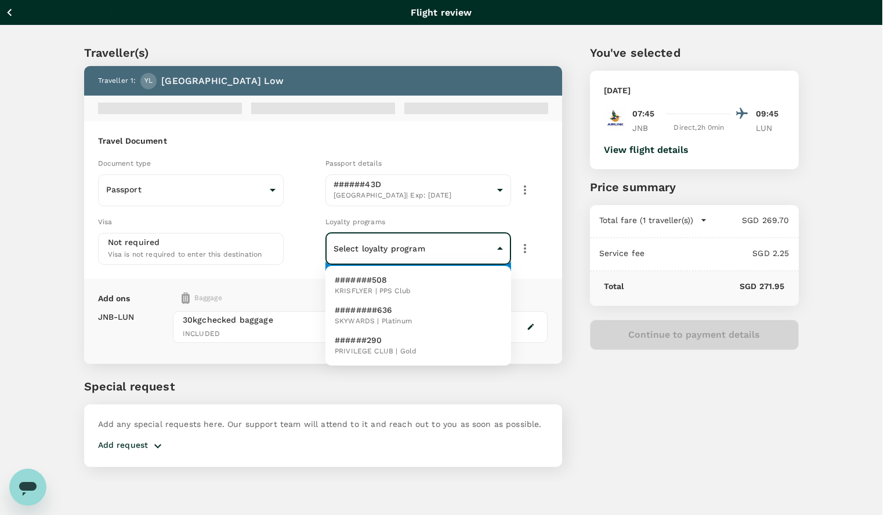
click at [433, 281] on li "#######508 KRISFLYER | PPS Club" at bounding box center [418, 286] width 186 height 30
type input "5d1a19b9-8b0d-4daa-9e12-3e696eac25ce"
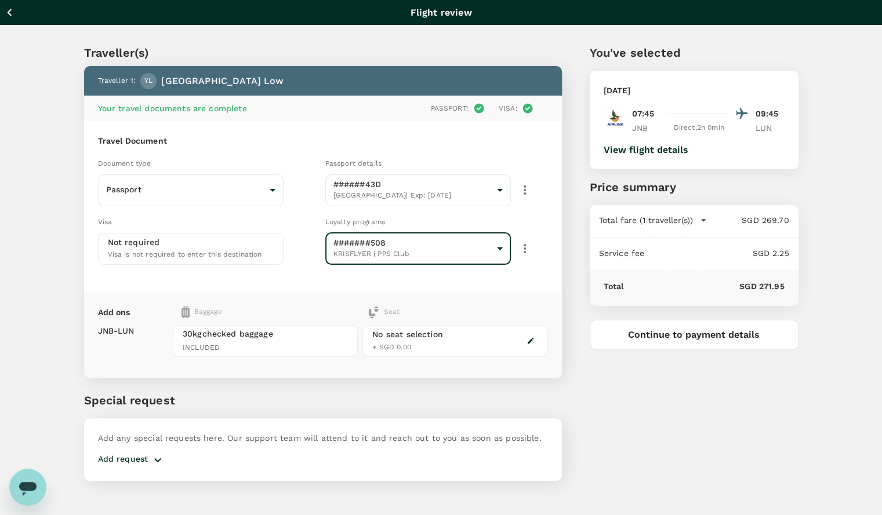
click at [471, 339] on div "No seat selection + SGD 0.00" at bounding box center [454, 341] width 185 height 32
click at [526, 340] on icon "button" at bounding box center [530, 341] width 8 height 8
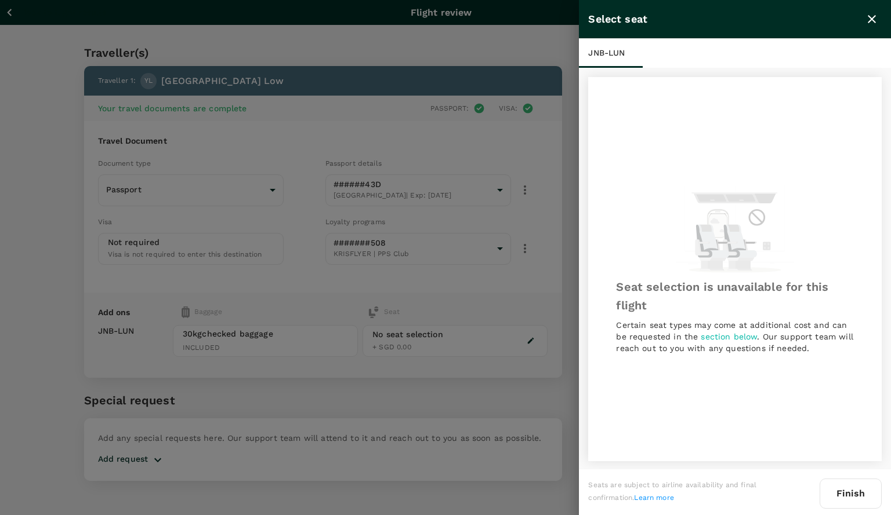
click at [856, 492] on button "Finish" at bounding box center [850, 494] width 62 height 30
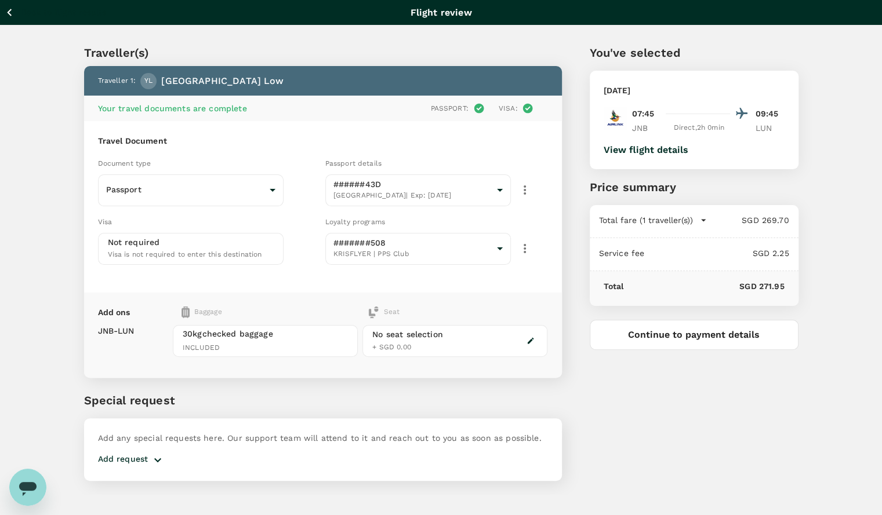
click at [692, 436] on div "You've selected Wednesday, 22 Oct 2025 07:45 09:45 JNB Direct , 2h 0min LUN Vie…" at bounding box center [680, 255] width 237 height 479
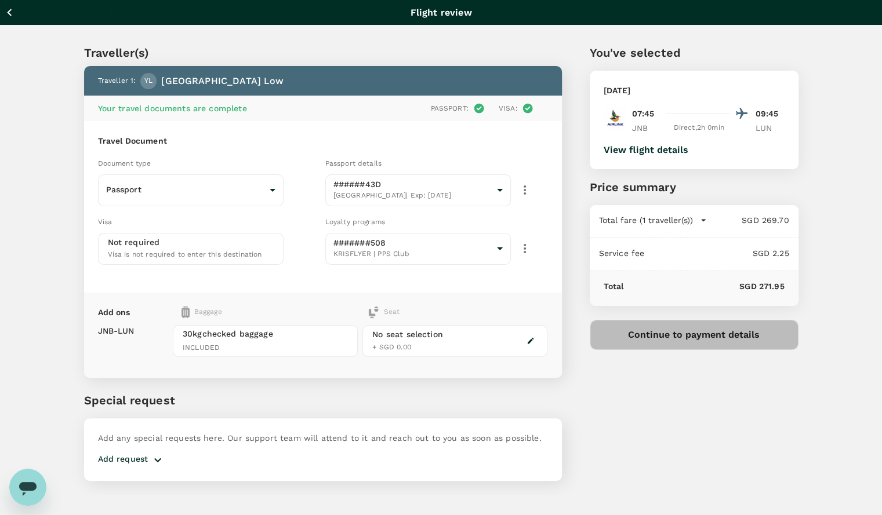
click at [675, 342] on button "Continue to payment details" at bounding box center [694, 335] width 209 height 30
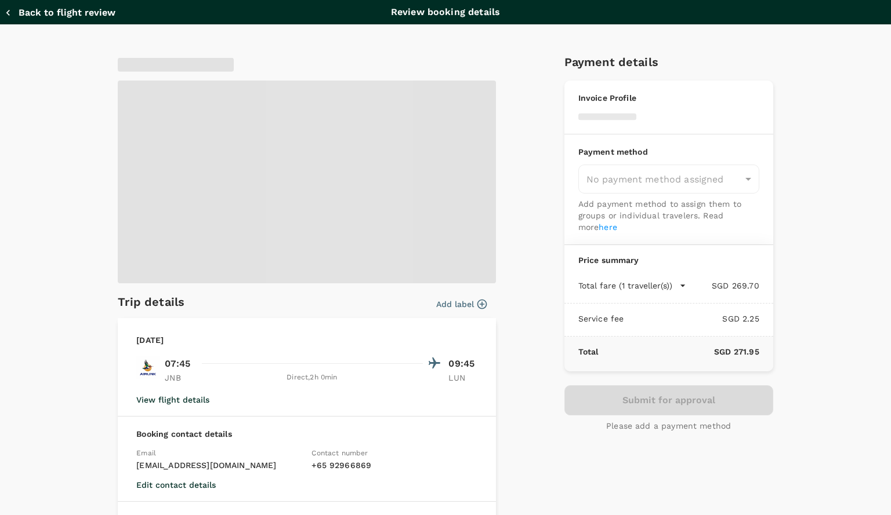
type input "9f86f5ea-eef2-4806-bc5d-0eeed3f8957b"
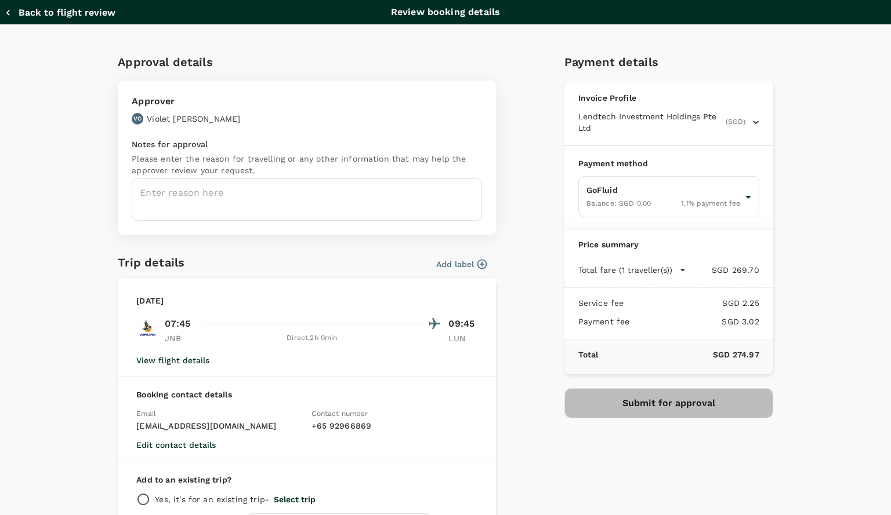
click at [667, 400] on button "Submit for approval" at bounding box center [668, 403] width 209 height 30
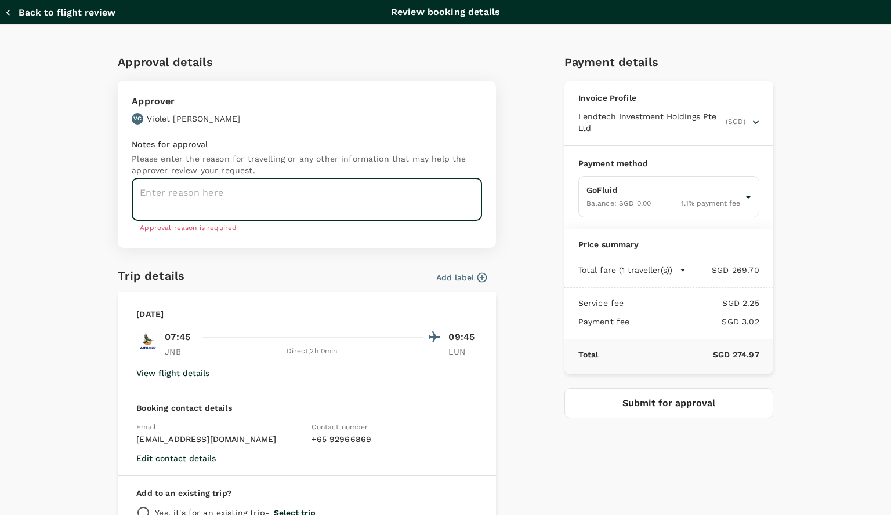
click at [380, 204] on textarea at bounding box center [307, 200] width 350 height 42
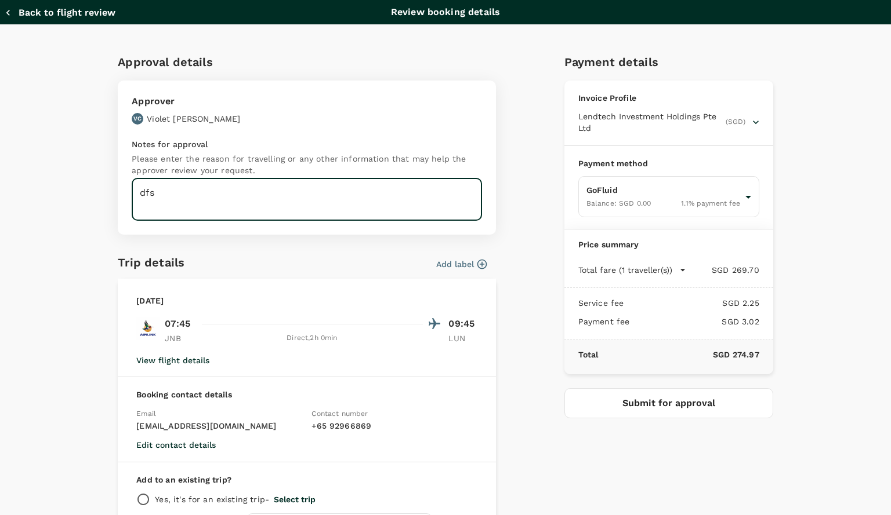
type textarea "dfs"
click at [619, 402] on button "Submit for approval" at bounding box center [668, 403] width 209 height 30
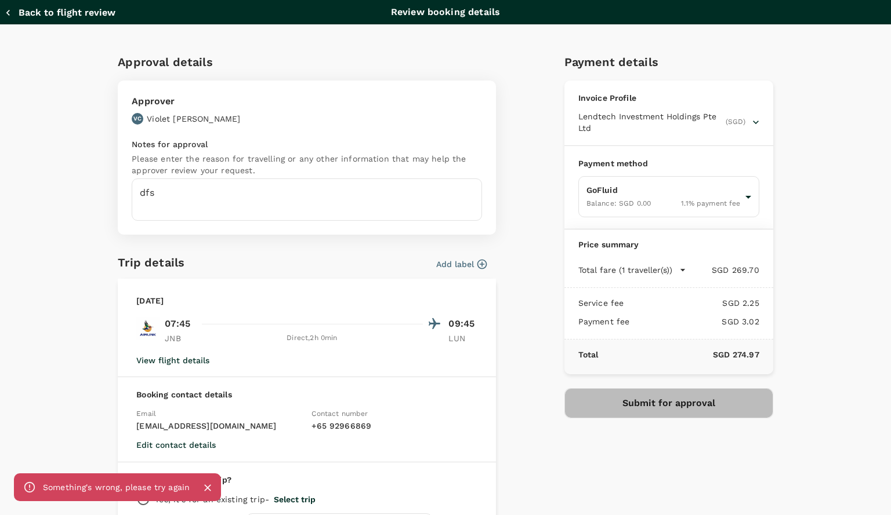
click at [641, 394] on button "Submit for approval" at bounding box center [668, 403] width 209 height 30
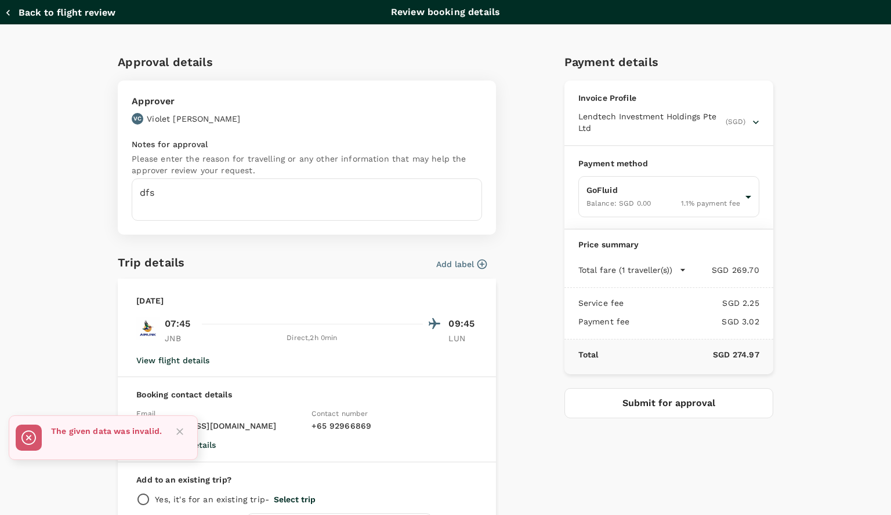
click at [179, 435] on icon "Close" at bounding box center [180, 432] width 12 height 12
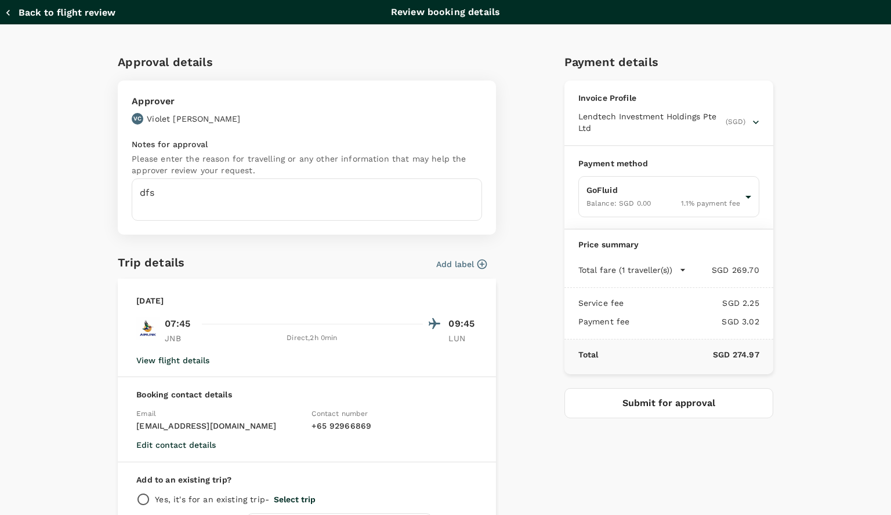
click at [641, 413] on button "Submit for approval" at bounding box center [668, 403] width 209 height 30
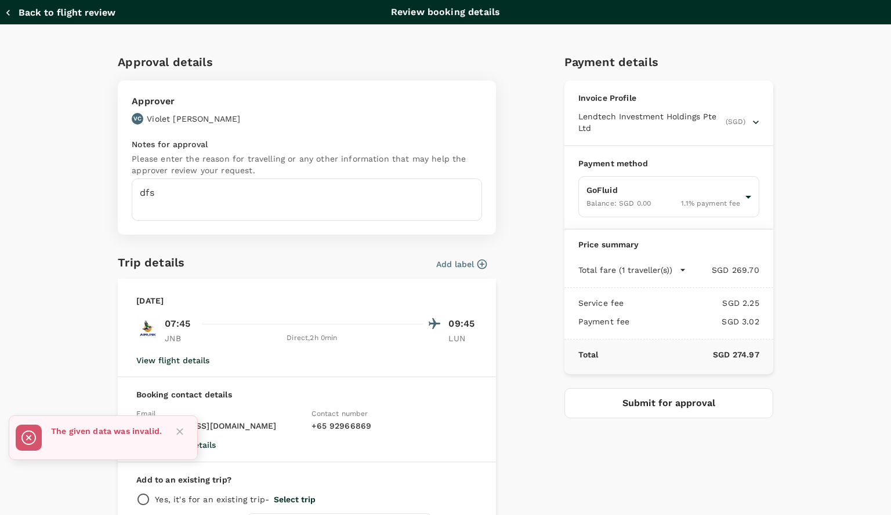
click at [8, 14] on icon "button" at bounding box center [7, 13] width 3 height 6
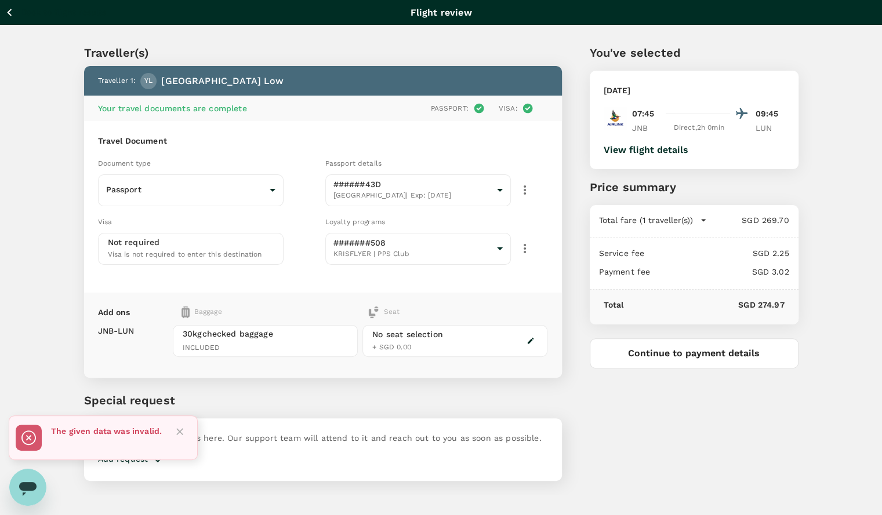
click at [654, 353] on button "Continue to payment details" at bounding box center [694, 354] width 209 height 30
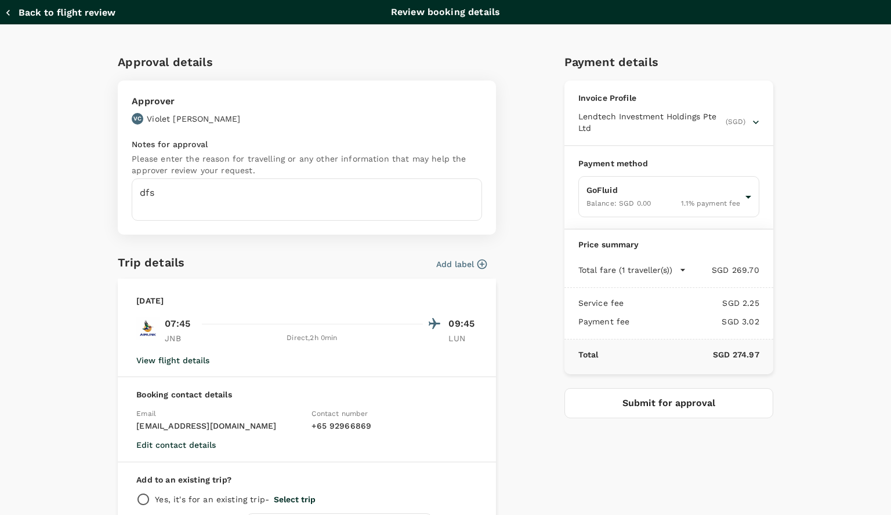
click at [621, 398] on button "Submit for approval" at bounding box center [668, 403] width 209 height 30
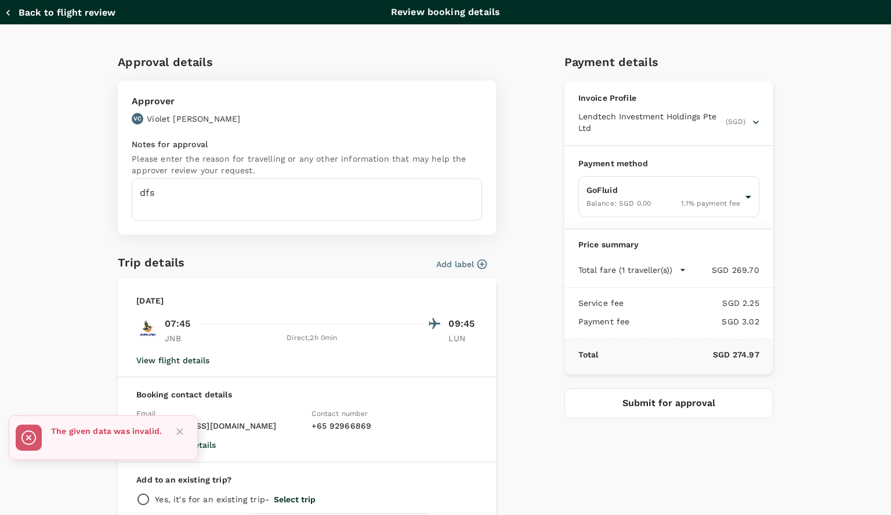
click at [5, 13] on icon "button" at bounding box center [8, 13] width 12 height 12
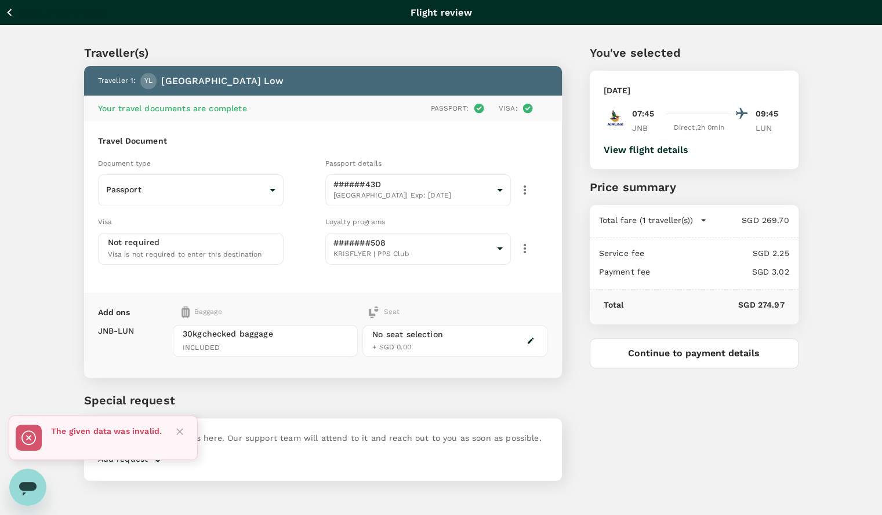
click at [5, 13] on icon "button" at bounding box center [9, 12] width 14 height 14
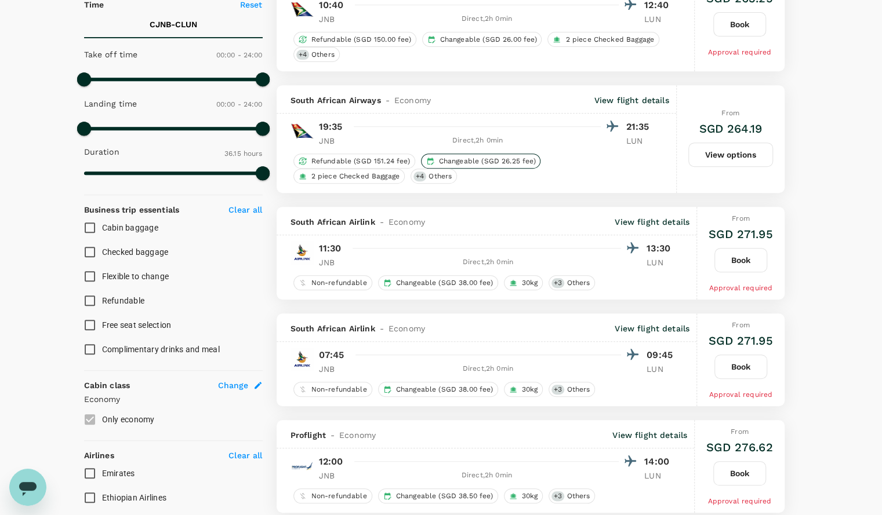
scroll to position [266, 0]
click at [725, 367] on button "Book" at bounding box center [740, 366] width 53 height 24
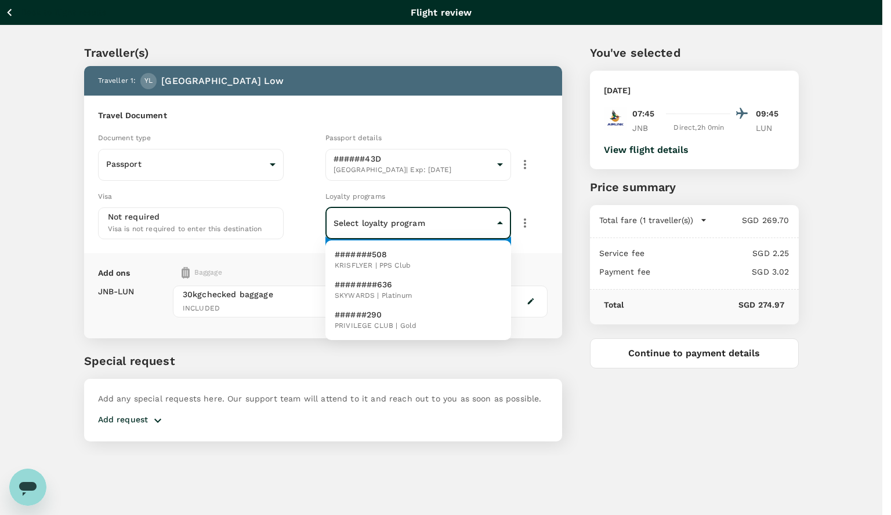
click at [465, 219] on body "Back to flight results Flight review Traveller(s) Traveller 1 : YL Yaoyang Low …" at bounding box center [445, 273] width 891 height 547
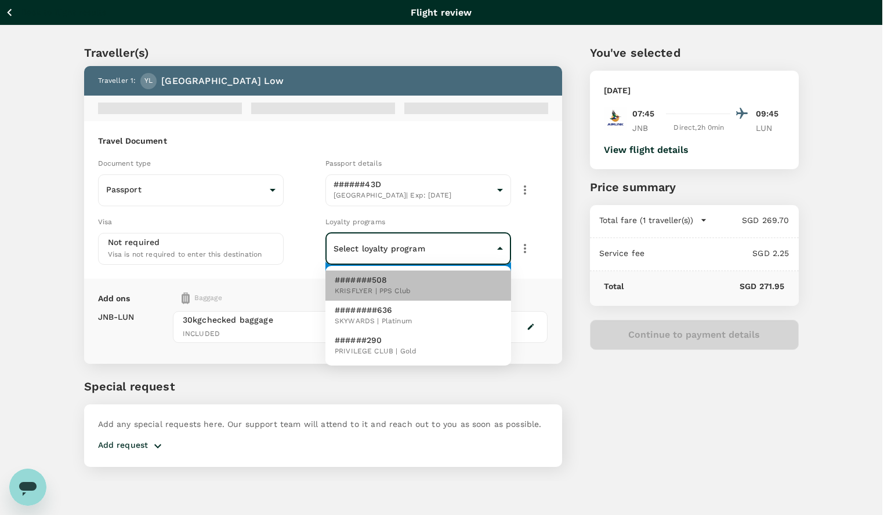
click at [431, 271] on li "#######508 KRISFLYER | PPS Club" at bounding box center [418, 286] width 186 height 30
type input "5d1a19b9-8b0d-4daa-9e12-3e696eac25ce"
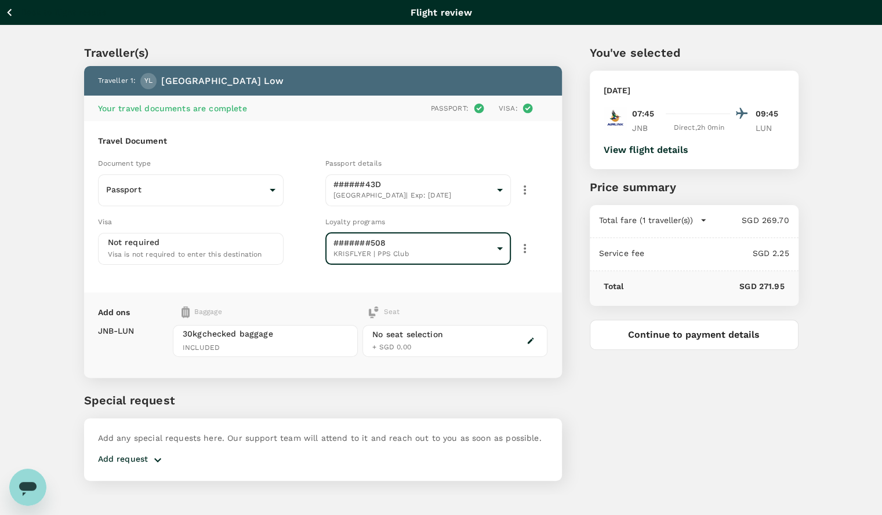
click at [579, 309] on div "You've selected Wednesday, 22 Oct 2025 07:45 09:45 JNB Direct , 2h 0min LUN Vie…" at bounding box center [680, 255] width 237 height 479
click at [667, 344] on button "Continue to payment details" at bounding box center [694, 335] width 209 height 30
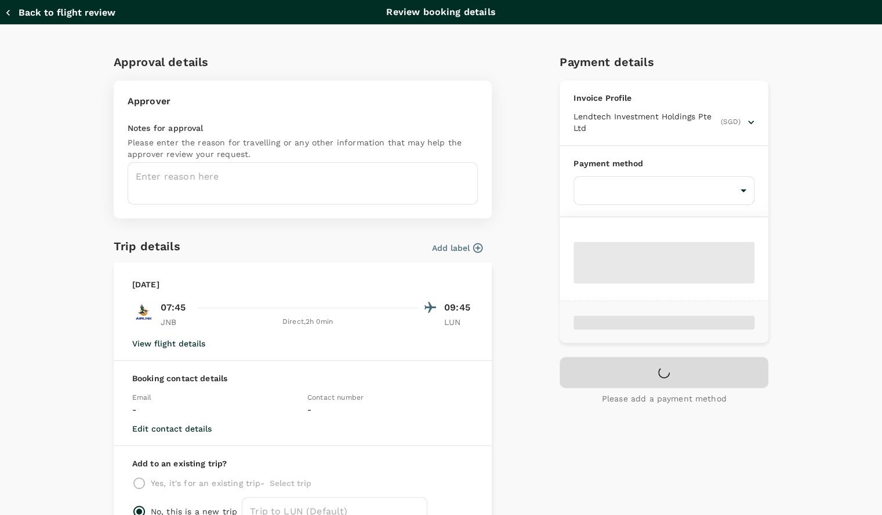
type input "9f86f5ea-eef2-4806-bc5d-0eeed3f8957b"
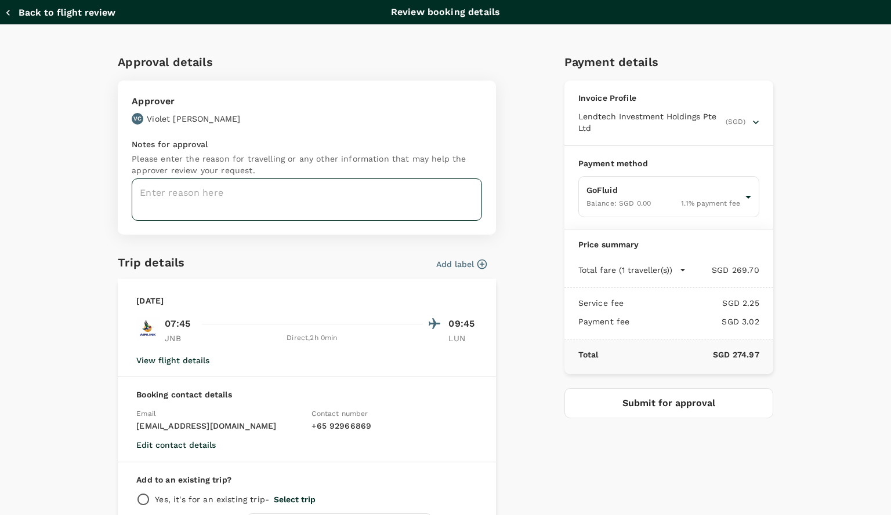
click at [326, 190] on textarea at bounding box center [307, 200] width 350 height 42
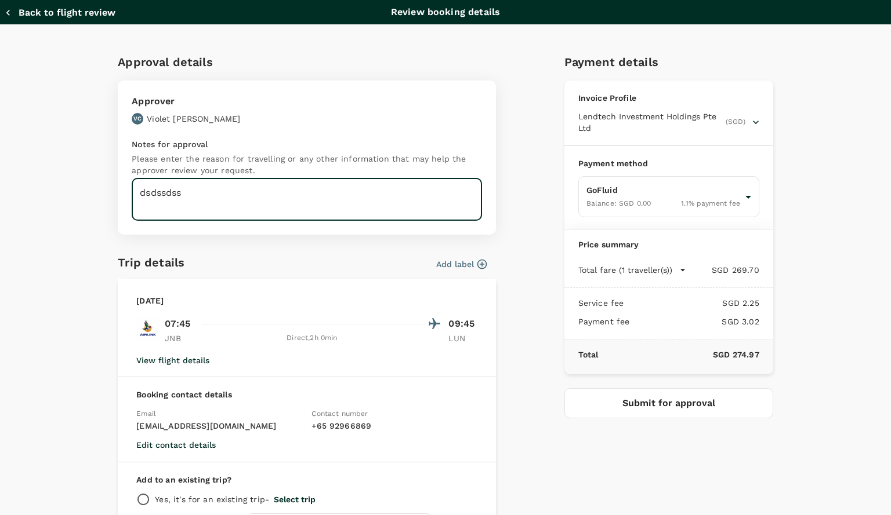
type textarea "dsdssdss"
click at [663, 412] on button "Submit for approval" at bounding box center [668, 403] width 209 height 30
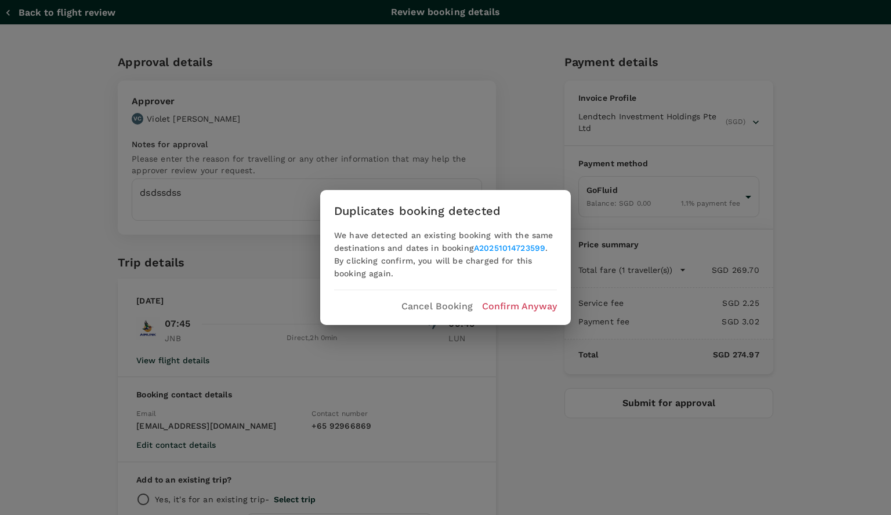
click at [409, 303] on p "Cancel Booking" at bounding box center [436, 307] width 71 height 14
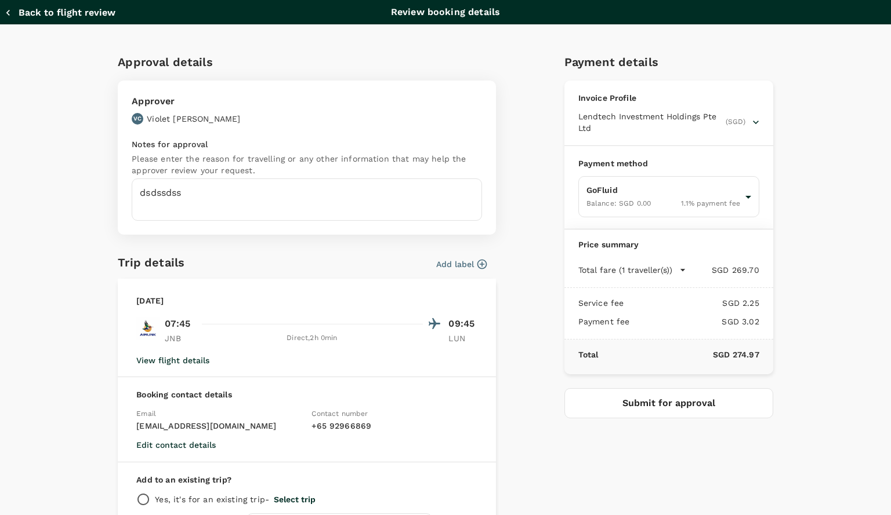
click at [10, 3] on div "Back to flight review Review booking details" at bounding box center [445, 12] width 891 height 24
click at [8, 9] on icon "button" at bounding box center [8, 13] width 12 height 12
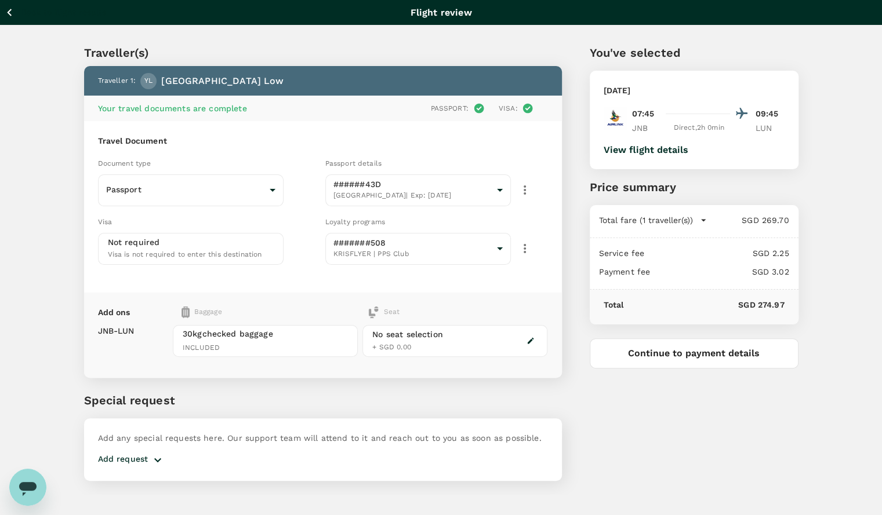
click at [9, 10] on icon "button" at bounding box center [9, 12] width 14 height 14
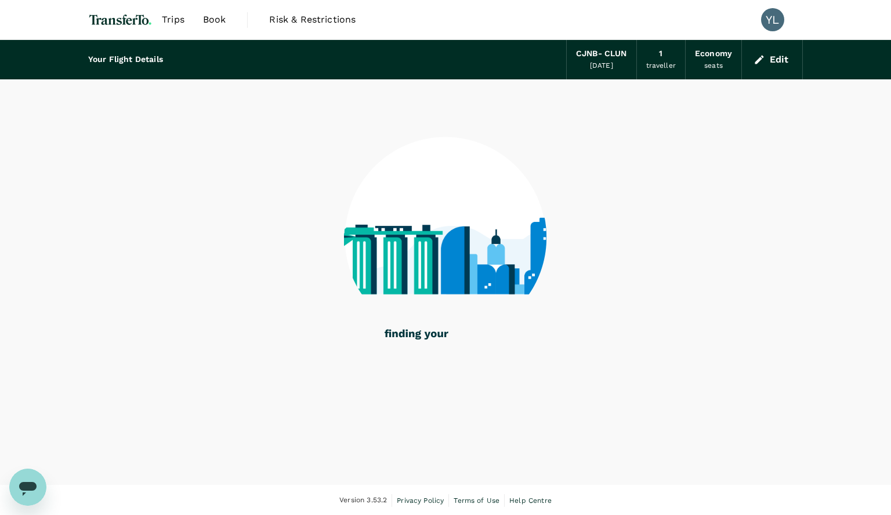
click at [173, 17] on span "Trips" at bounding box center [173, 20] width 23 height 14
